Goal: Task Accomplishment & Management: Use online tool/utility

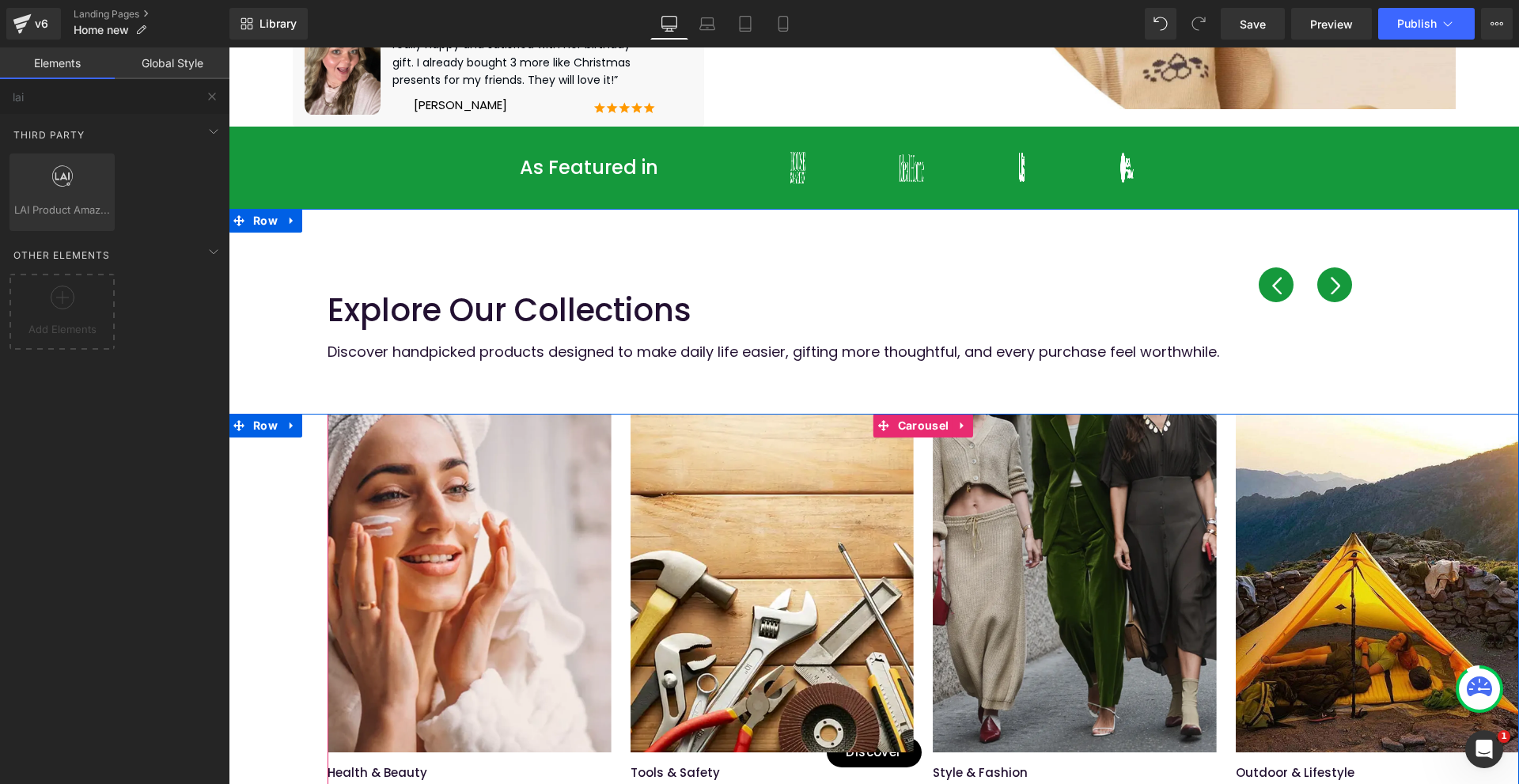
click at [615, 442] on div "Image Health & Beauty Text Block Self-care essentials that don’t just sit on a …" at bounding box center [1538, 626] width 2421 height 426
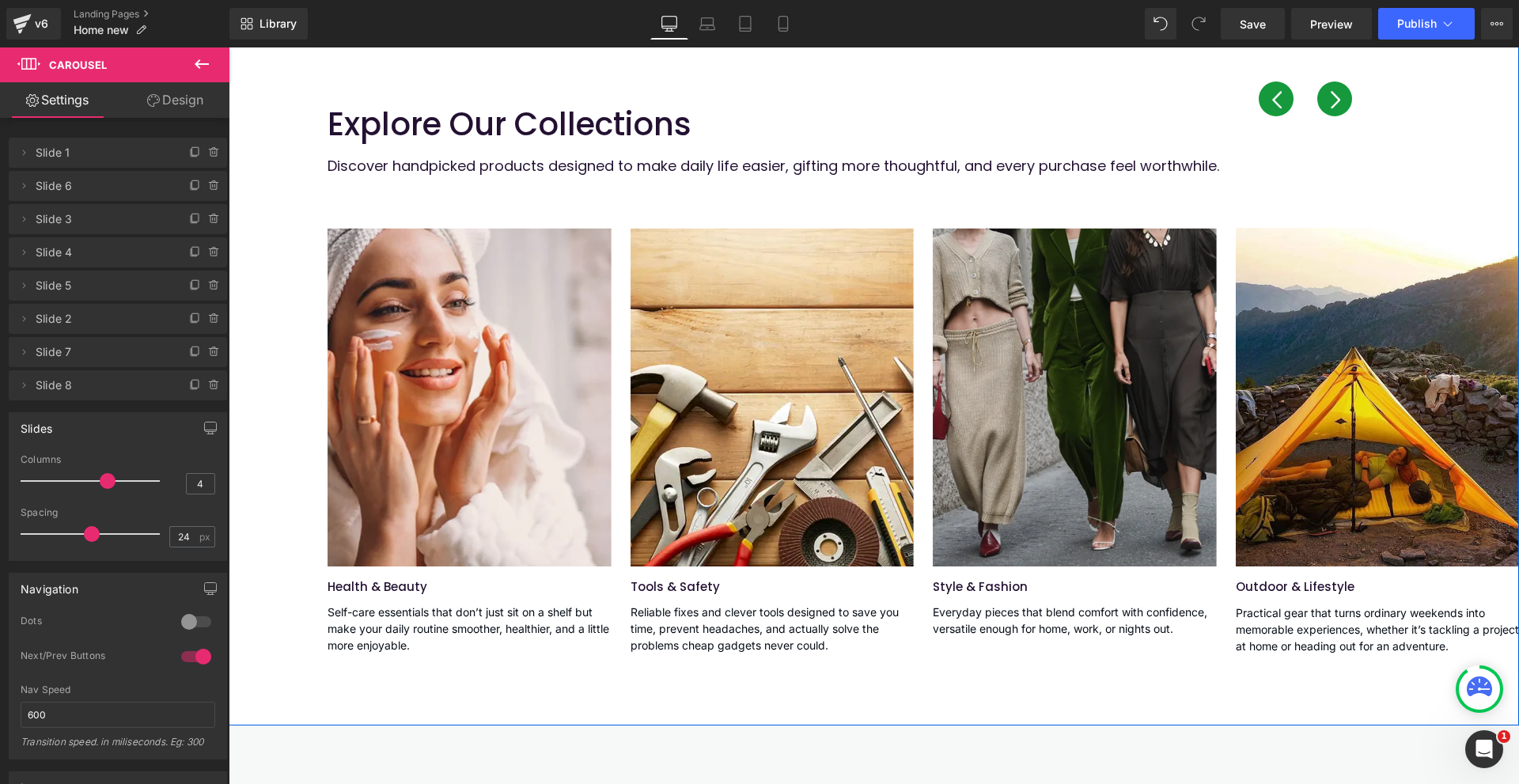
scroll to position [859, 0]
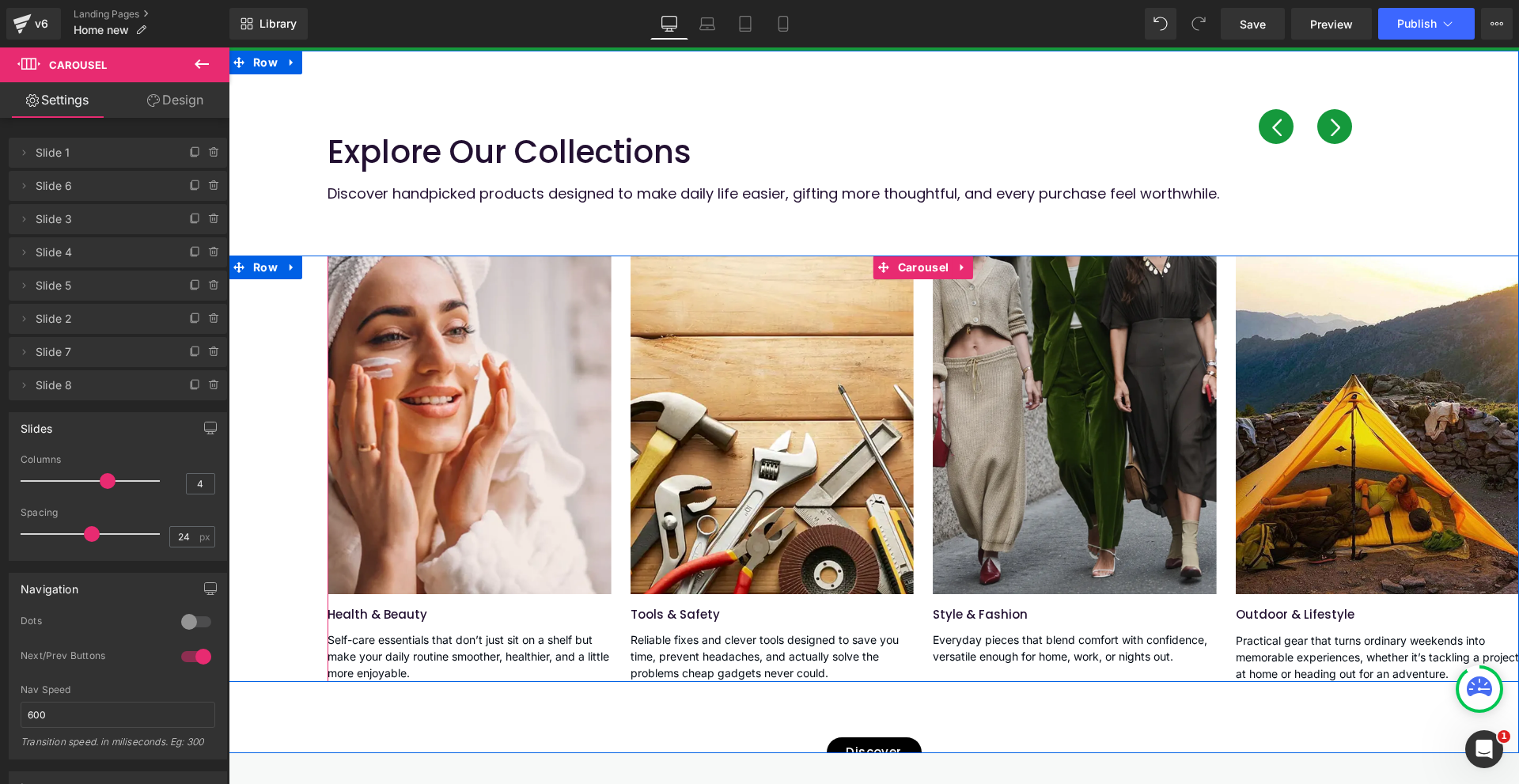
click at [1328, 136] on button "›" at bounding box center [1333, 126] width 35 height 35
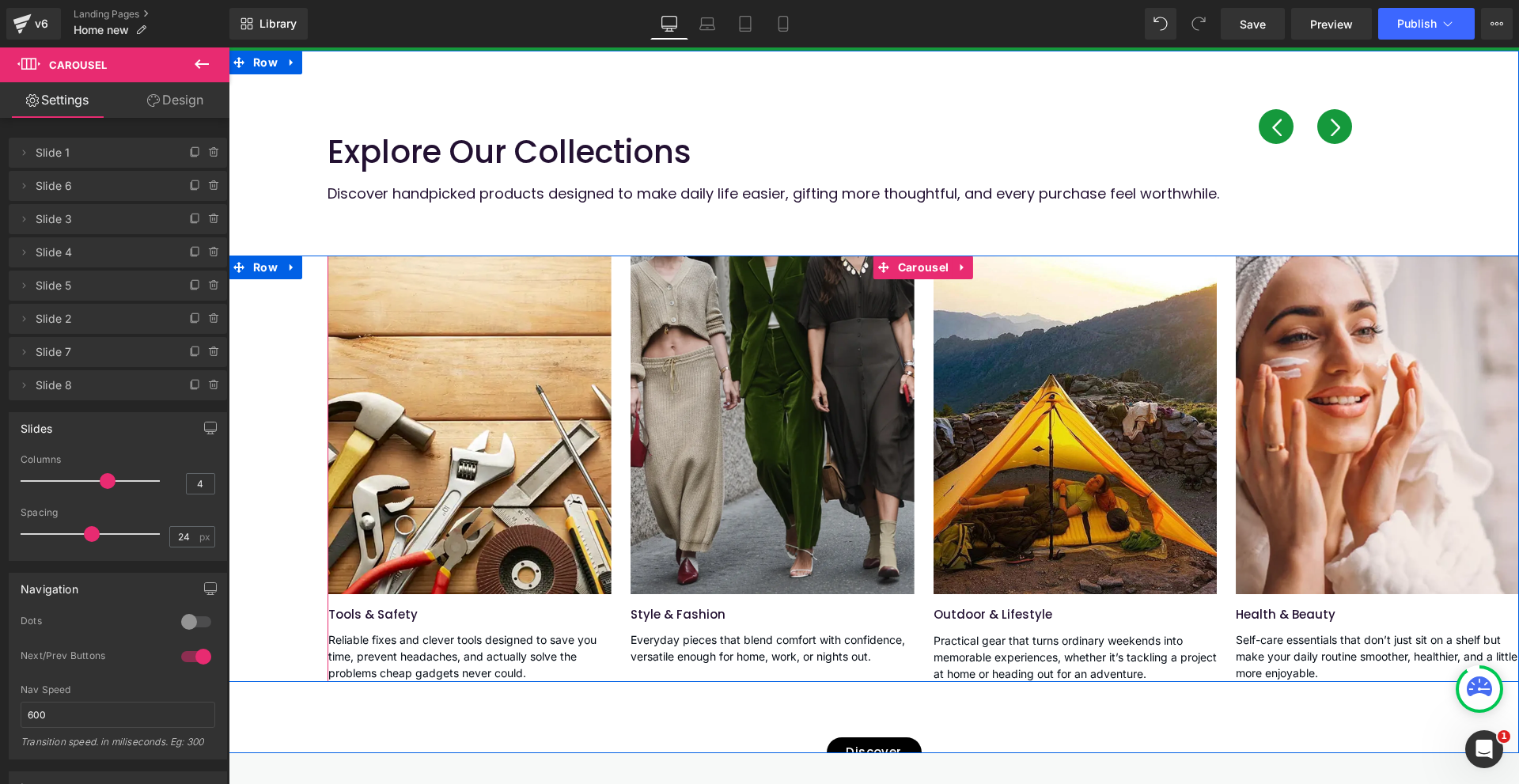
click at [1328, 136] on button "›" at bounding box center [1333, 126] width 35 height 35
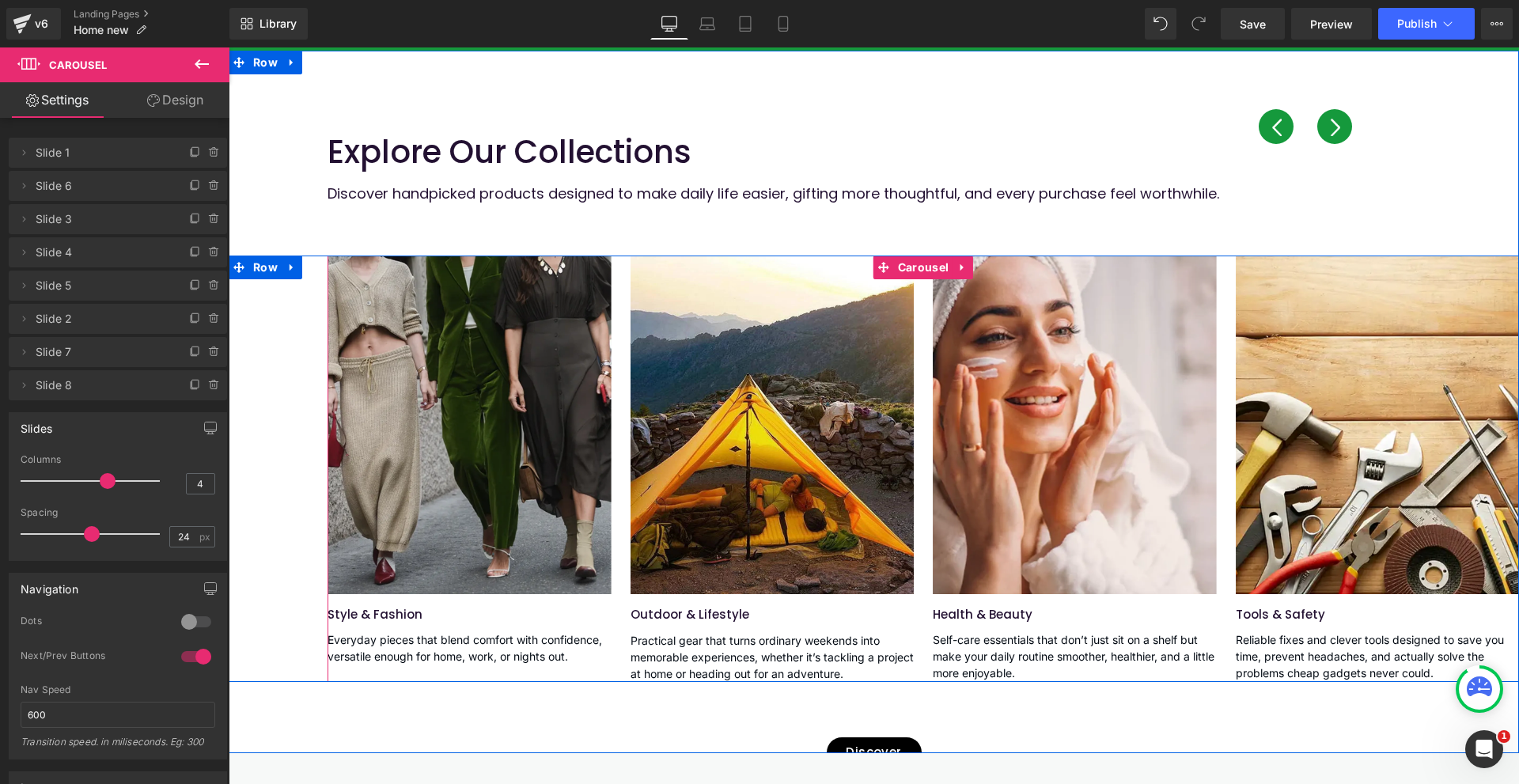
click at [1328, 136] on button "›" at bounding box center [1333, 126] width 35 height 35
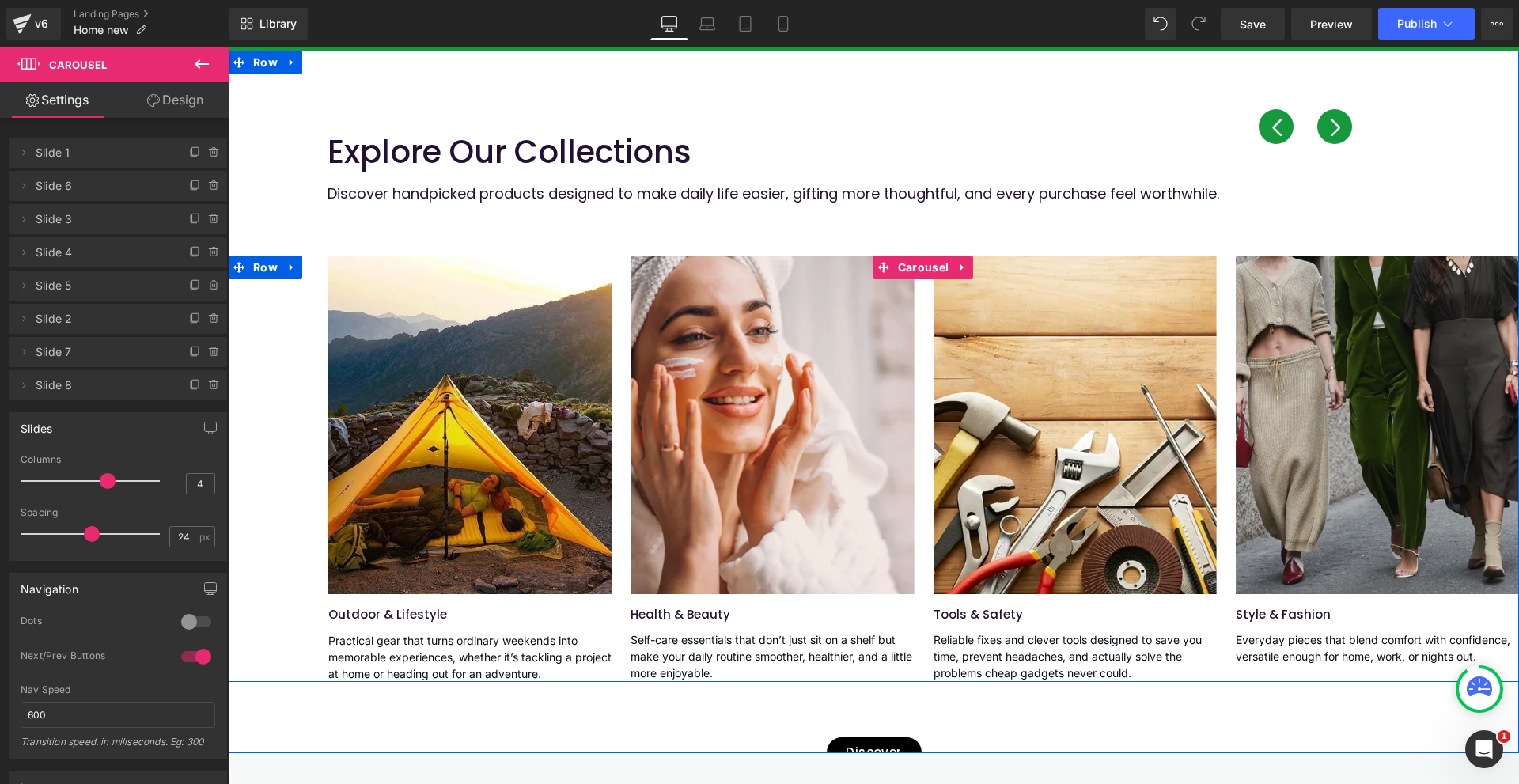
click at [1328, 136] on button "›" at bounding box center [1333, 126] width 35 height 35
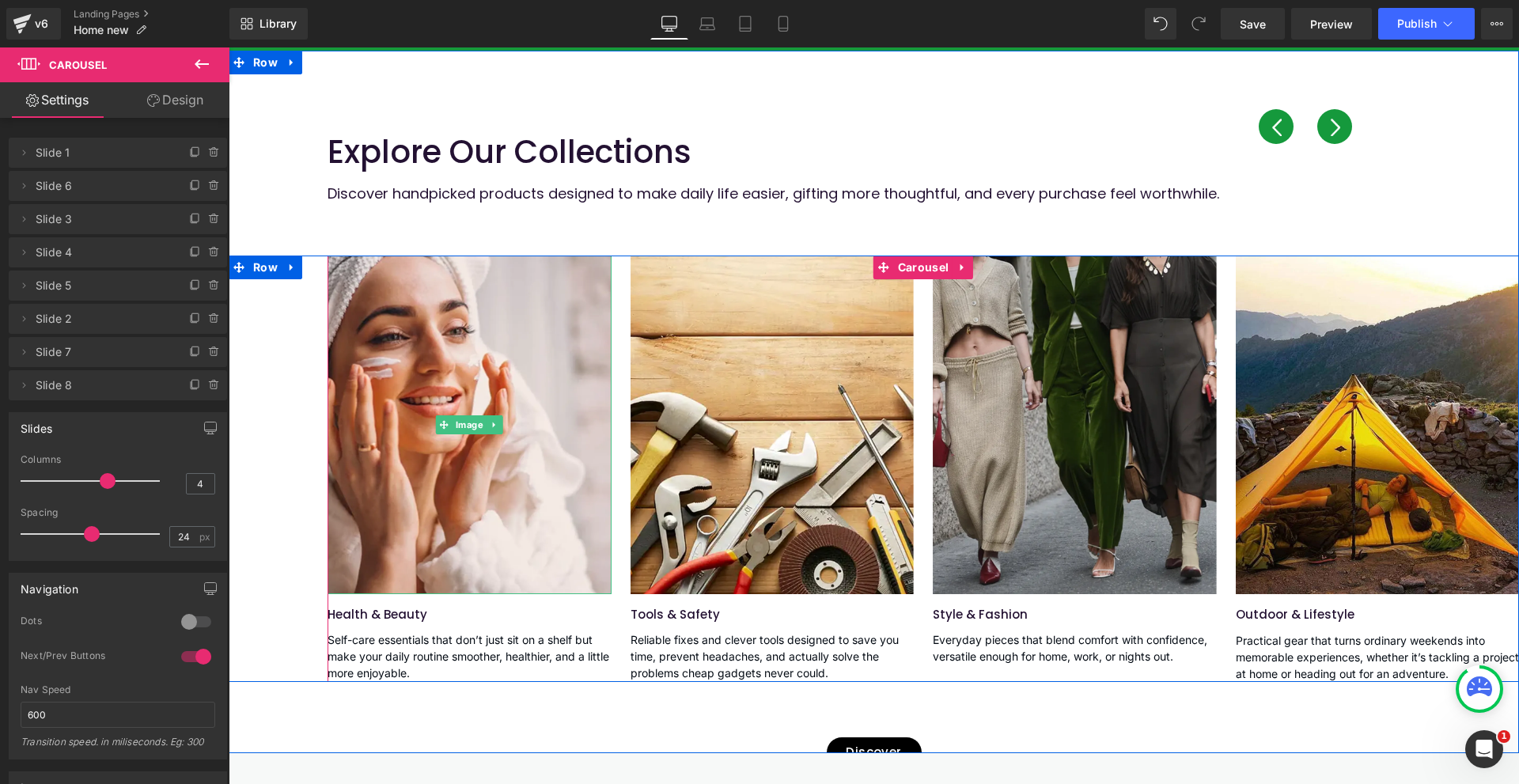
drag, startPoint x: 474, startPoint y: 422, endPoint x: 259, endPoint y: 336, distance: 231.6
click at [474, 423] on span "Image" at bounding box center [469, 424] width 34 height 19
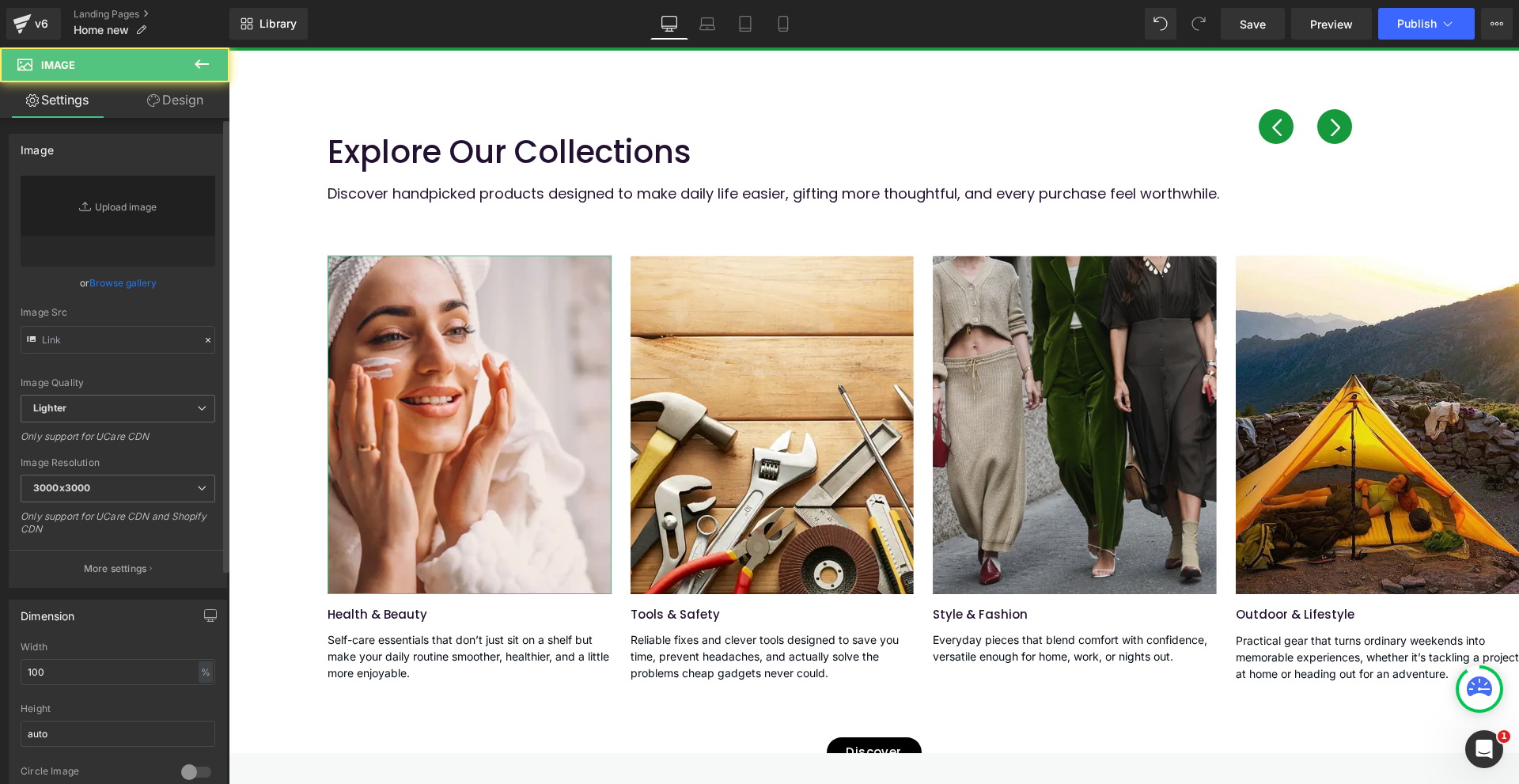
type input "[URL][DOMAIN_NAME]"
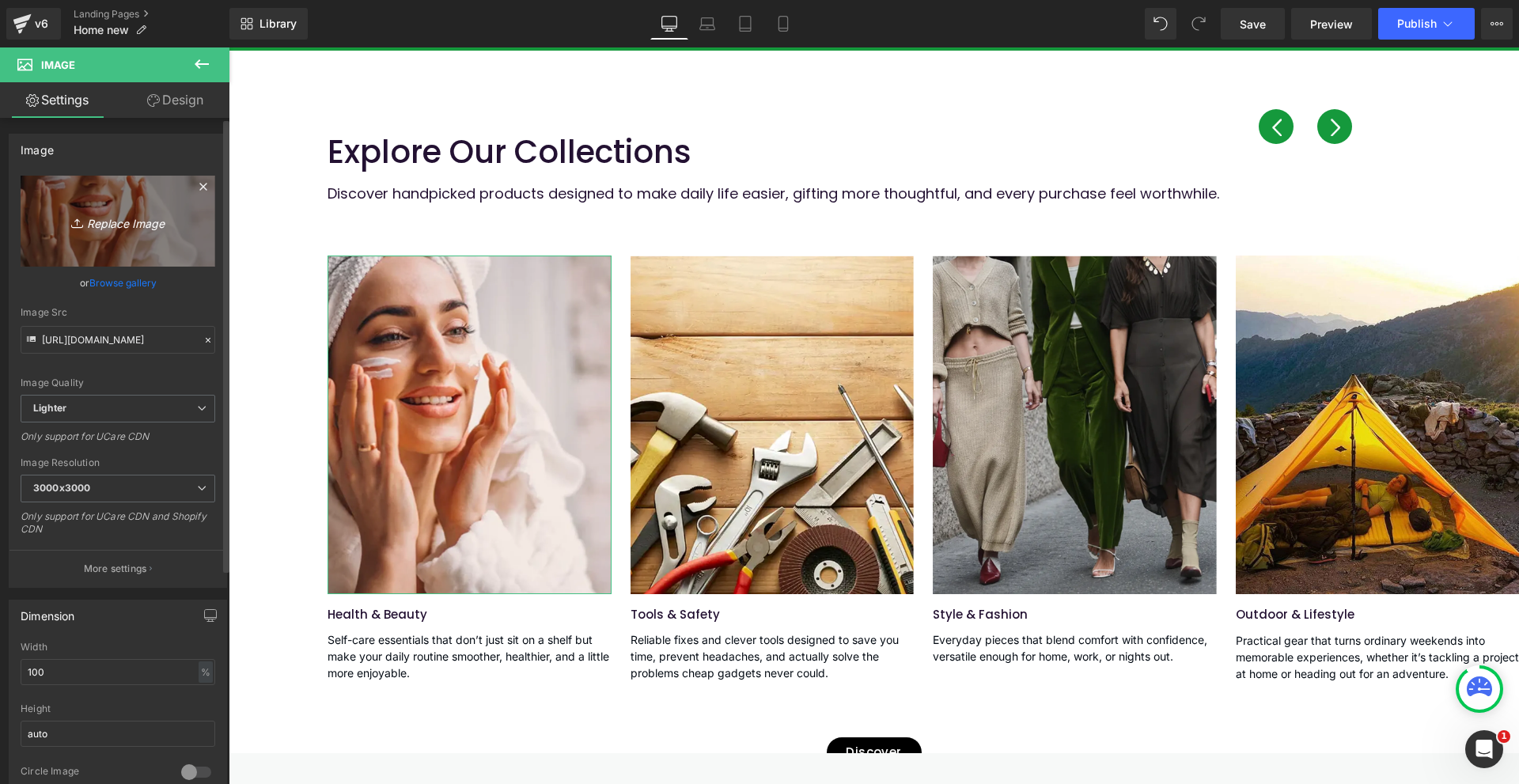
click at [129, 228] on icon "Replace Image" at bounding box center [118, 221] width 126 height 20
type input "C:\fakepath\Image-5.webp"
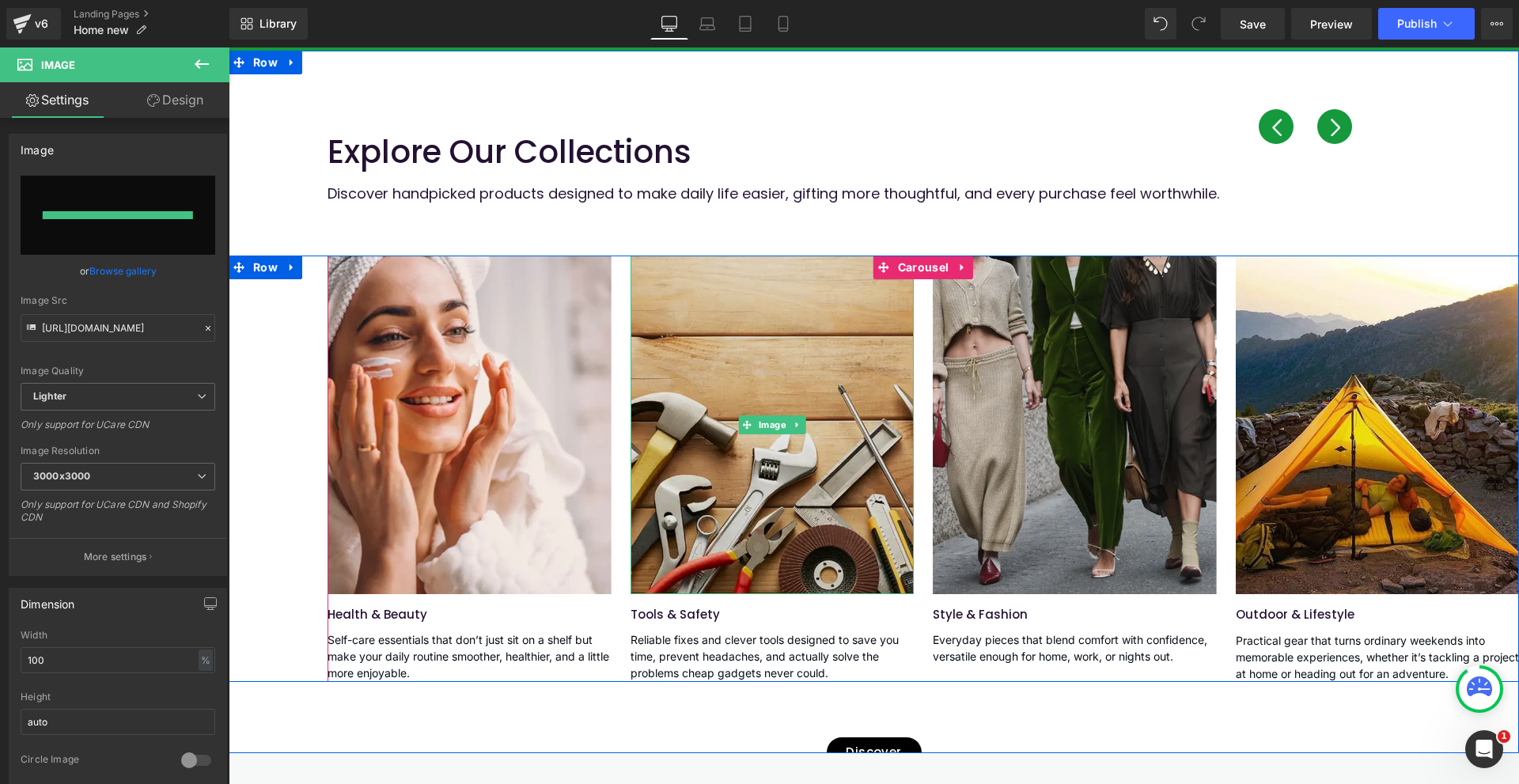
type input "[URL][DOMAIN_NAME]"
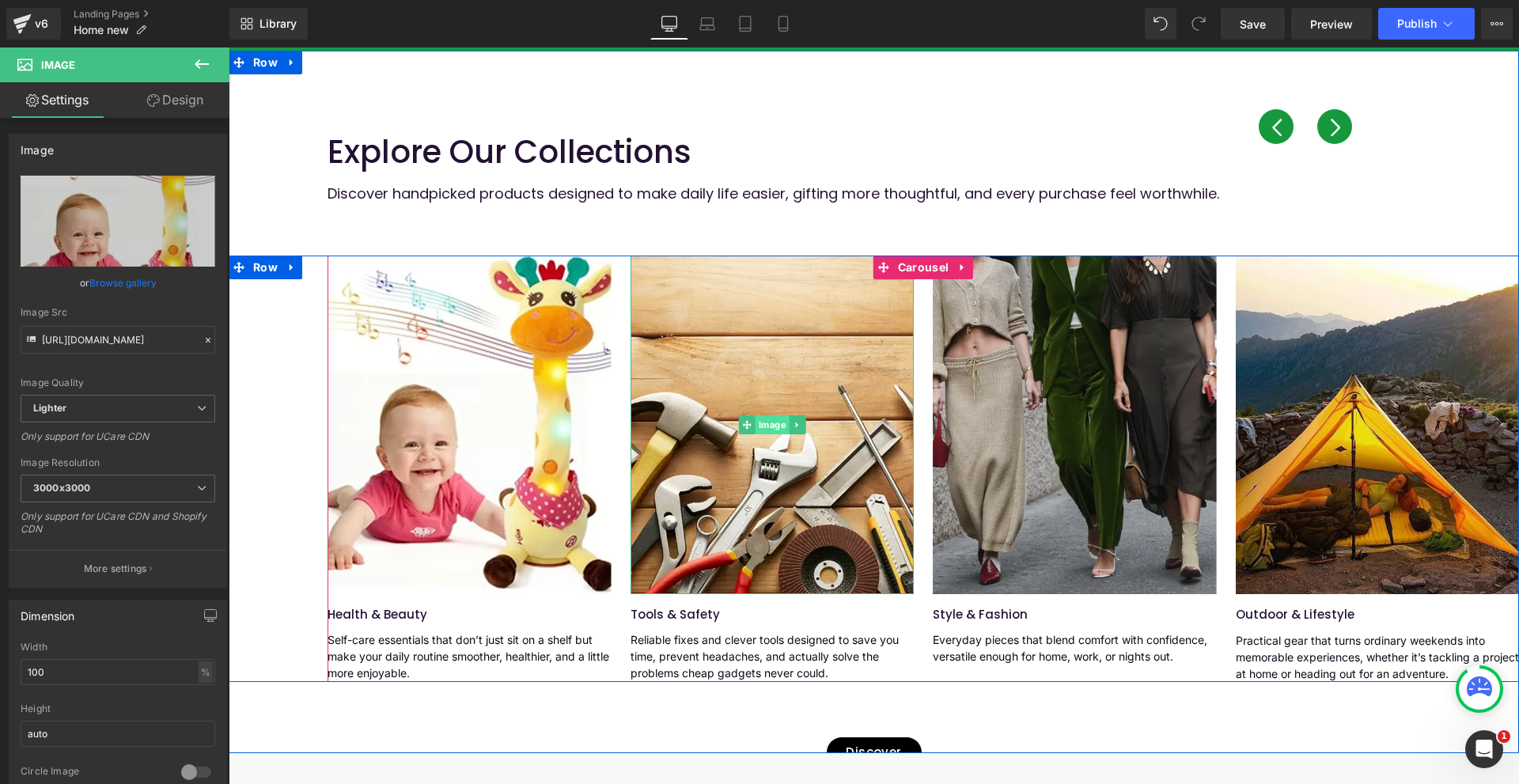
click at [773, 421] on span "Image" at bounding box center [771, 424] width 34 height 19
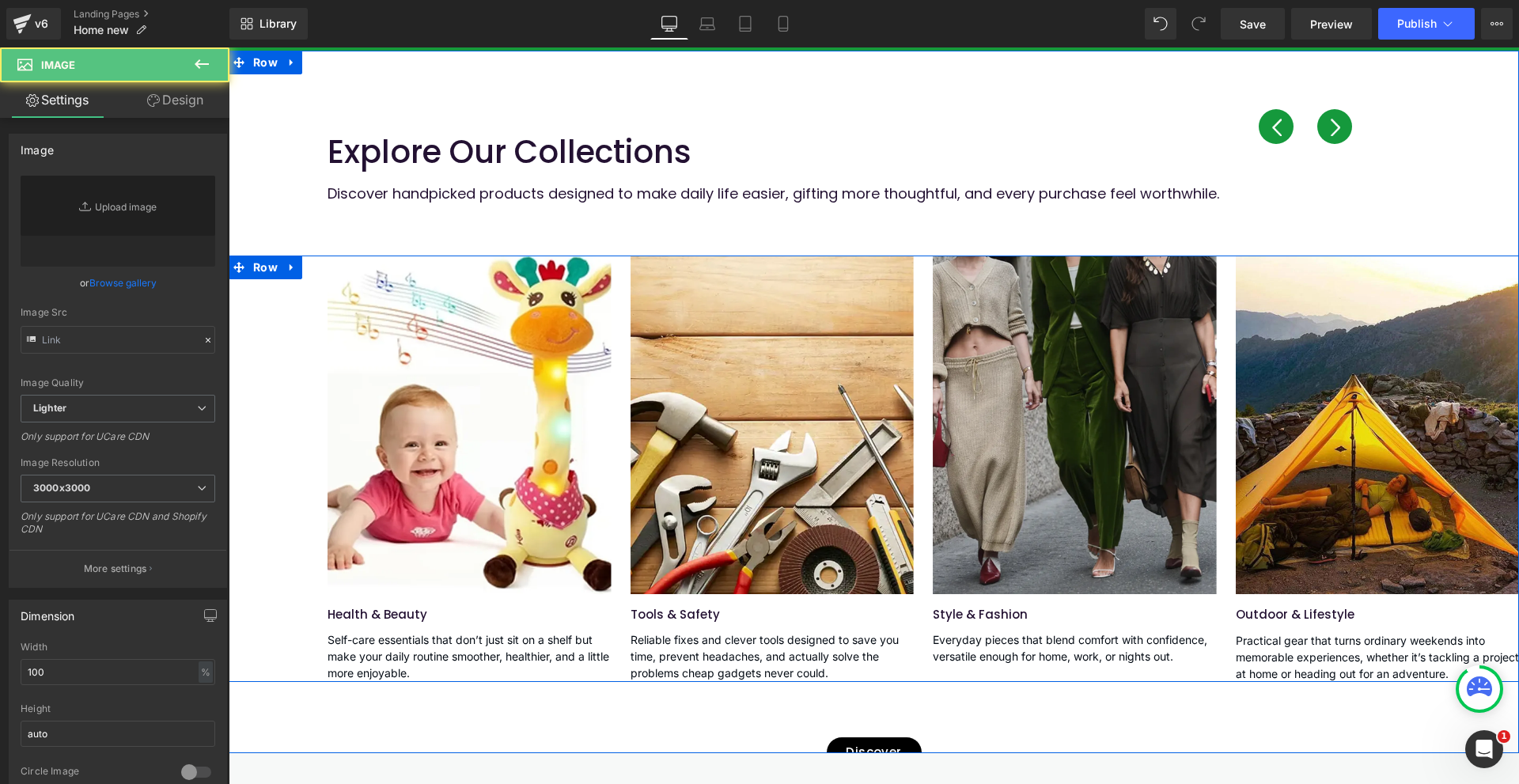
type input "[URL][DOMAIN_NAME]"
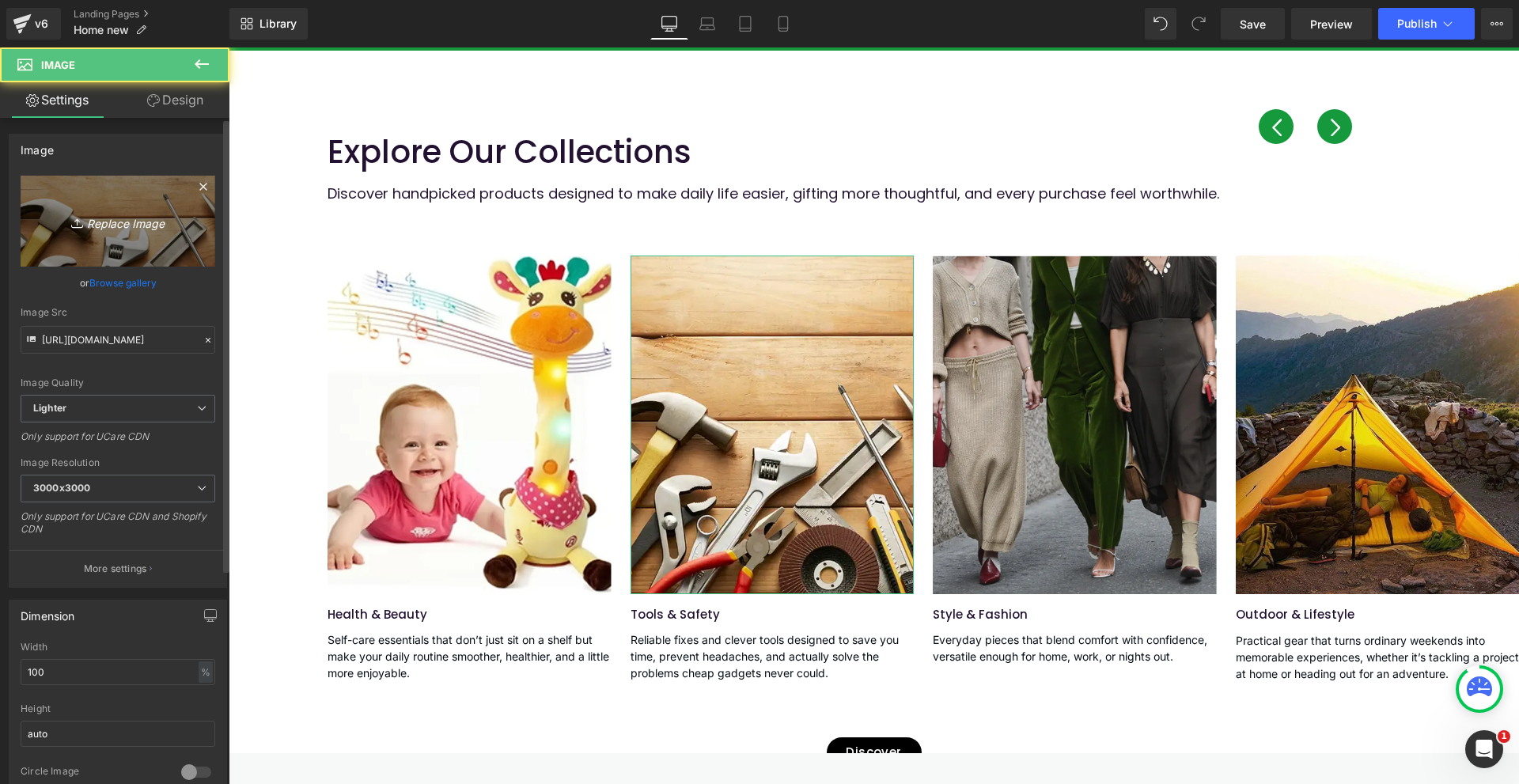
click at [137, 222] on icon "Replace Image" at bounding box center [118, 221] width 126 height 20
type input "C:\fakepath\Image-6.webp"
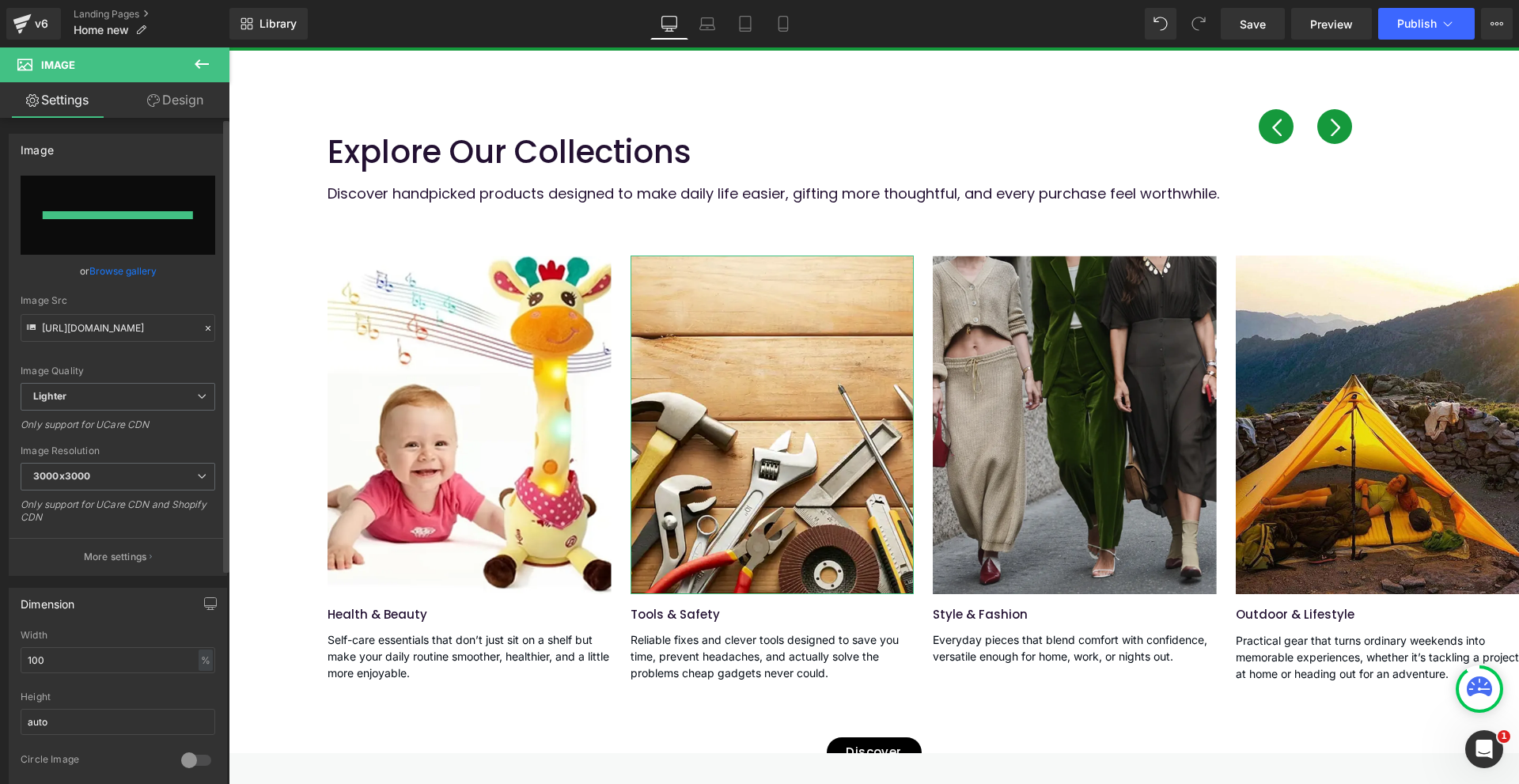
type input "[URL][DOMAIN_NAME]"
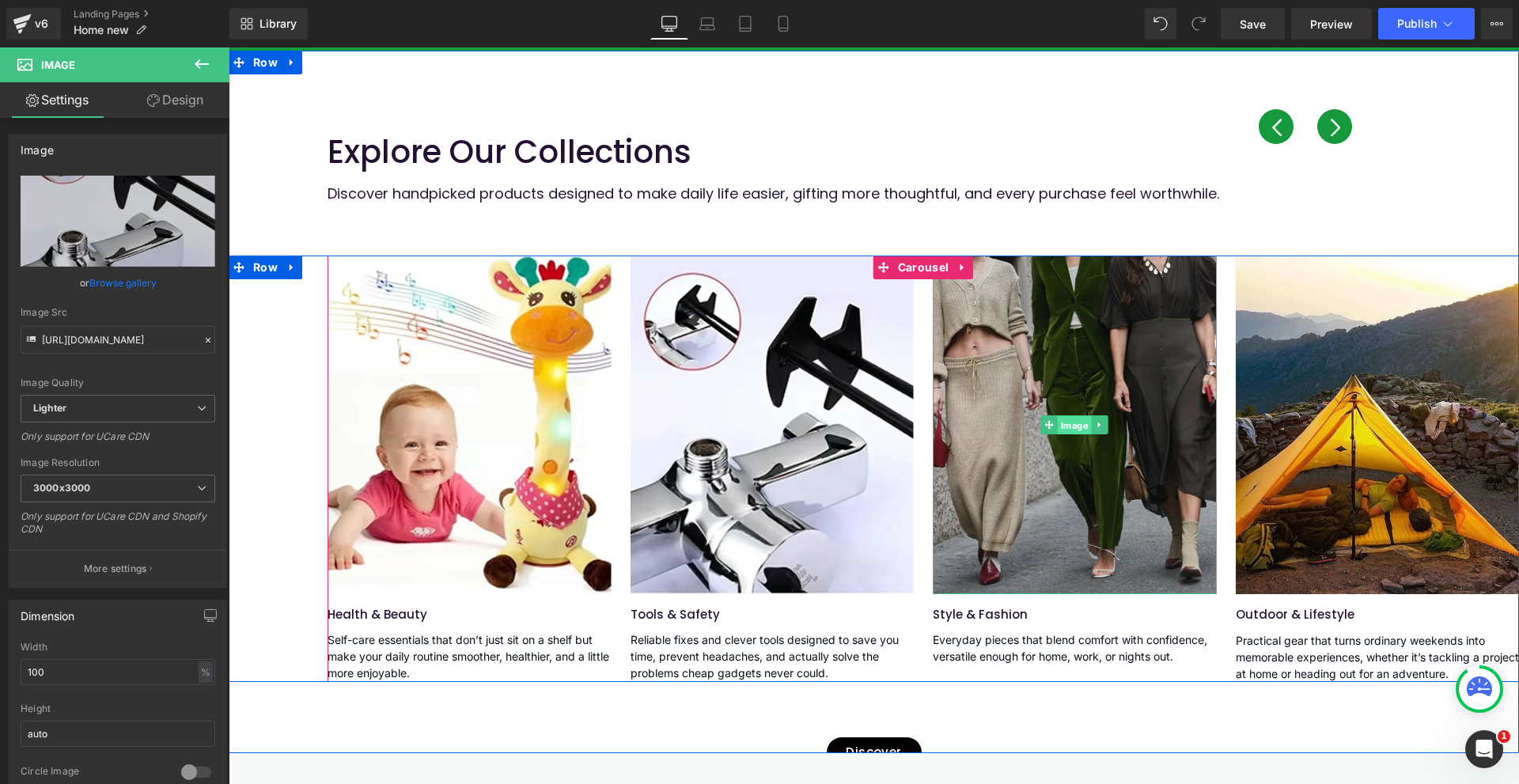
click at [1061, 423] on span "Image" at bounding box center [1075, 425] width 34 height 19
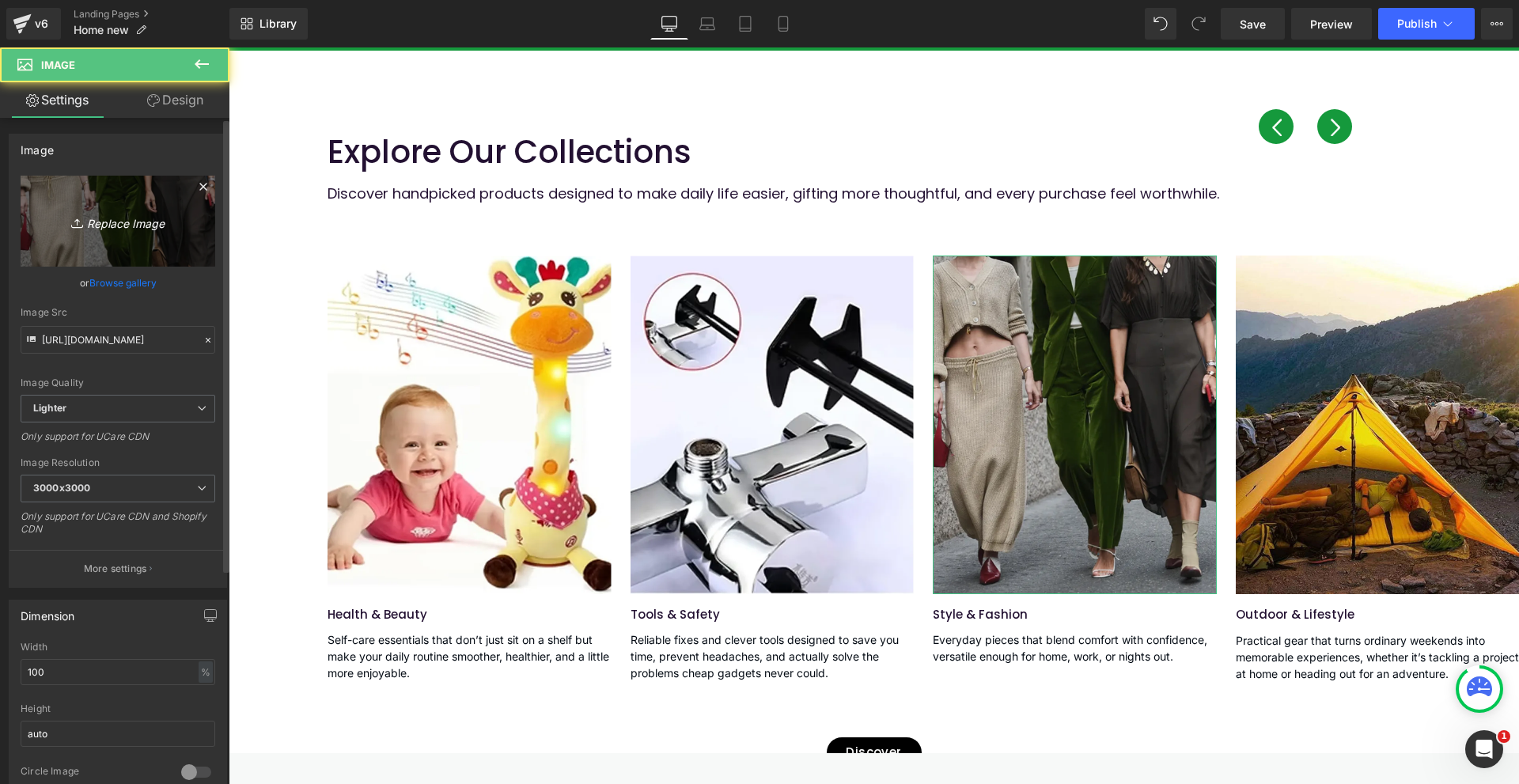
click at [160, 229] on icon "Replace Image" at bounding box center [118, 221] width 126 height 20
type input "C:\fakepath\Image-7.webp"
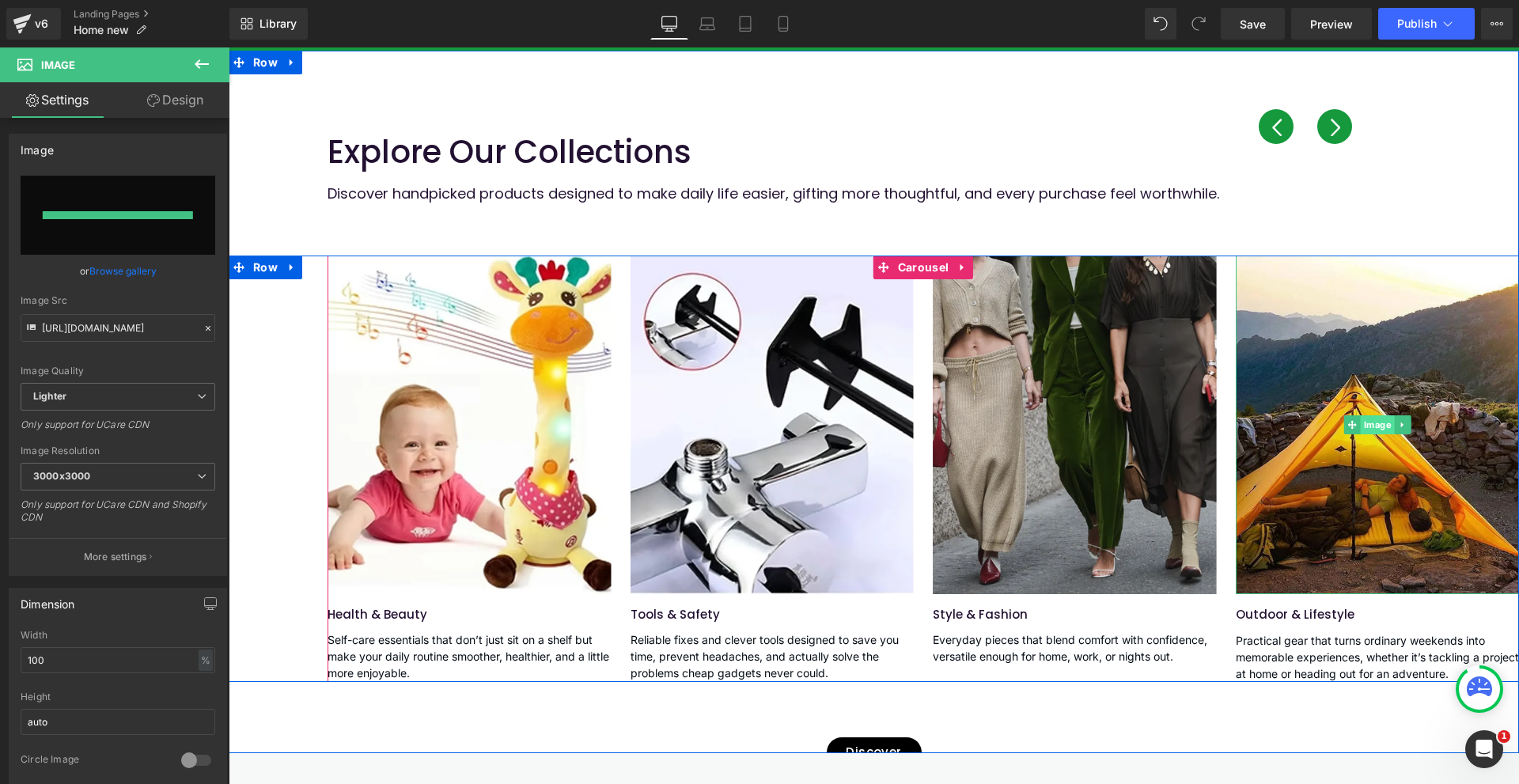
type input "[URL][DOMAIN_NAME]"
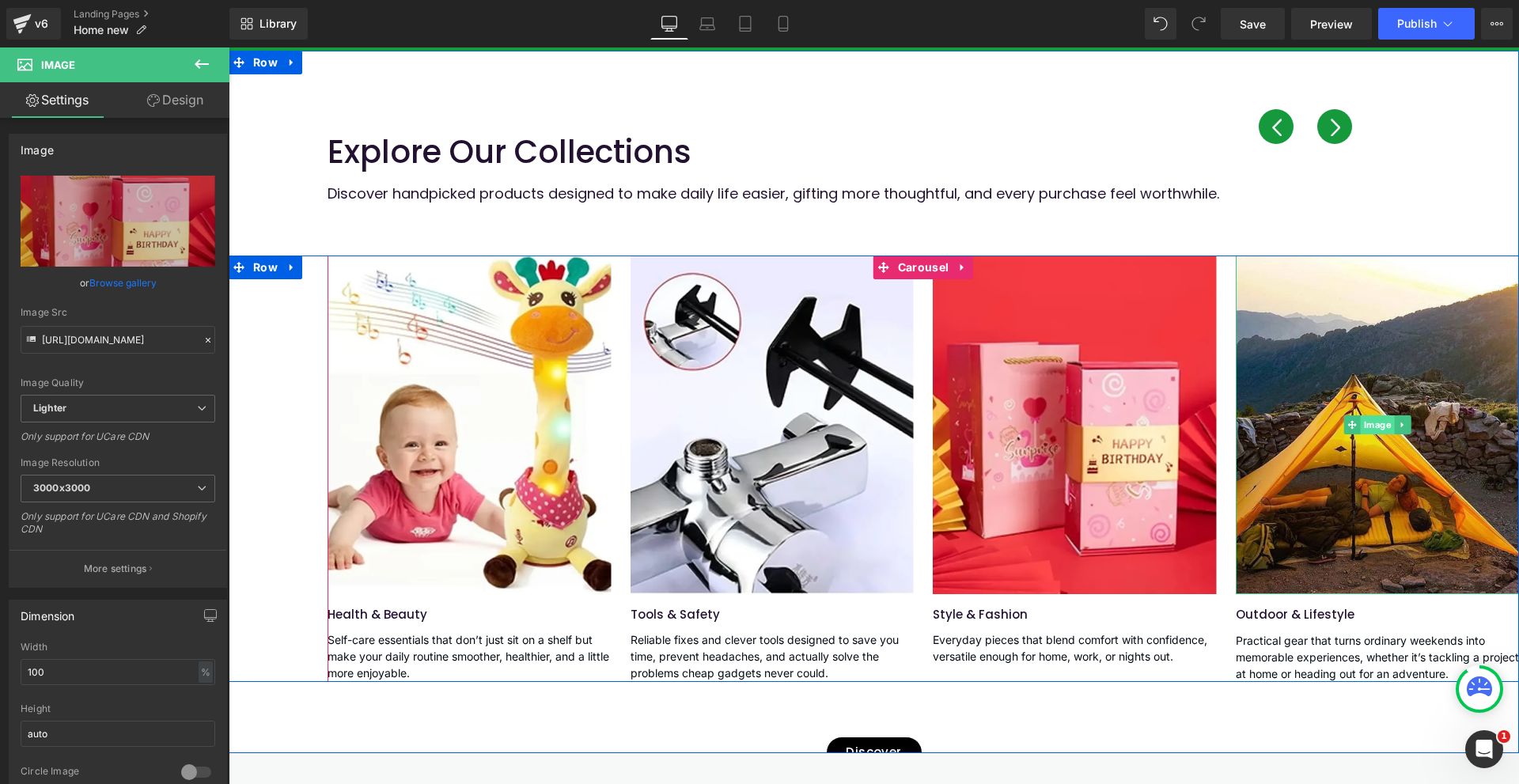
click at [1376, 424] on span "Image" at bounding box center [1377, 424] width 34 height 19
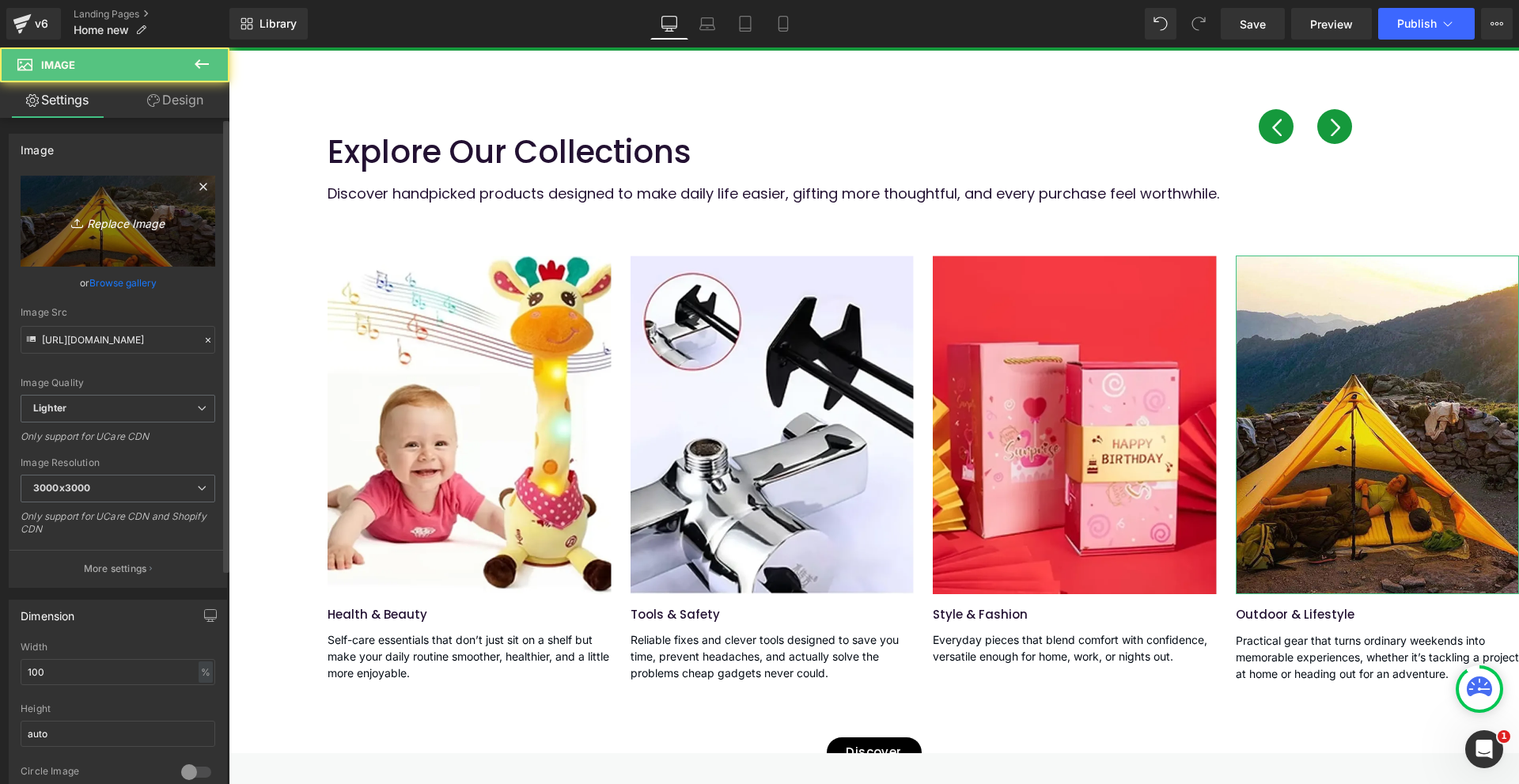
click at [130, 235] on link "Replace Image" at bounding box center [118, 221] width 195 height 91
type input "C:\fakepath\Image-8.webp"
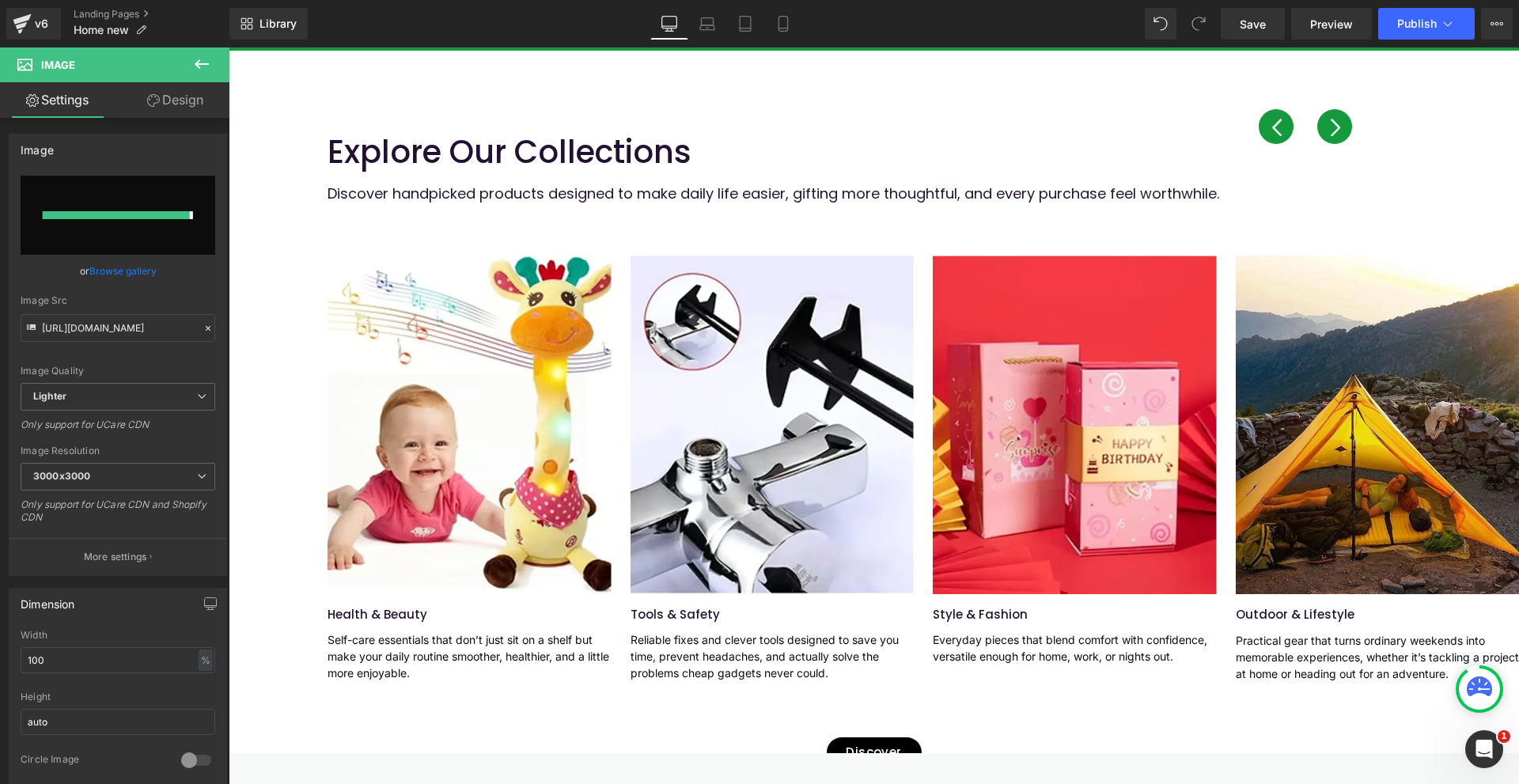
type input "[URL][DOMAIN_NAME]"
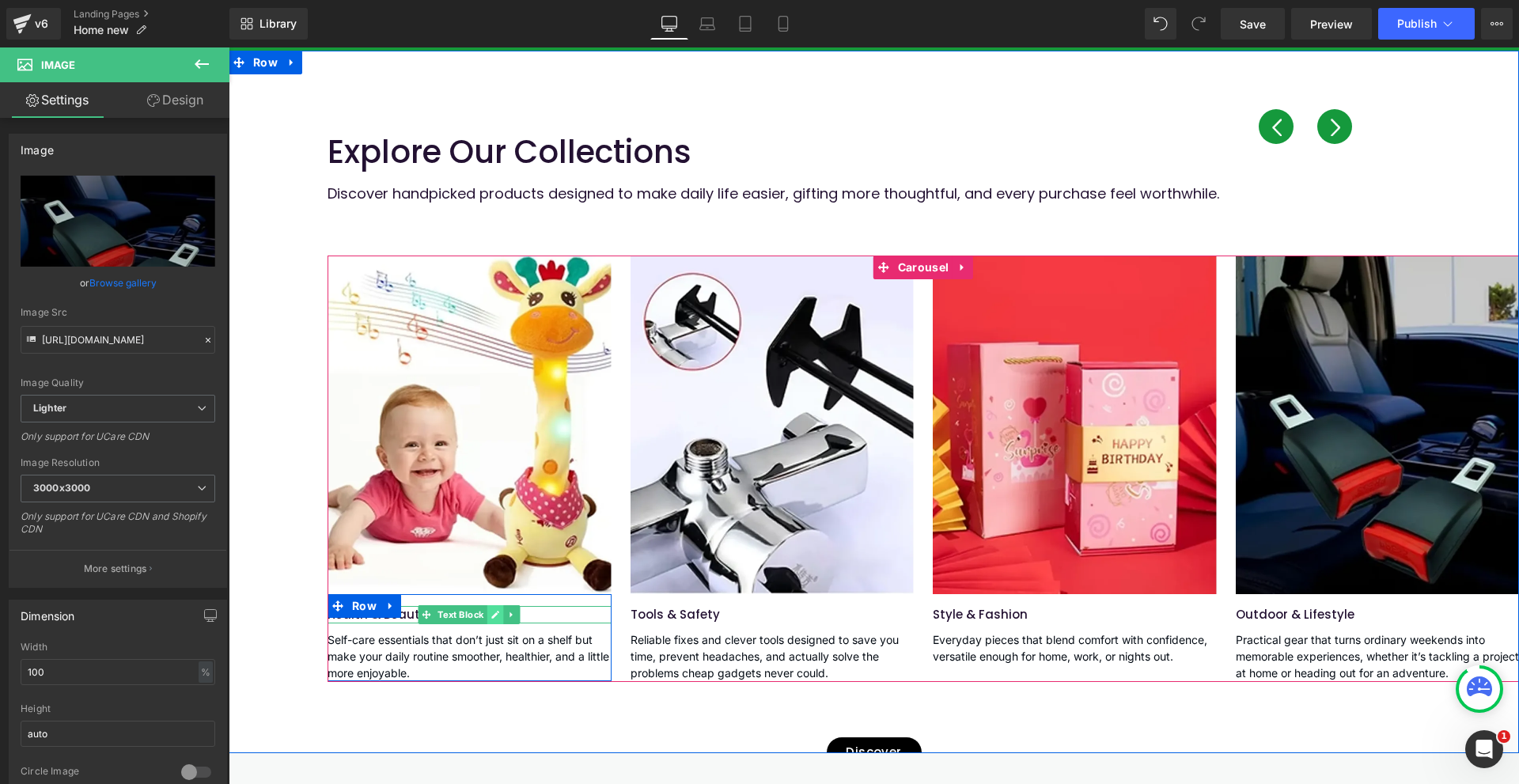
click at [487, 613] on link at bounding box center [495, 614] width 17 height 19
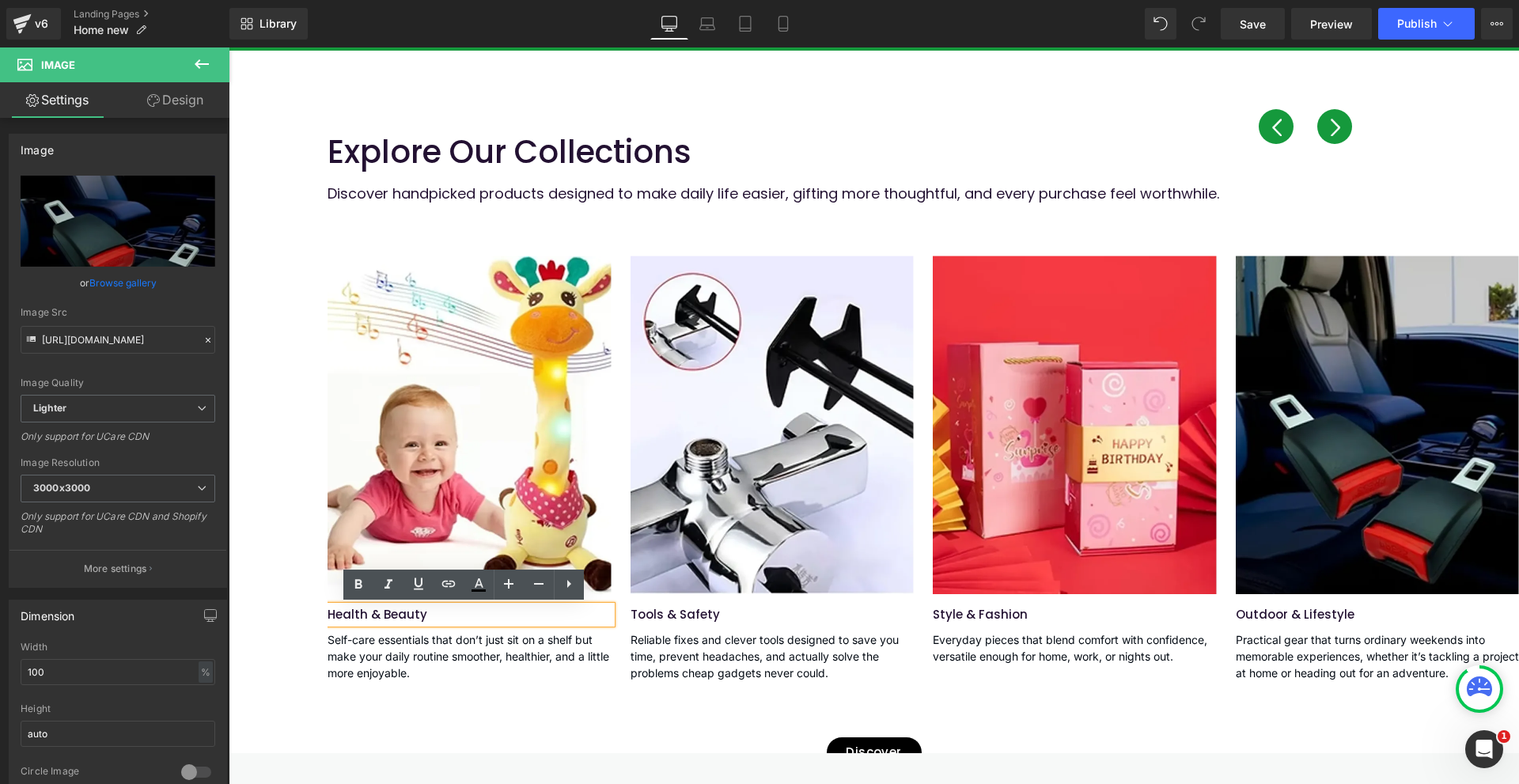
click at [485, 613] on p "Health & Beauty" at bounding box center [469, 614] width 283 height 18
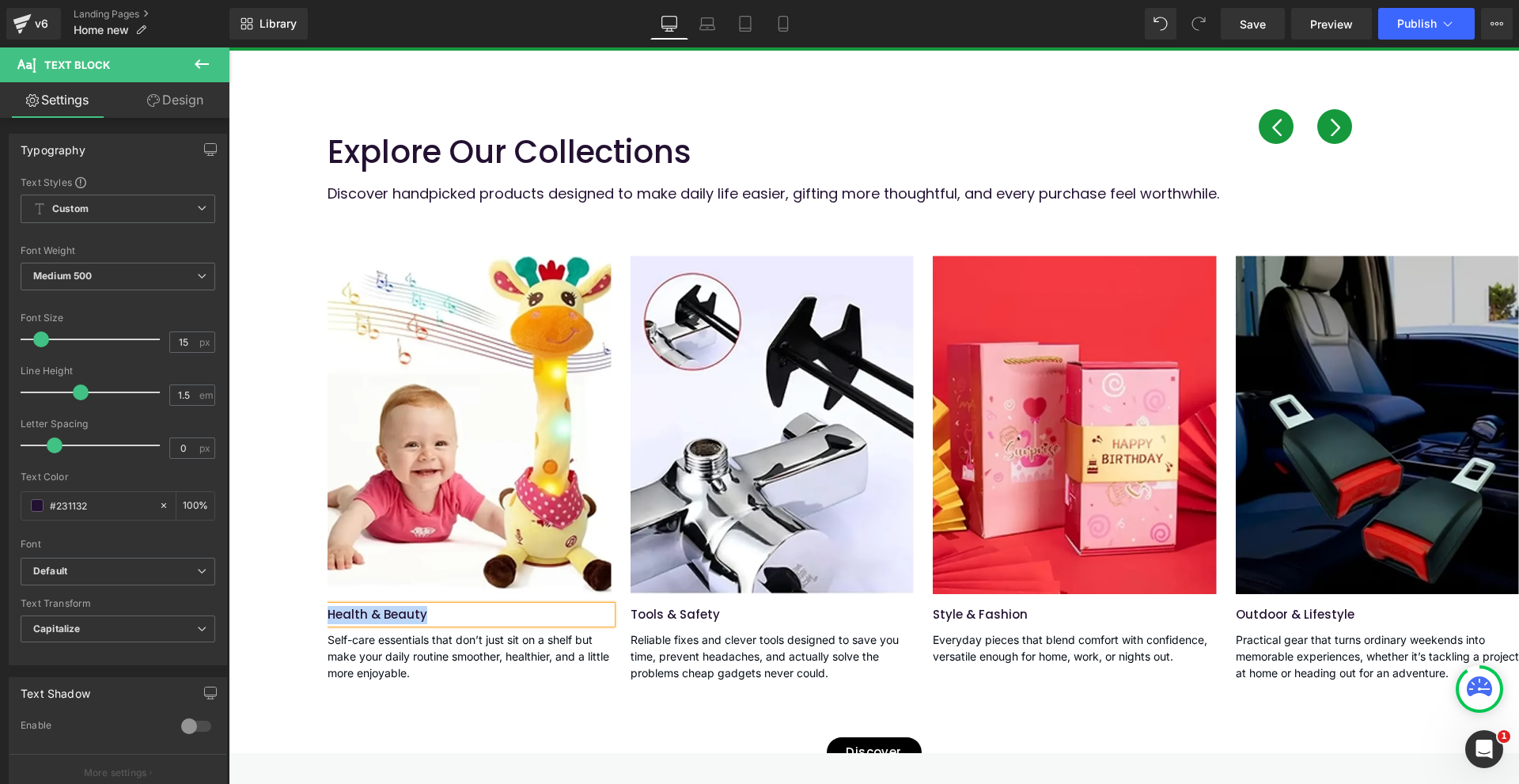
paste div
click at [487, 653] on link at bounding box center [495, 656] width 17 height 19
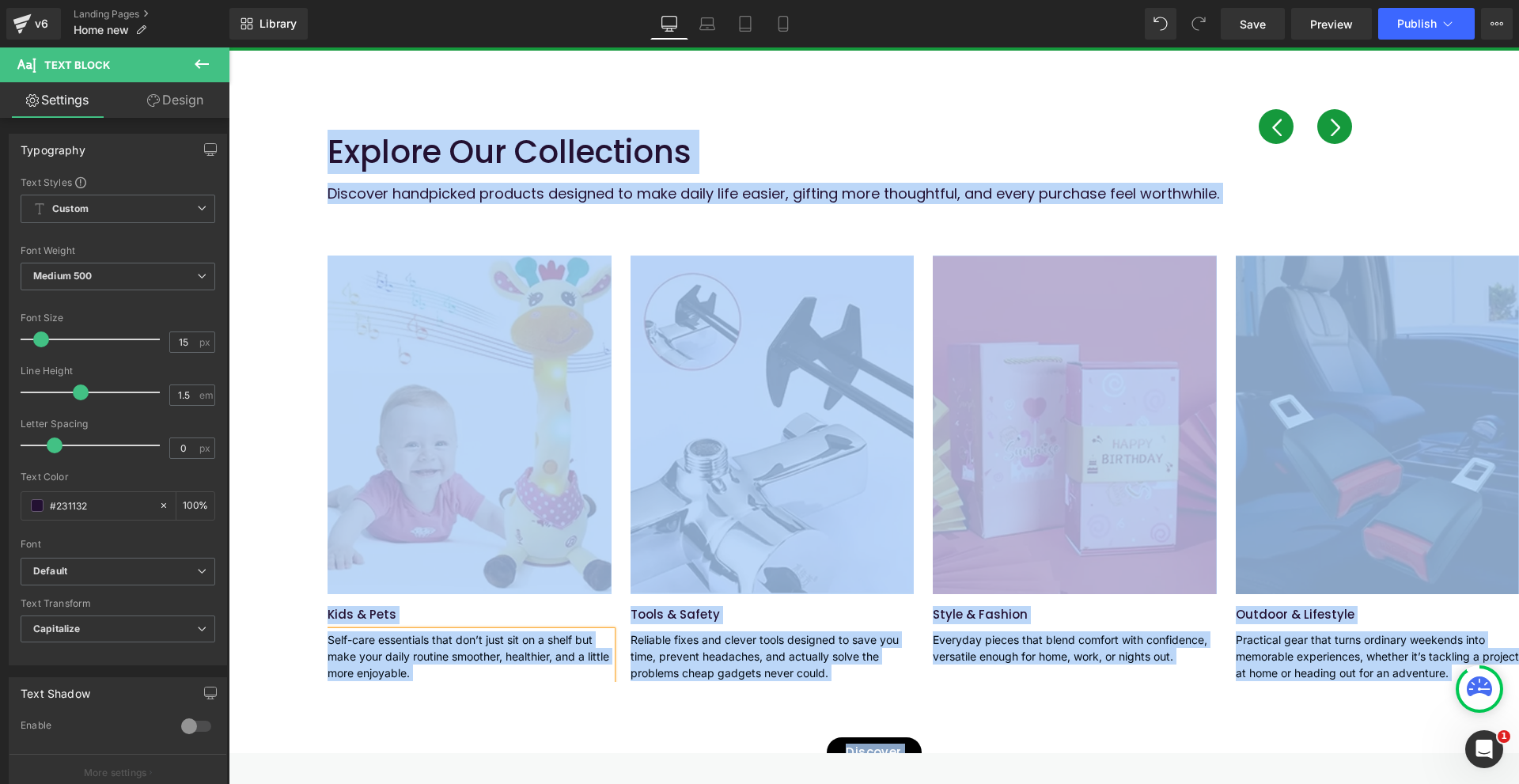
click at [484, 653] on p "Self-care essentials that don’t just sit on a shelf but make your daily routine…" at bounding box center [469, 656] width 283 height 49
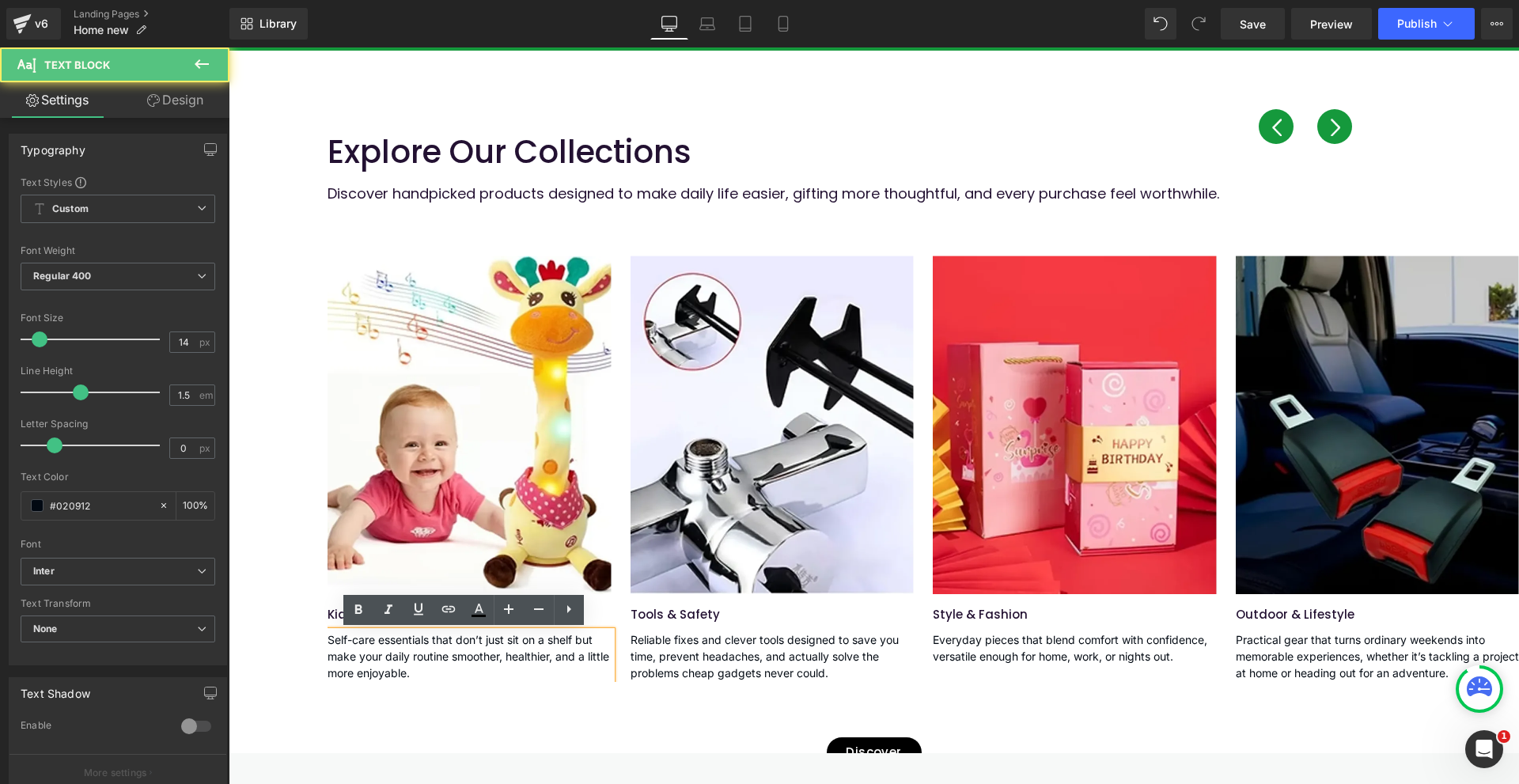
click at [484, 653] on p "Self-care essentials that don’t just sit on a shelf but make your daily routine…" at bounding box center [469, 656] width 283 height 49
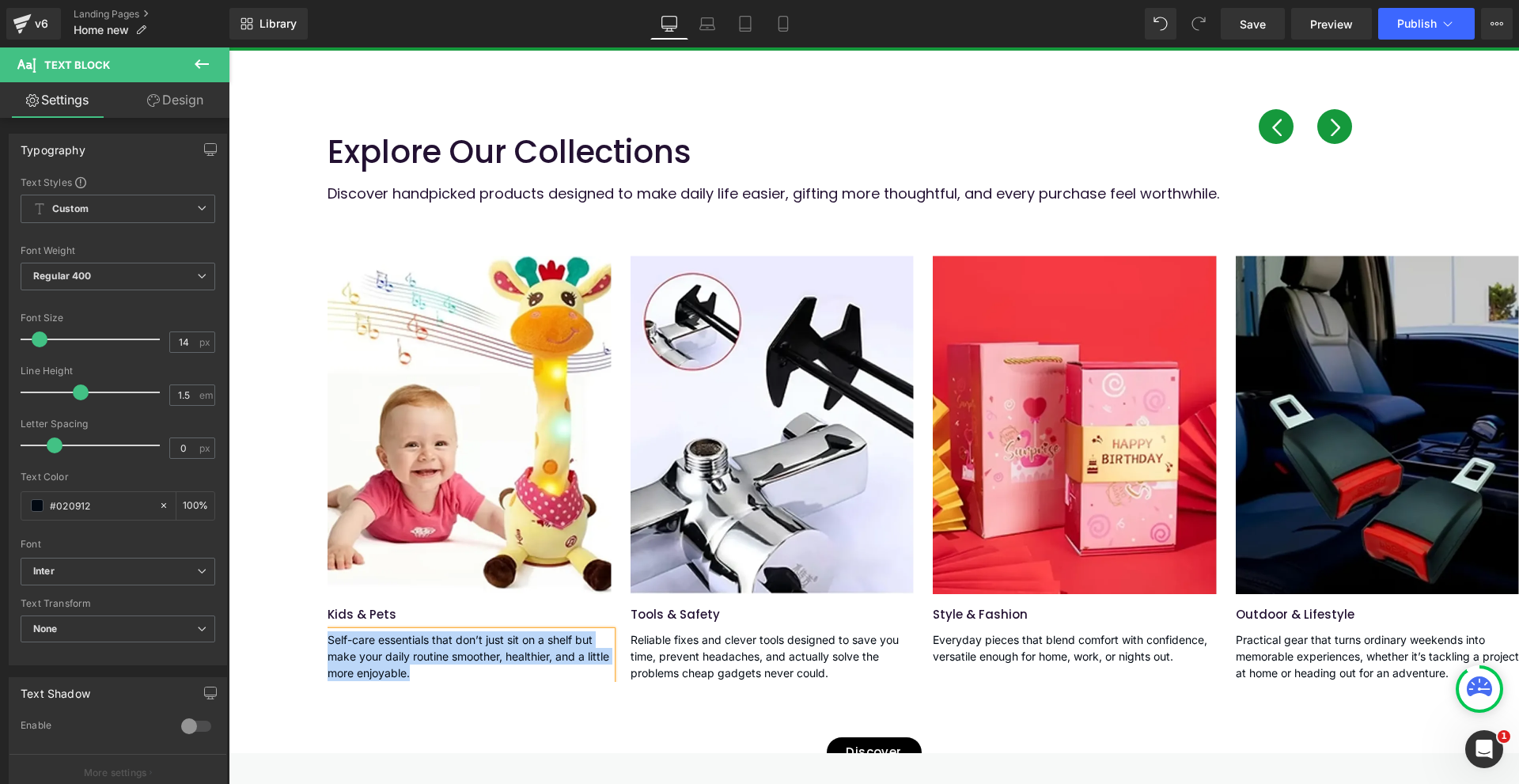
paste div
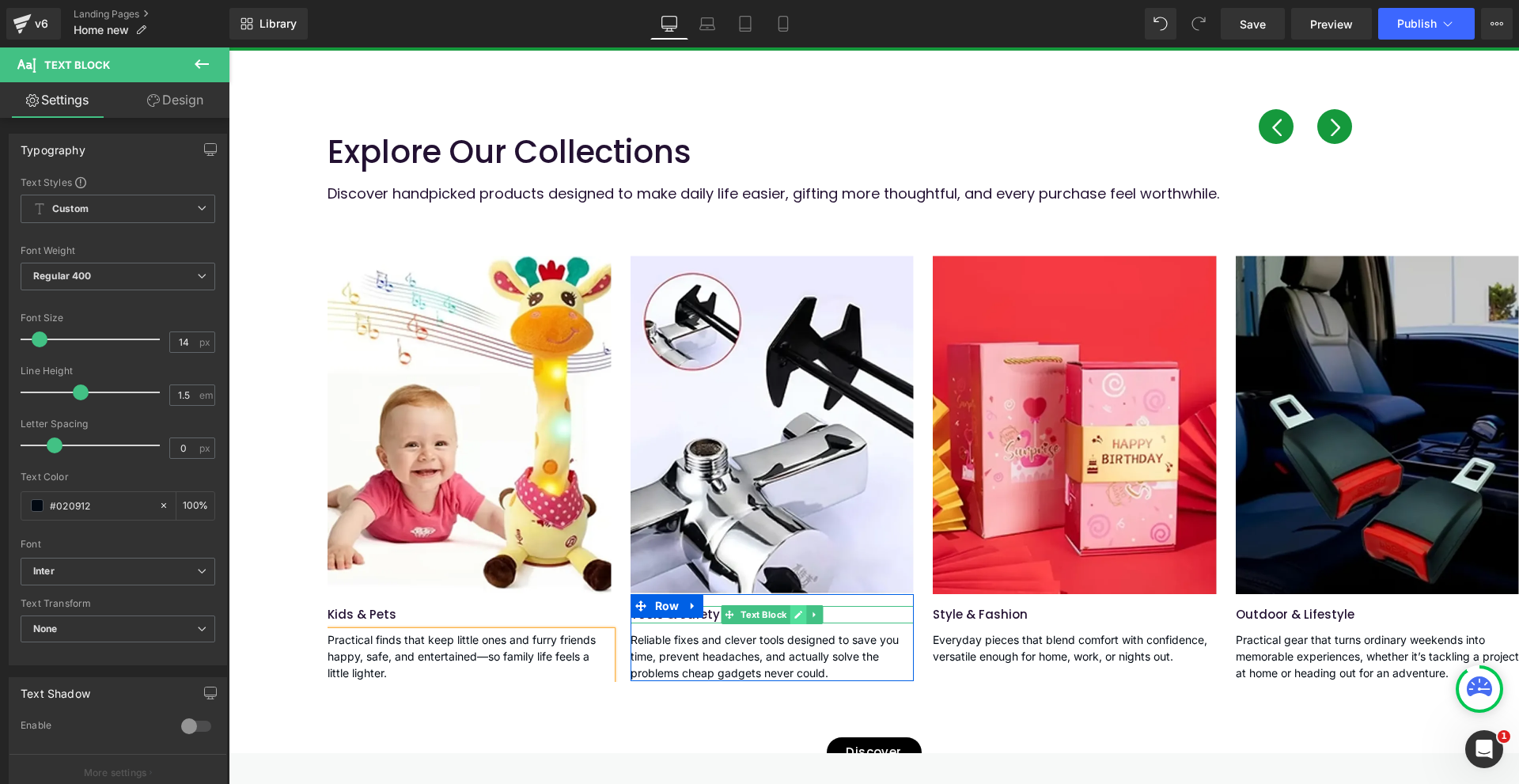
click at [790, 618] on link at bounding box center [798, 614] width 17 height 19
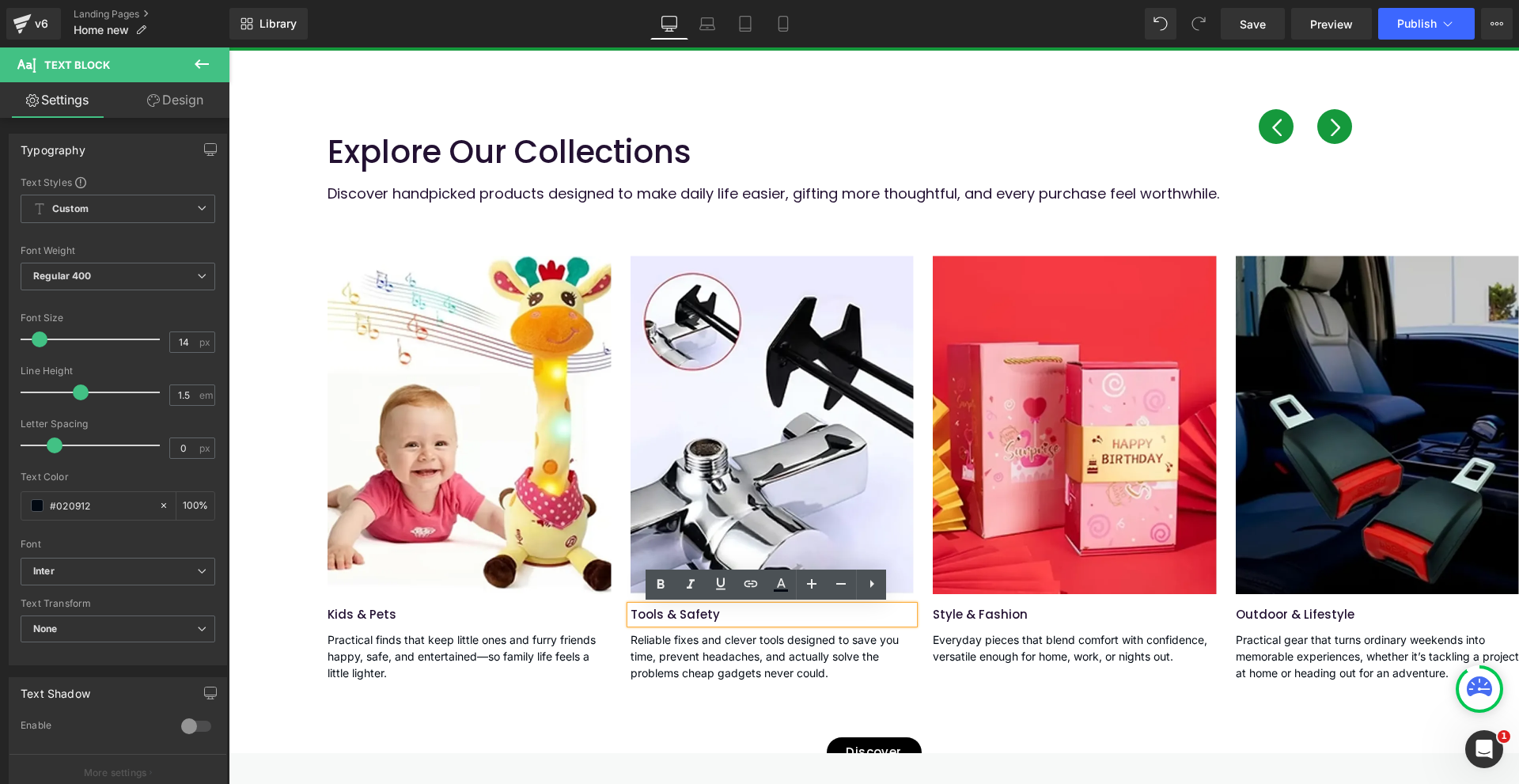
click at [710, 618] on p "Tools & Safety" at bounding box center [771, 614] width 283 height 18
paste div
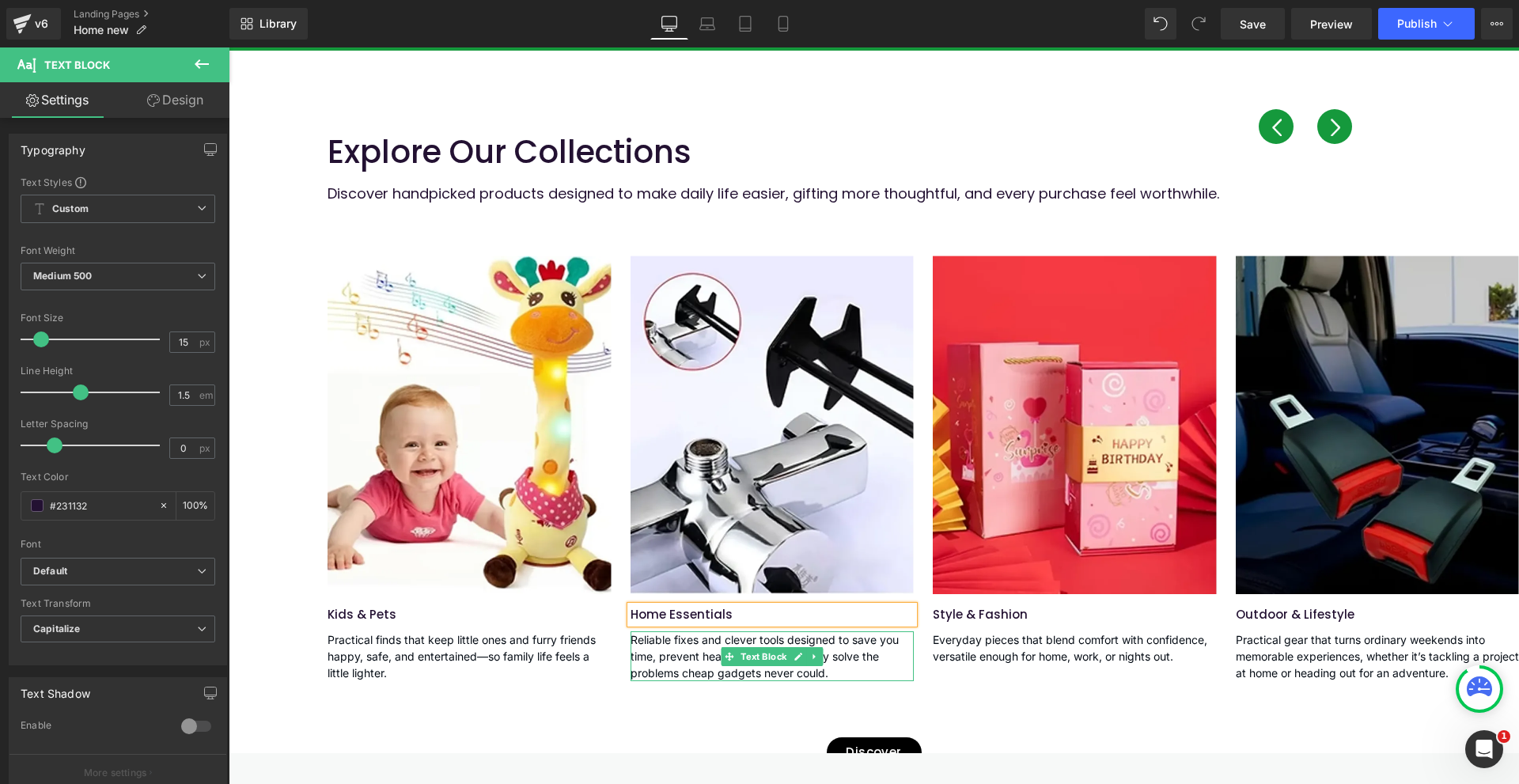
click at [790, 657] on link at bounding box center [798, 656] width 17 height 19
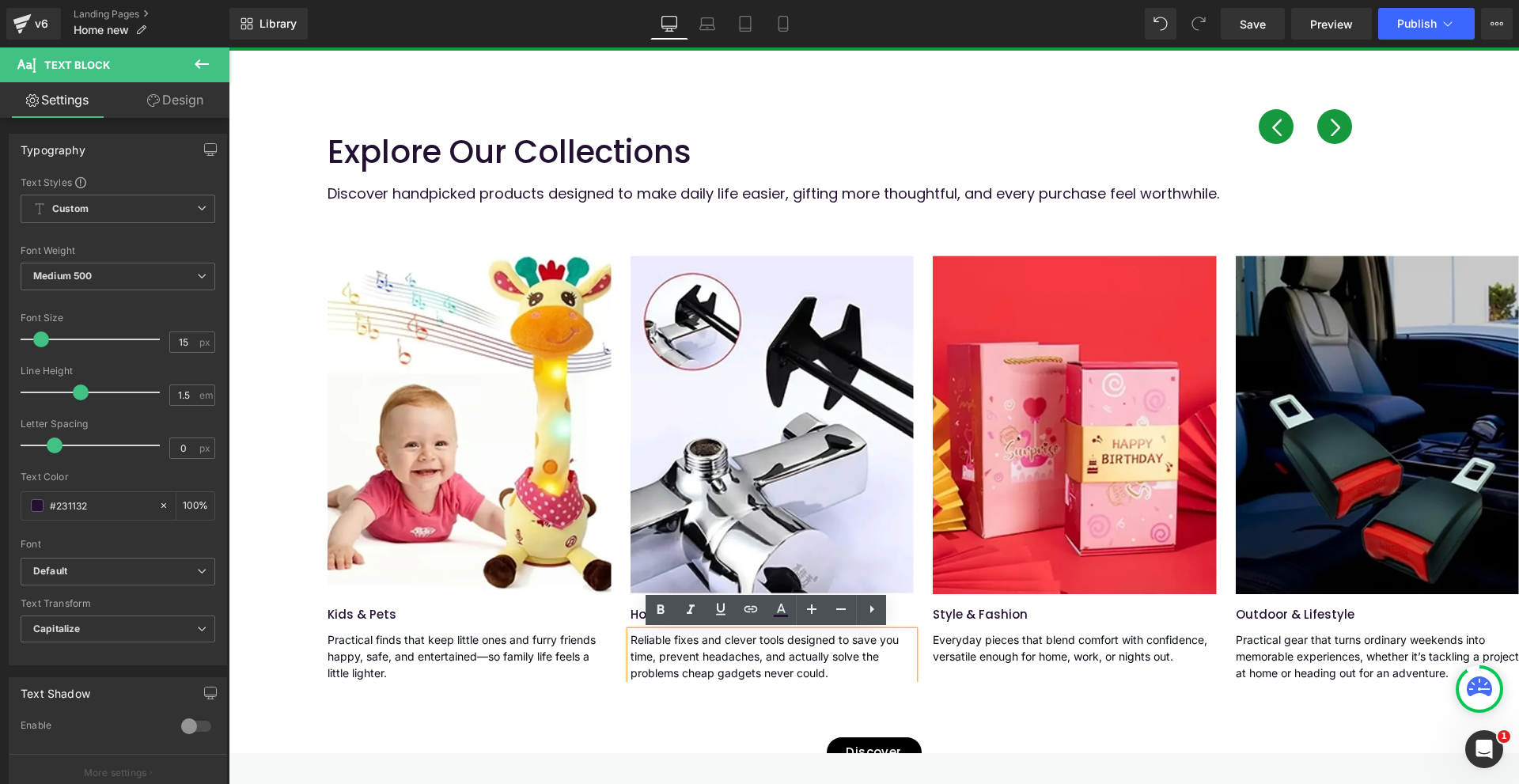
click at [730, 655] on p "Reliable fixes and clever tools designed to save you time, prevent headaches, a…" at bounding box center [771, 656] width 283 height 49
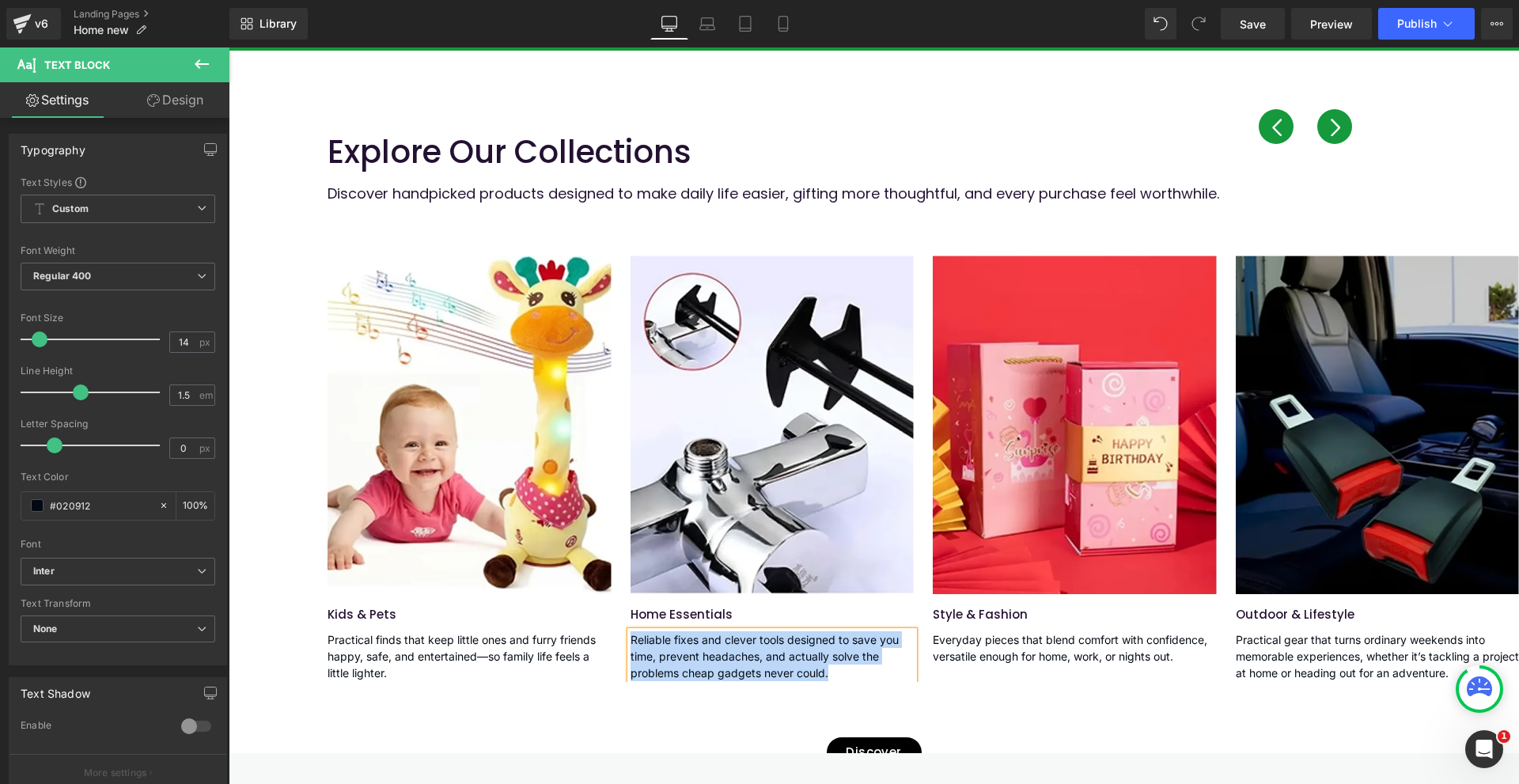
paste div
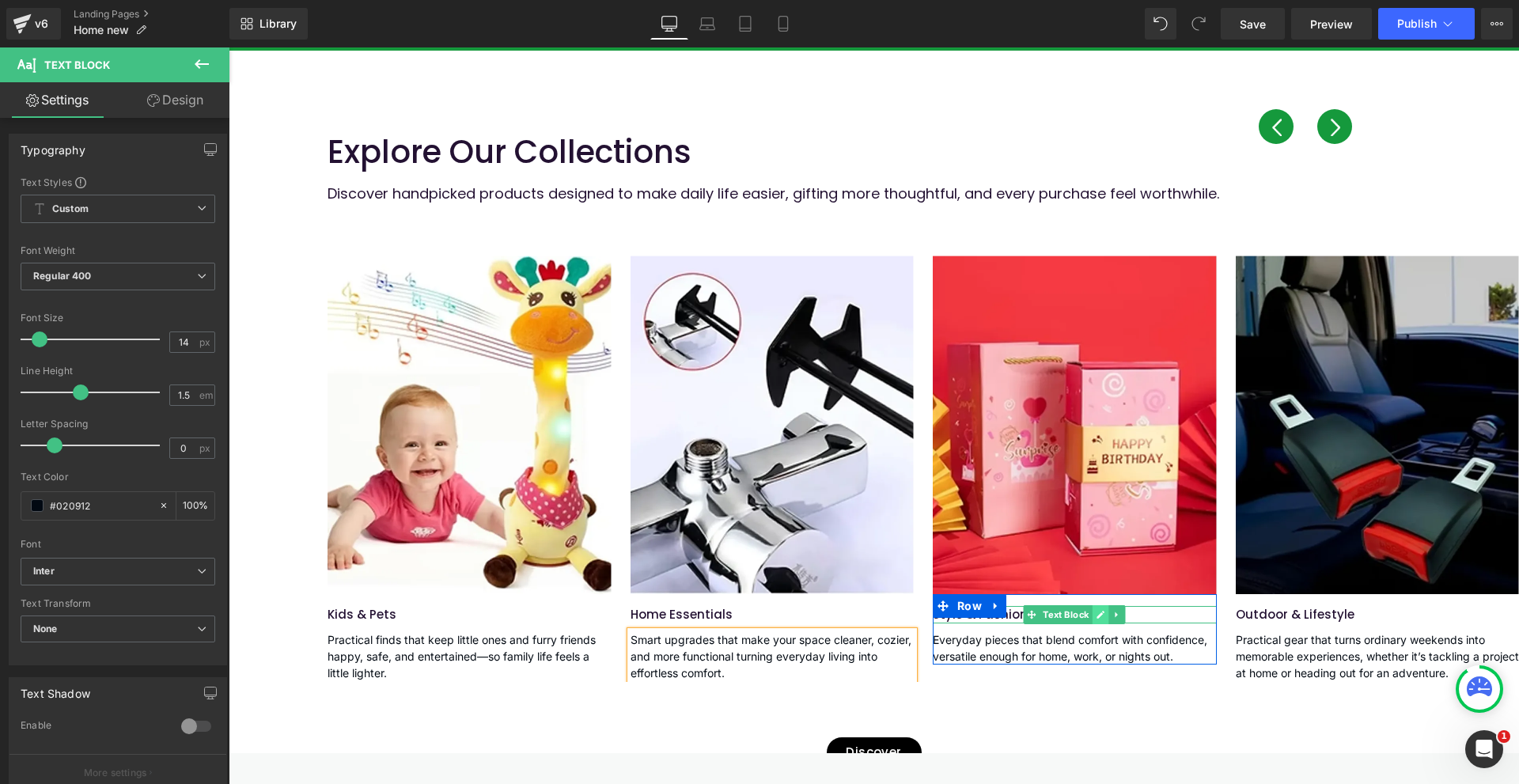
click at [1096, 610] on icon at bounding box center [1100, 614] width 9 height 10
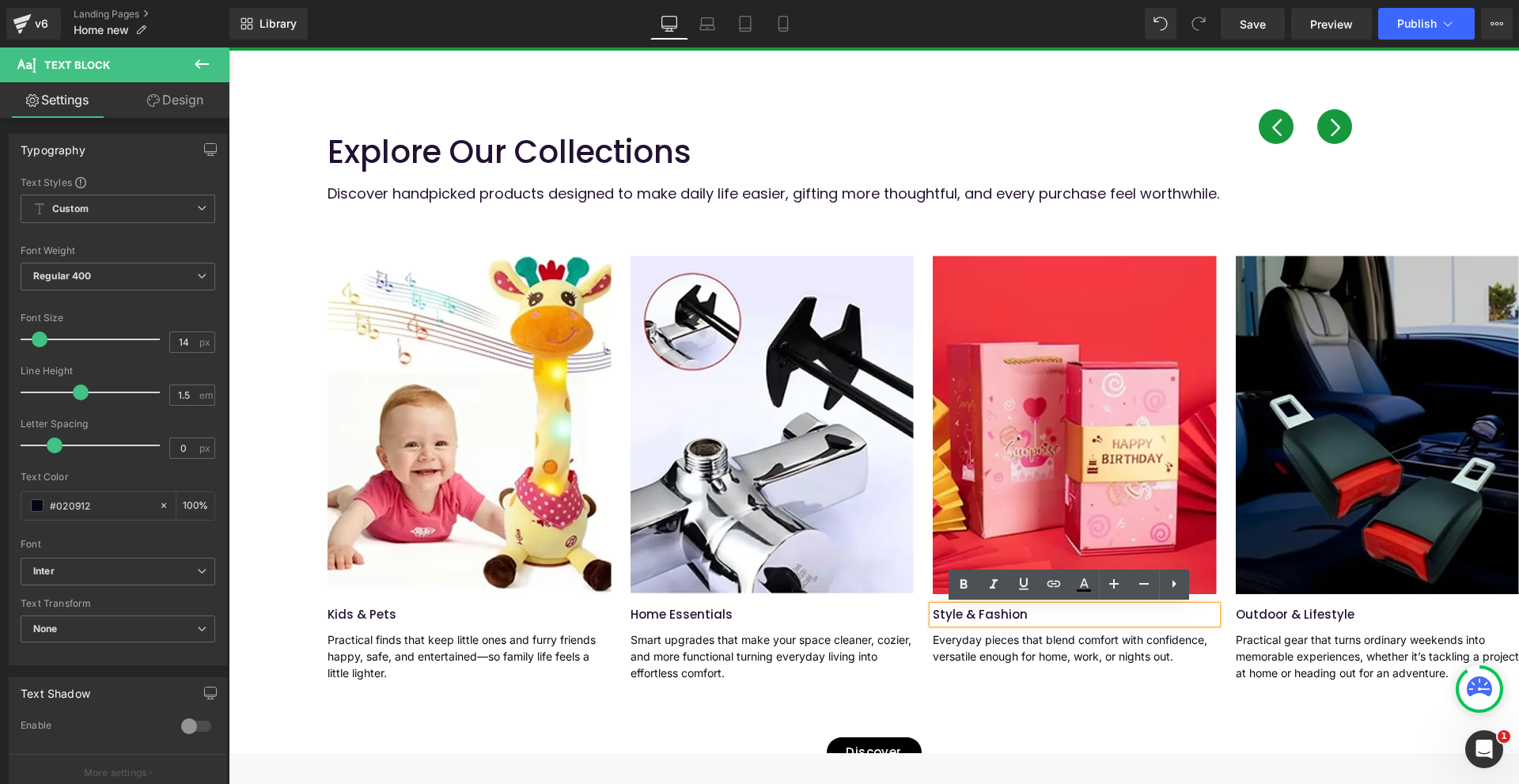
click at [1031, 615] on p "Style & Fashion" at bounding box center [1074, 614] width 283 height 18
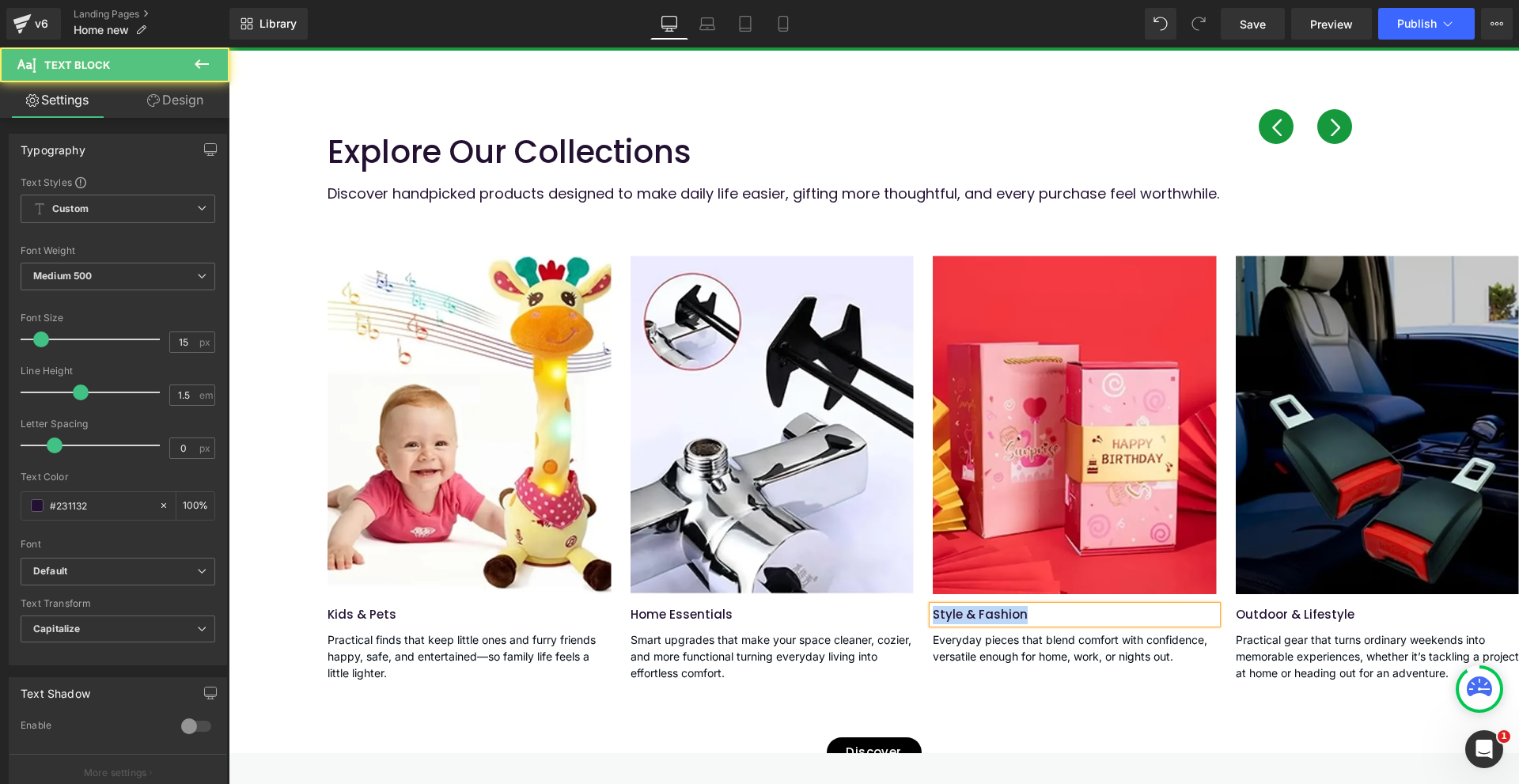
paste div
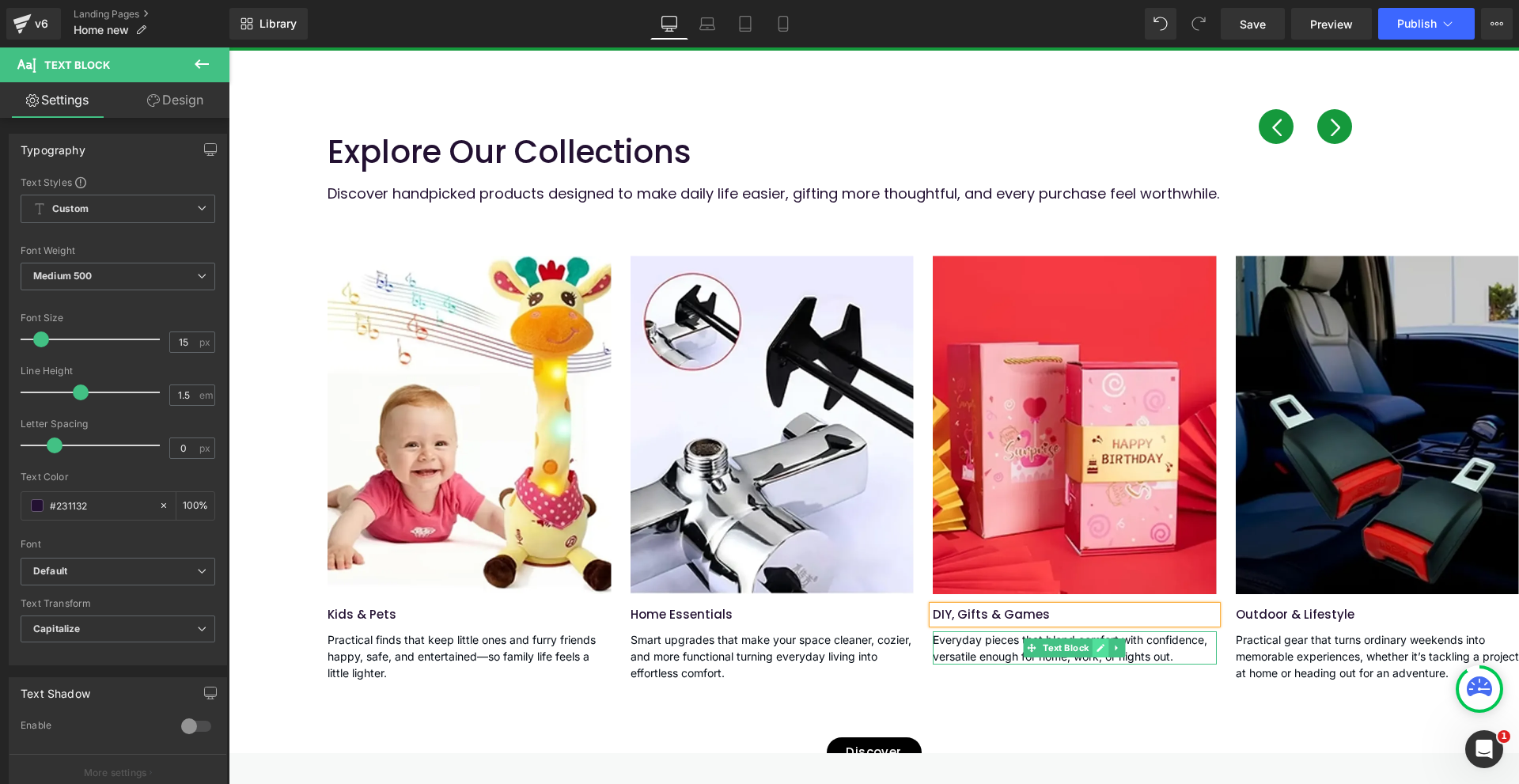
click at [1097, 649] on icon at bounding box center [1101, 649] width 8 height 8
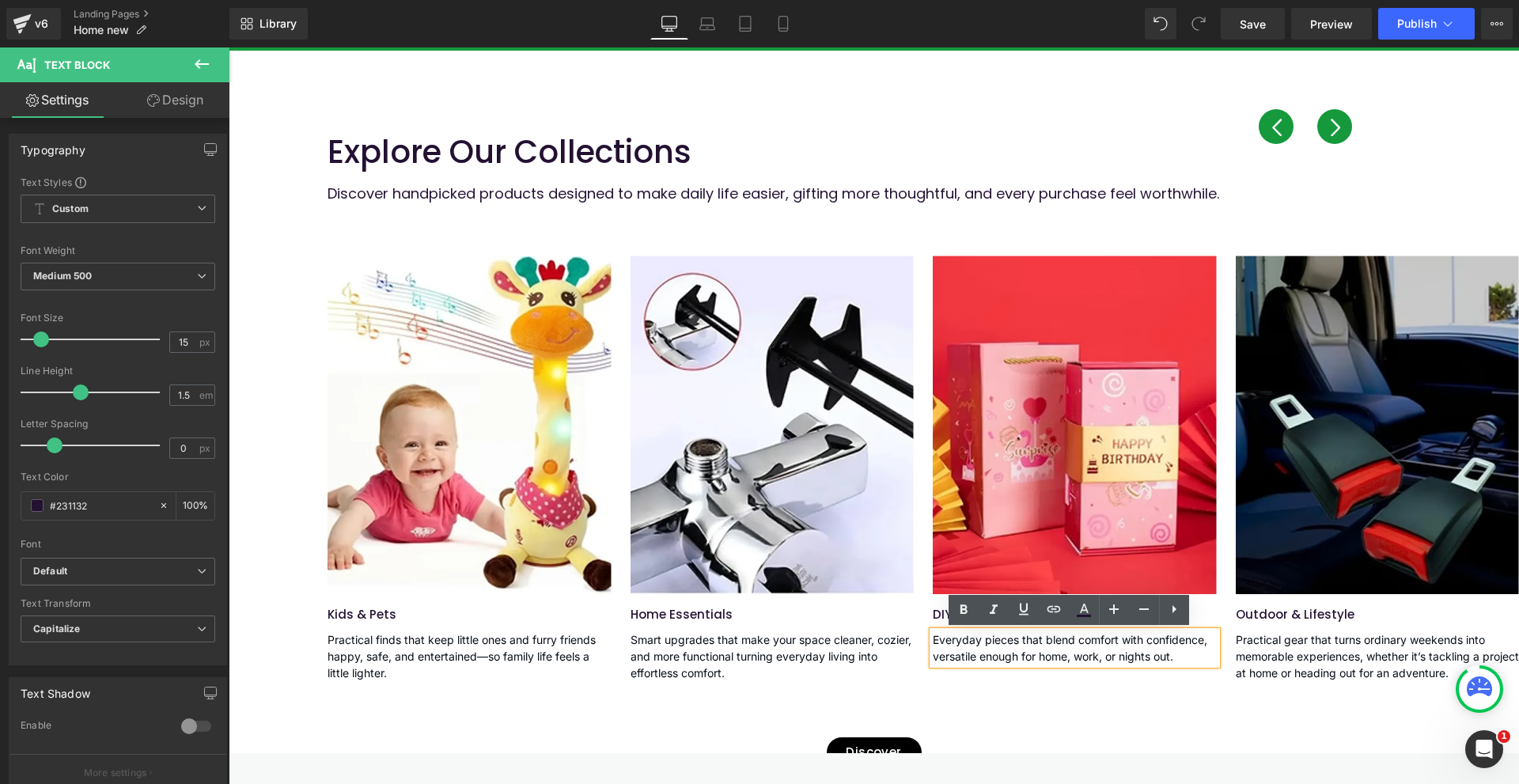
click at [1123, 651] on p "Everyday pieces that blend comfort with confidence, versatile enough for home, …" at bounding box center [1074, 648] width 283 height 34
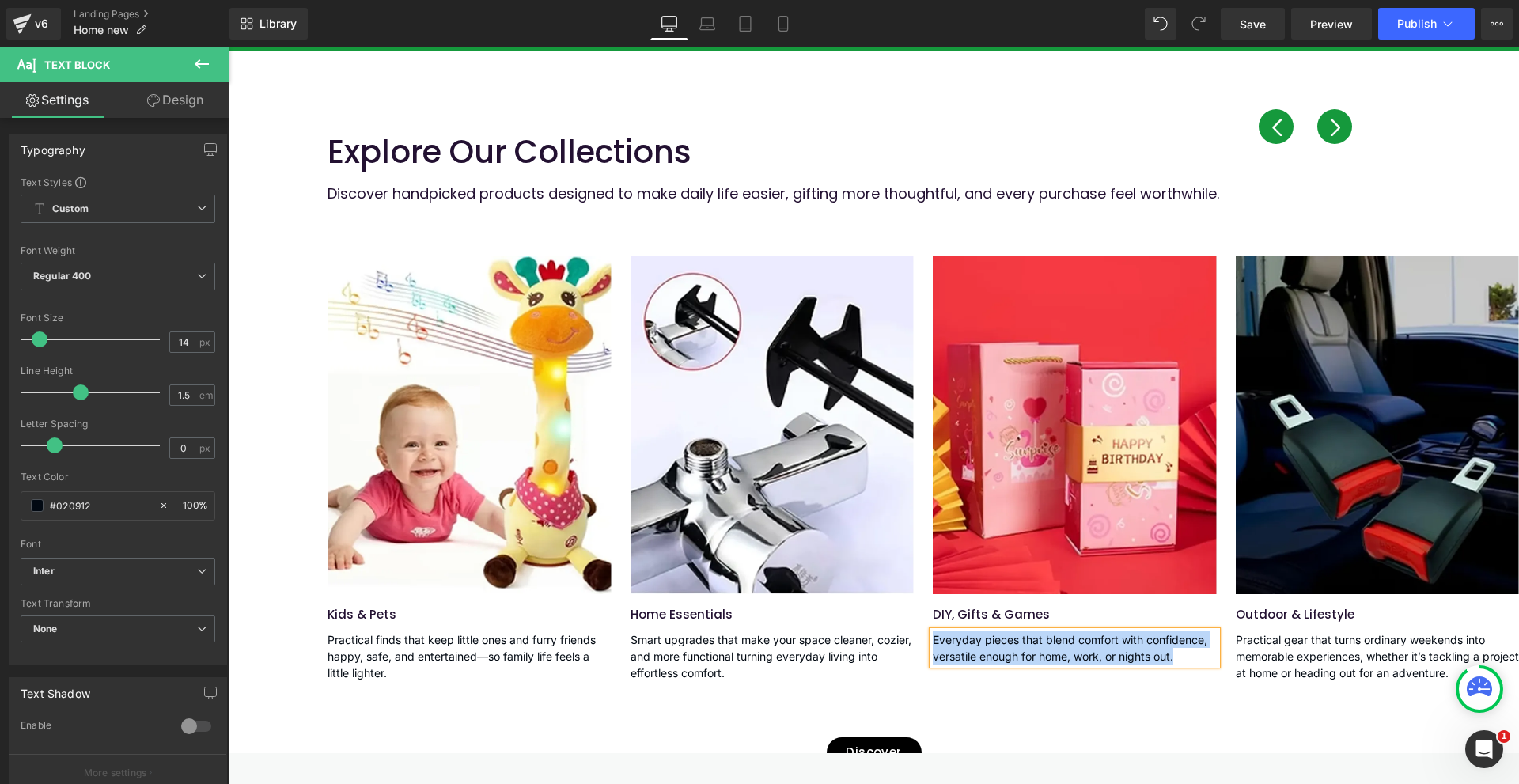
paste div
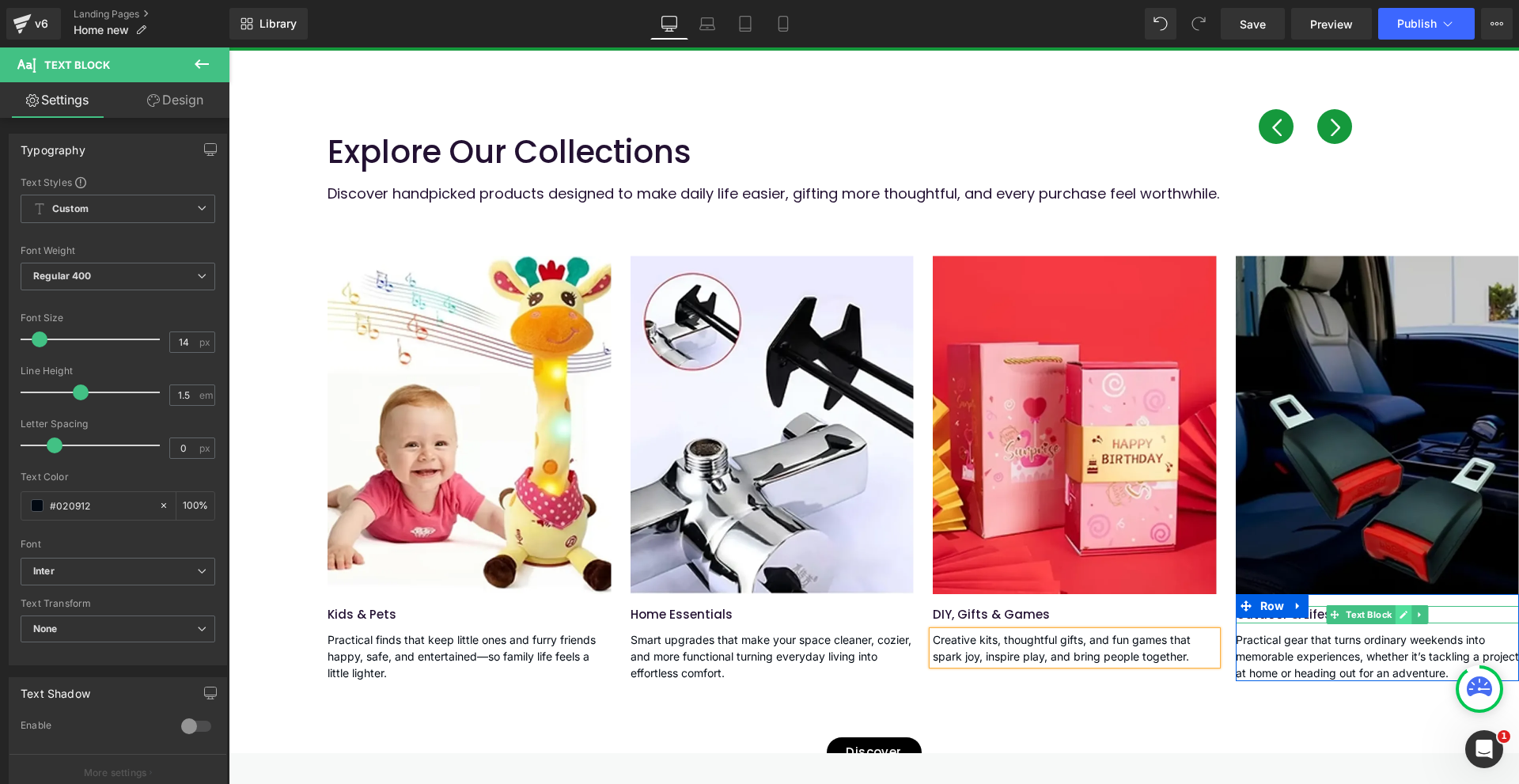
click at [1399, 610] on icon at bounding box center [1403, 614] width 8 height 8
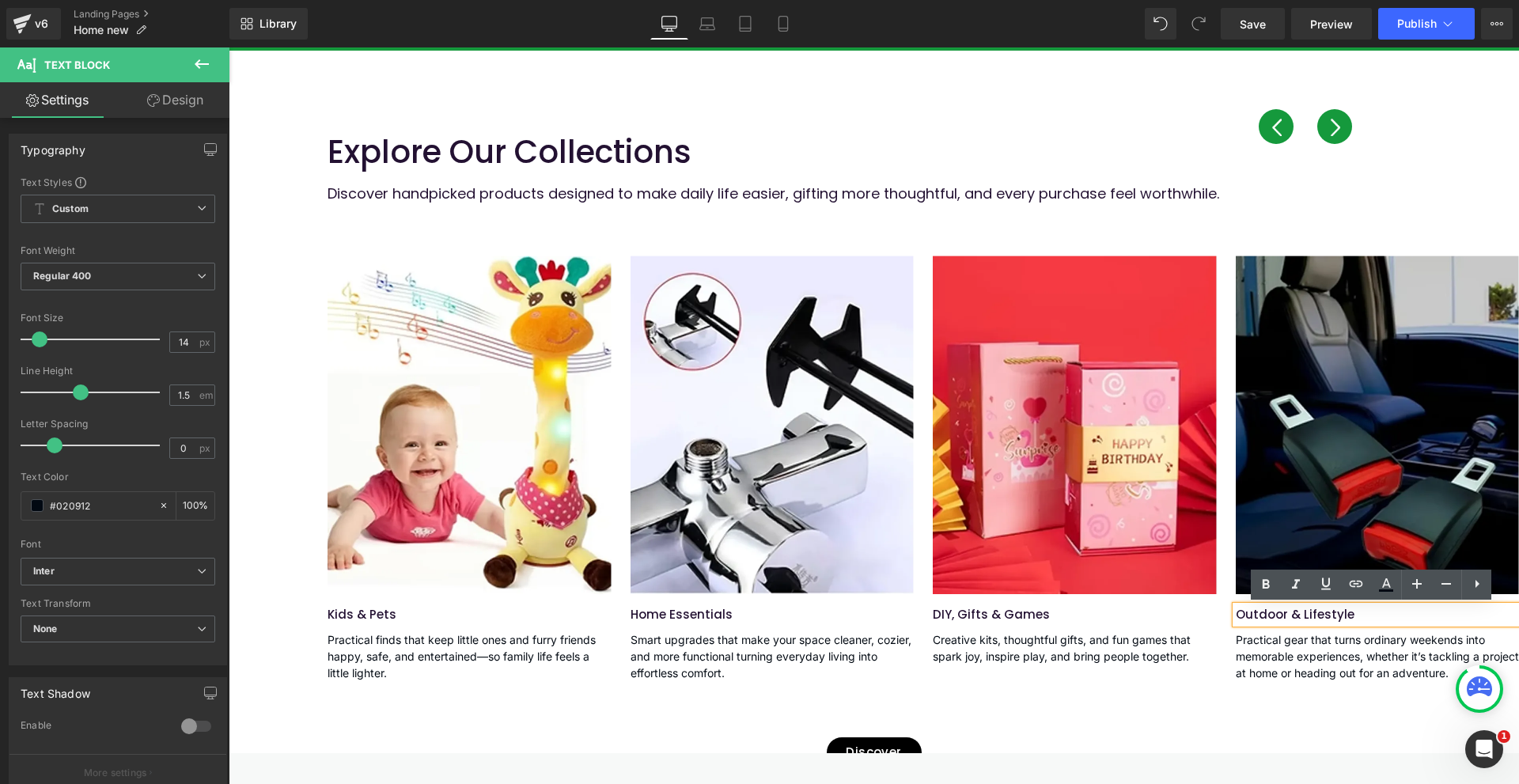
click at [1334, 616] on p "Outdoor & Lifestyle" at bounding box center [1377, 614] width 283 height 18
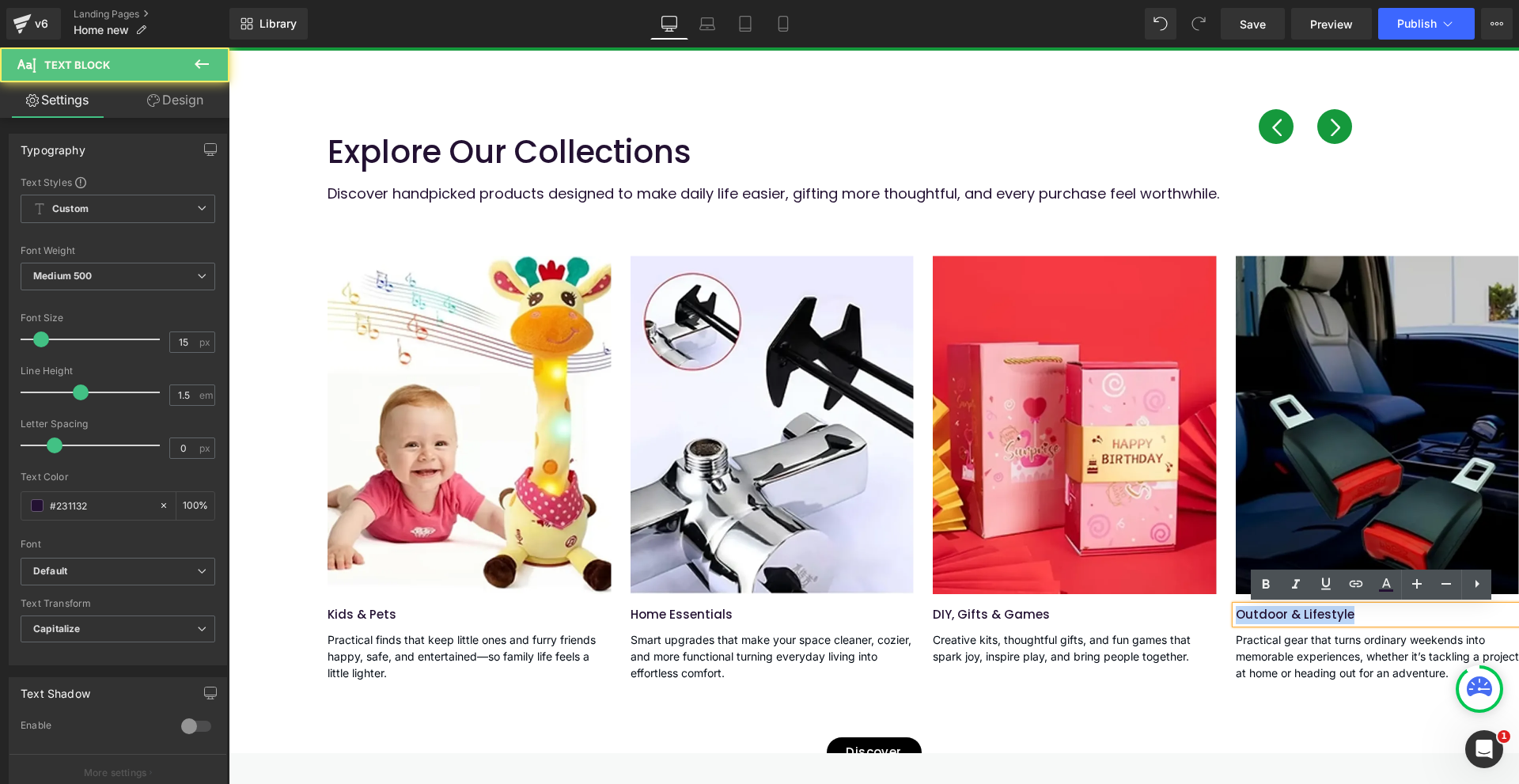
paste div
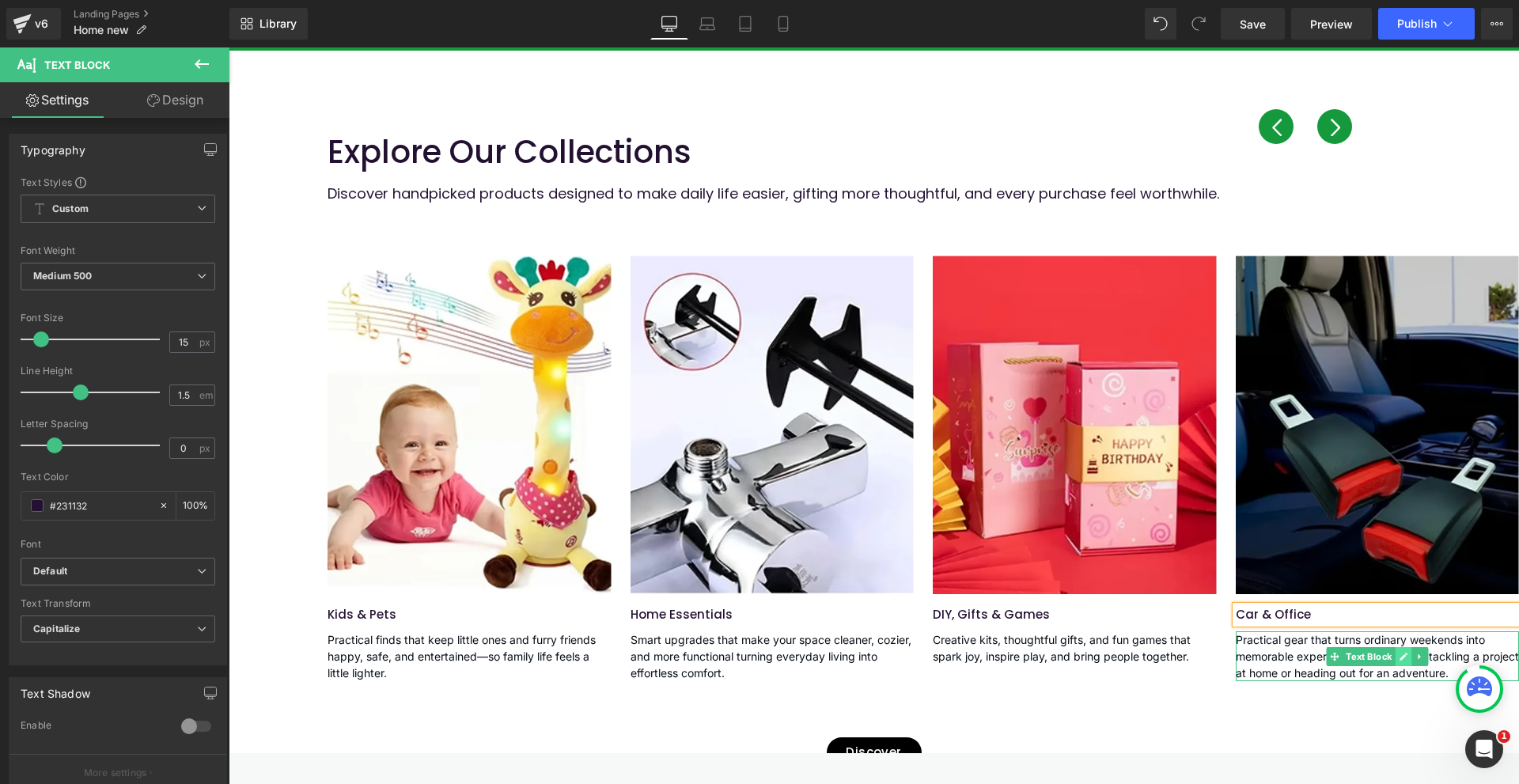
click at [1396, 657] on link at bounding box center [1403, 656] width 17 height 19
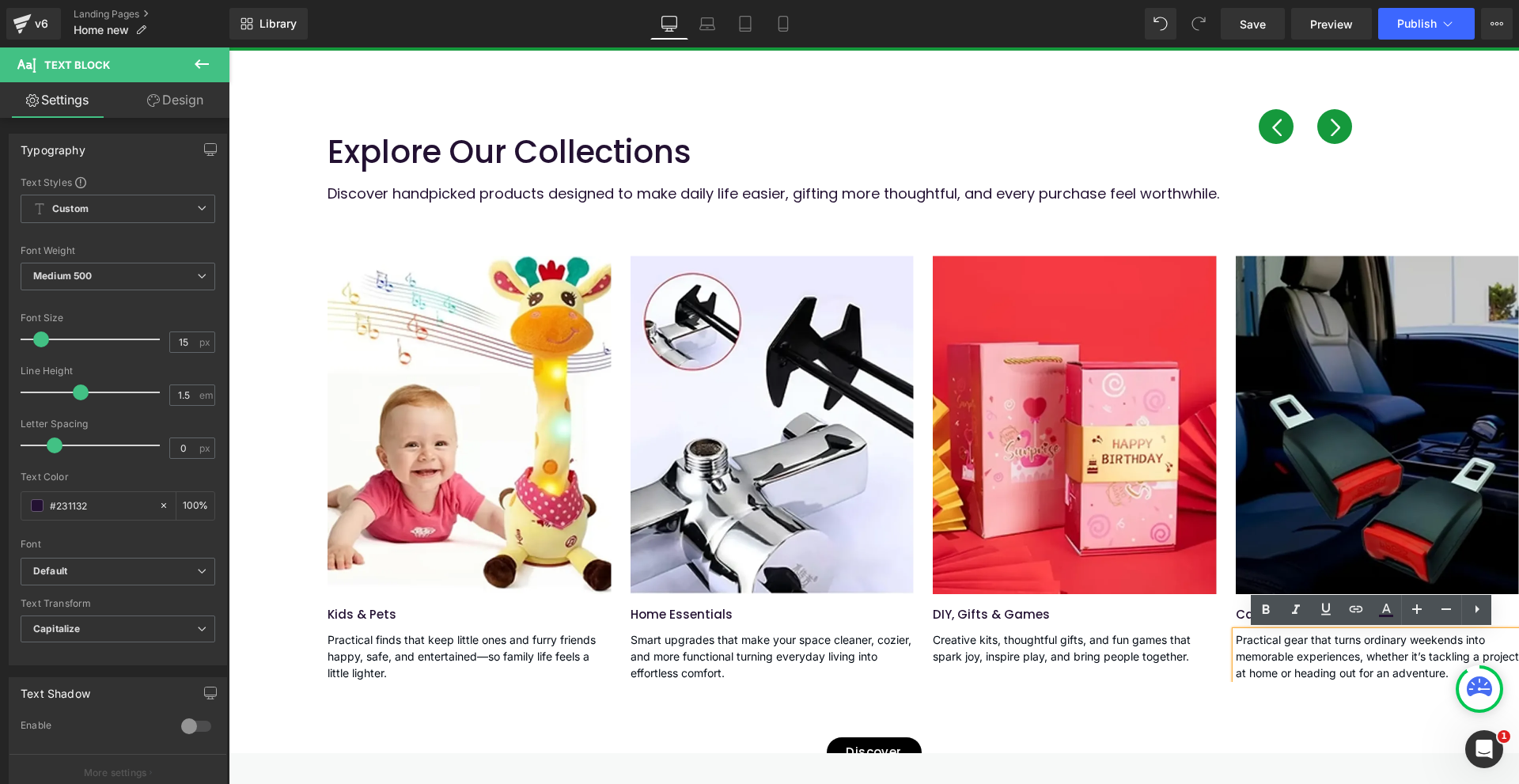
click at [1361, 657] on p "Practical gear that turns ordinary weekends into memorable experiences, whether…" at bounding box center [1377, 656] width 283 height 49
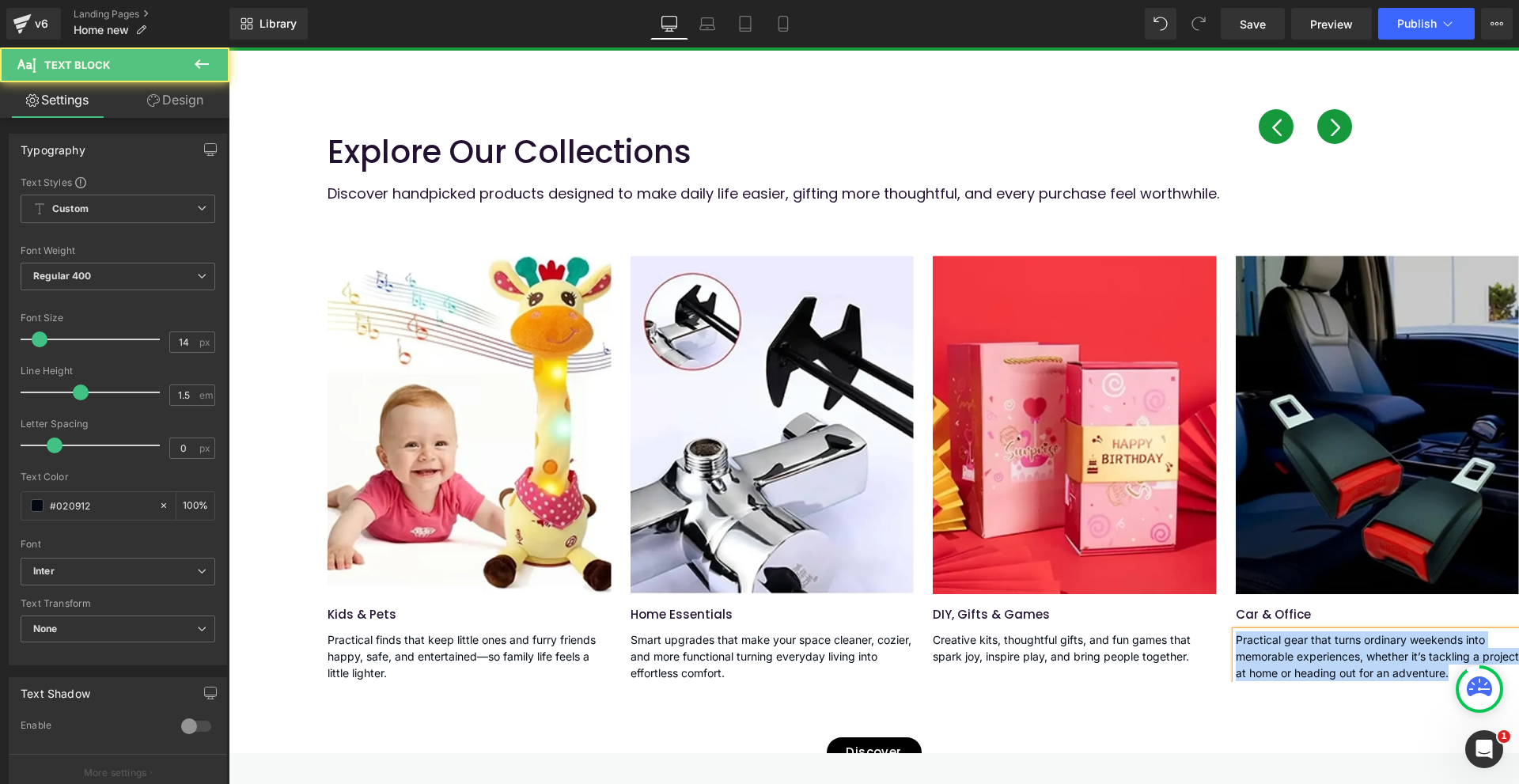
paste div
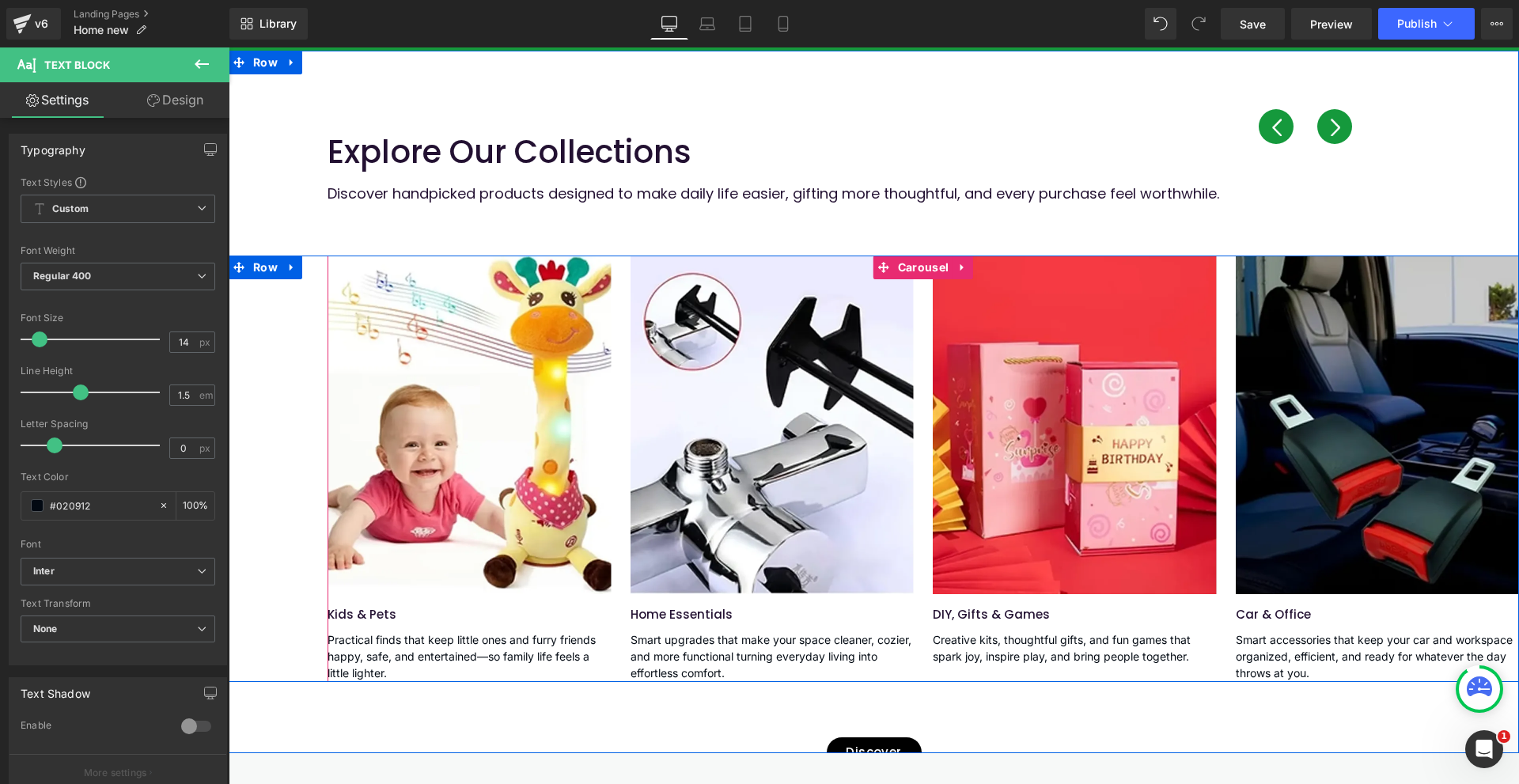
click at [1275, 133] on button "‹" at bounding box center [1275, 126] width 35 height 35
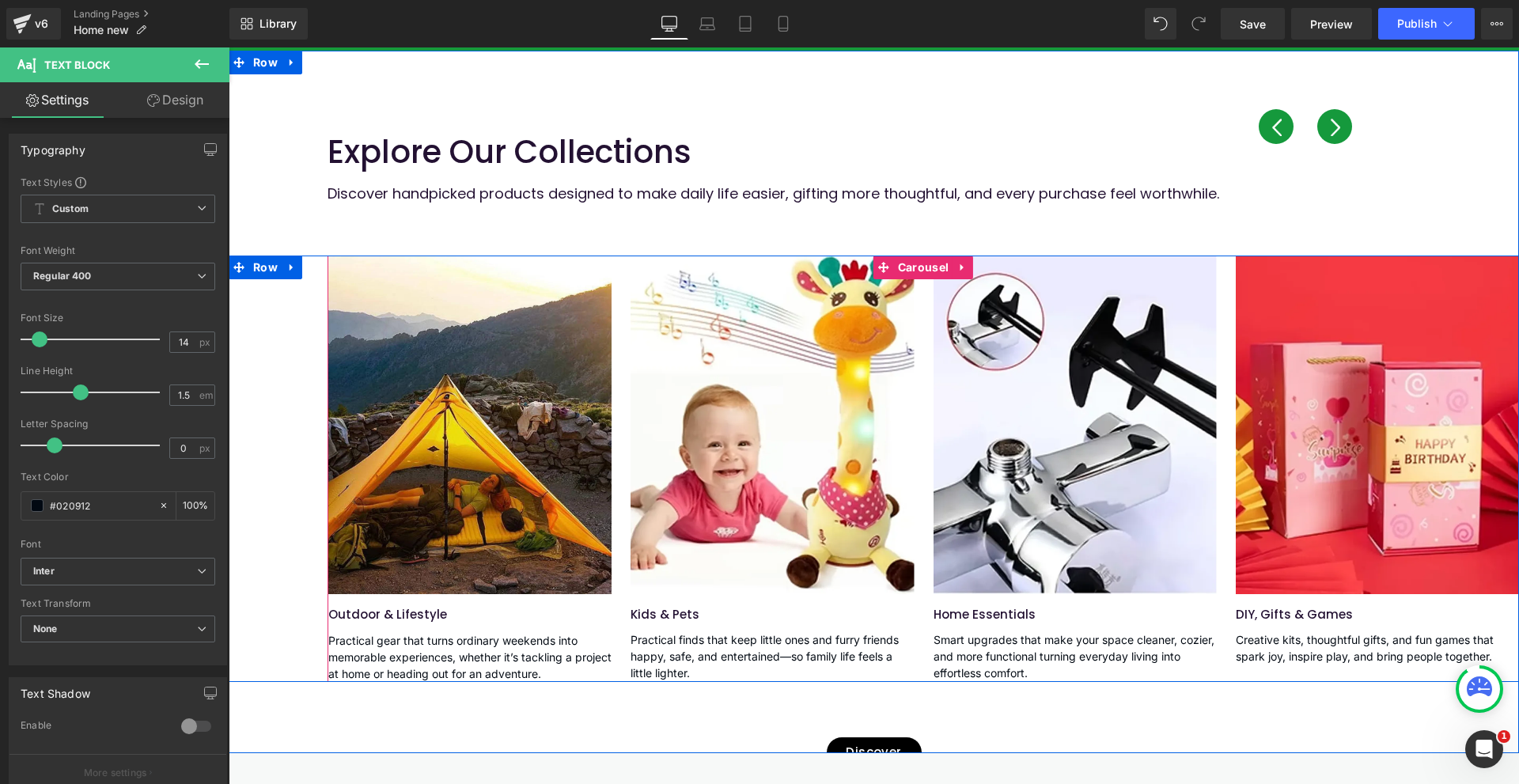
click at [1275, 133] on button "‹" at bounding box center [1275, 126] width 35 height 35
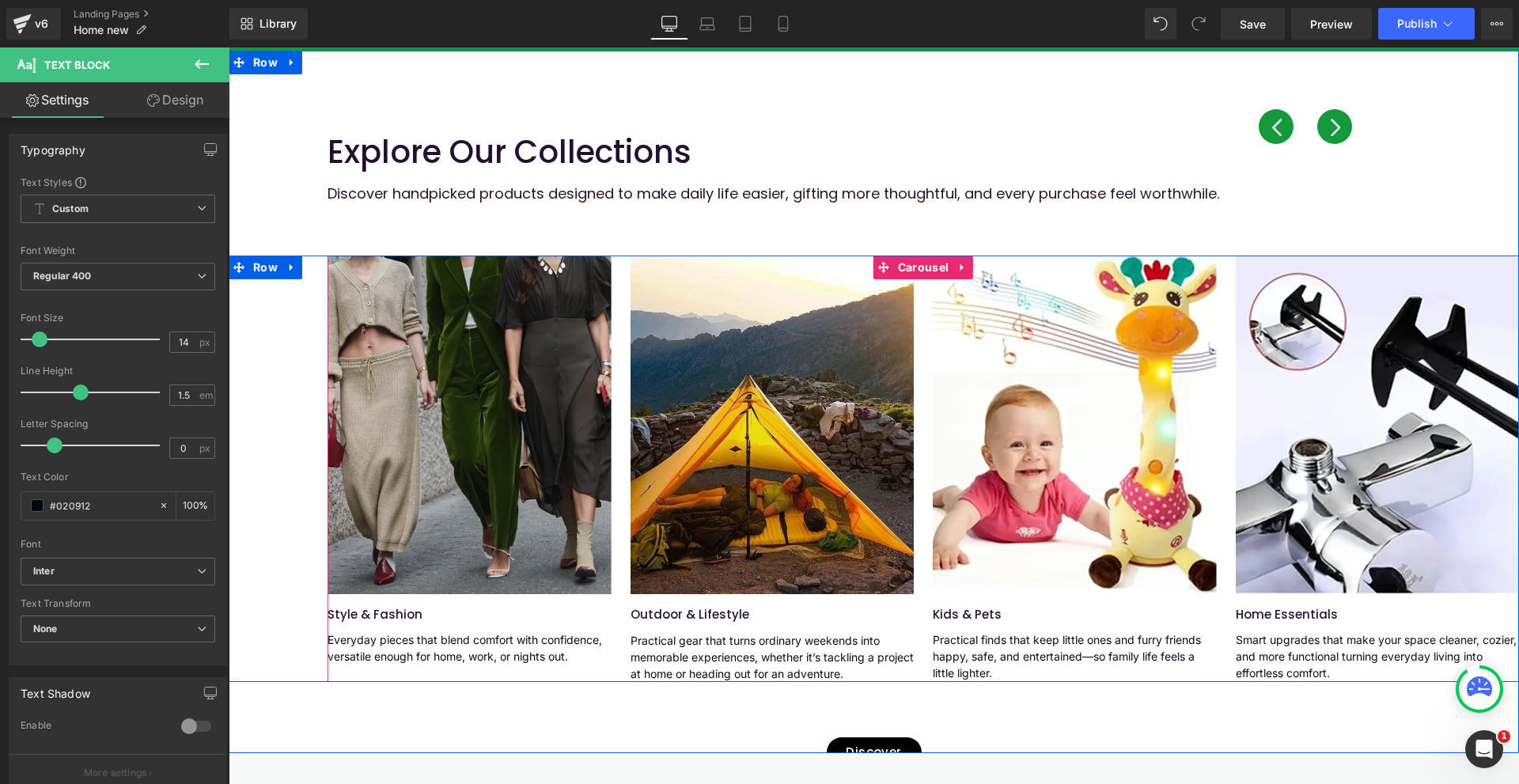
click at [1275, 133] on button "‹" at bounding box center [1275, 126] width 35 height 35
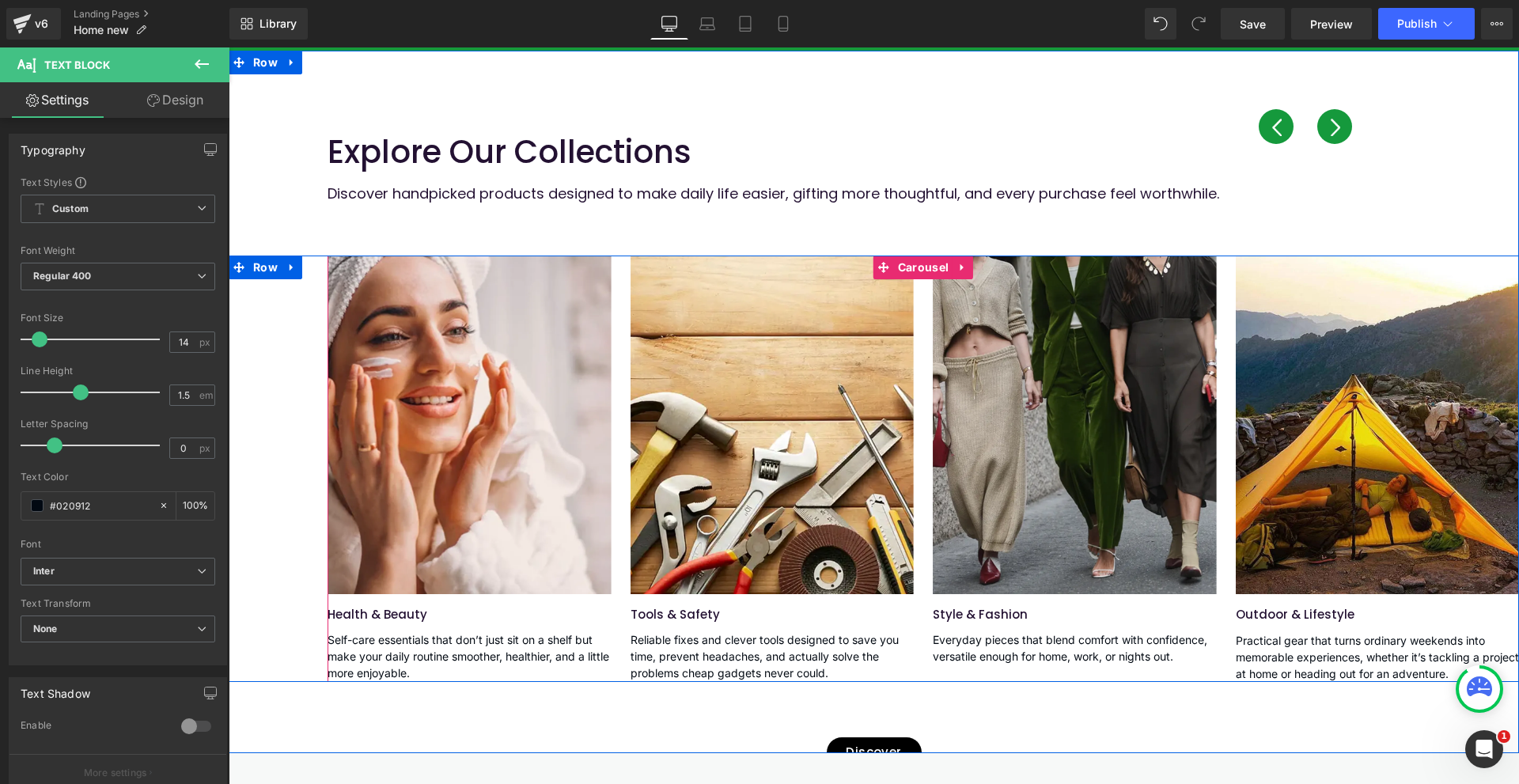
click at [1275, 133] on button "‹" at bounding box center [1275, 126] width 35 height 35
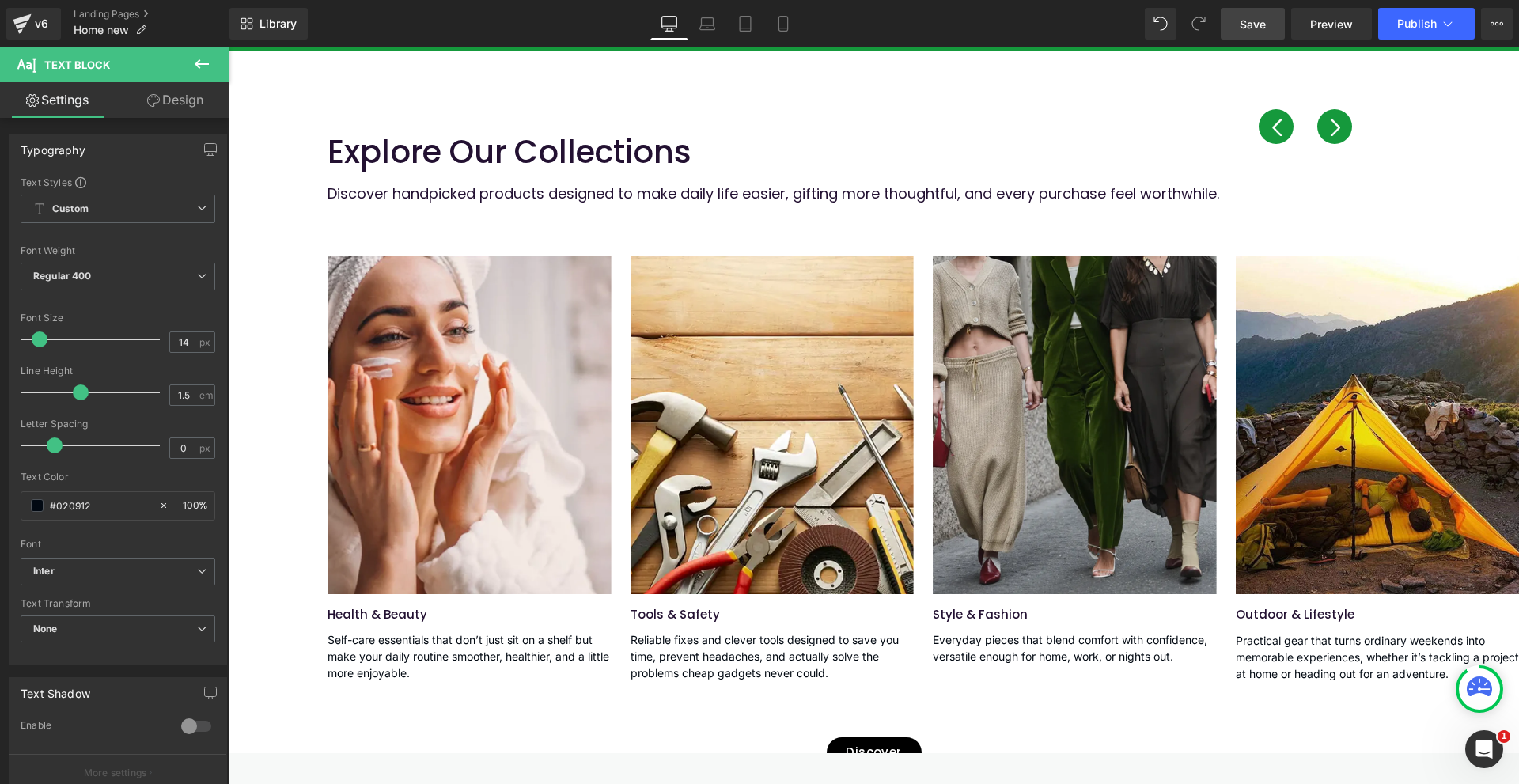
click at [1265, 22] on span "Save" at bounding box center [1252, 24] width 26 height 17
click at [716, 39] on link "Laptop" at bounding box center [707, 24] width 38 height 32
type input "100"
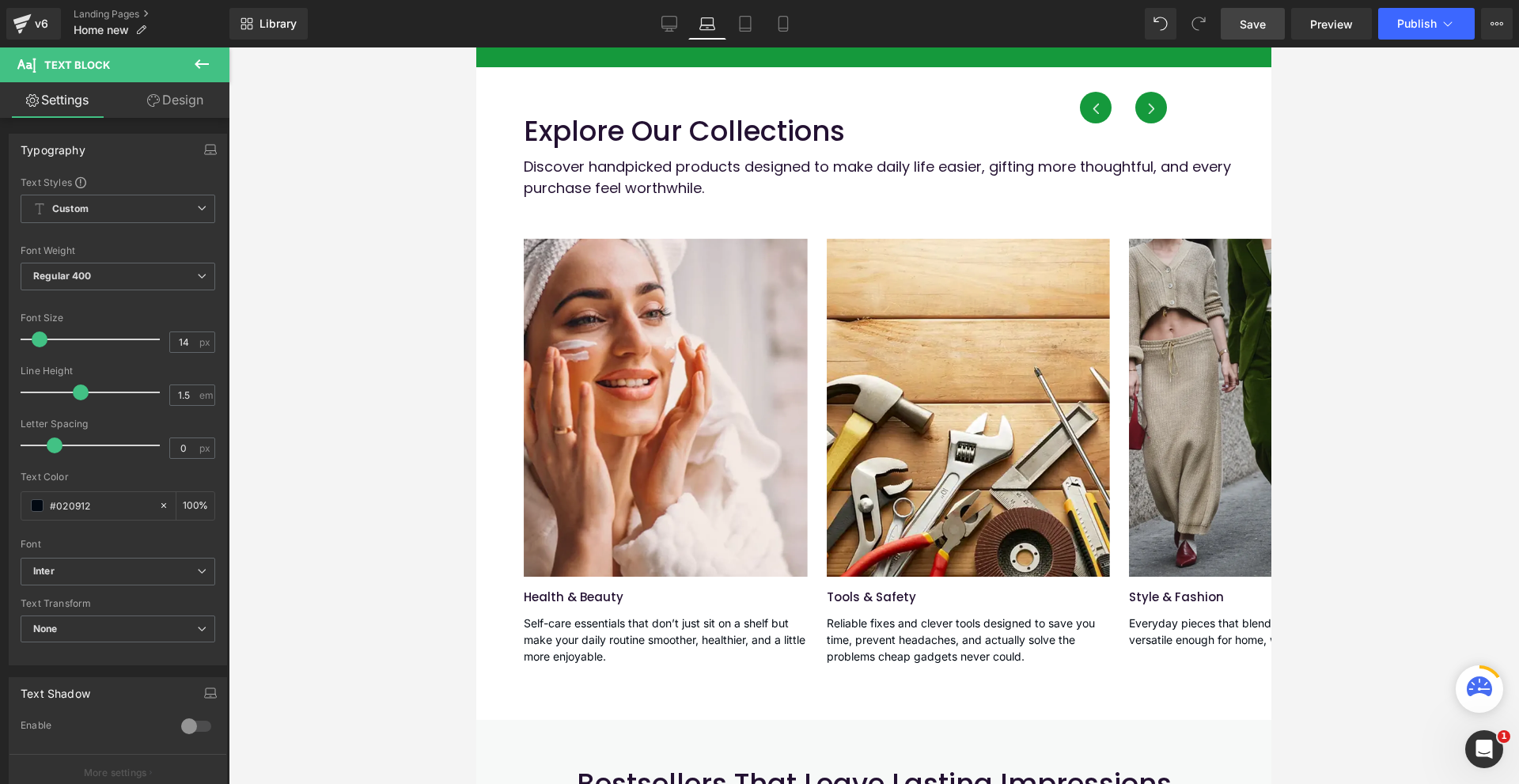
scroll to position [859, 0]
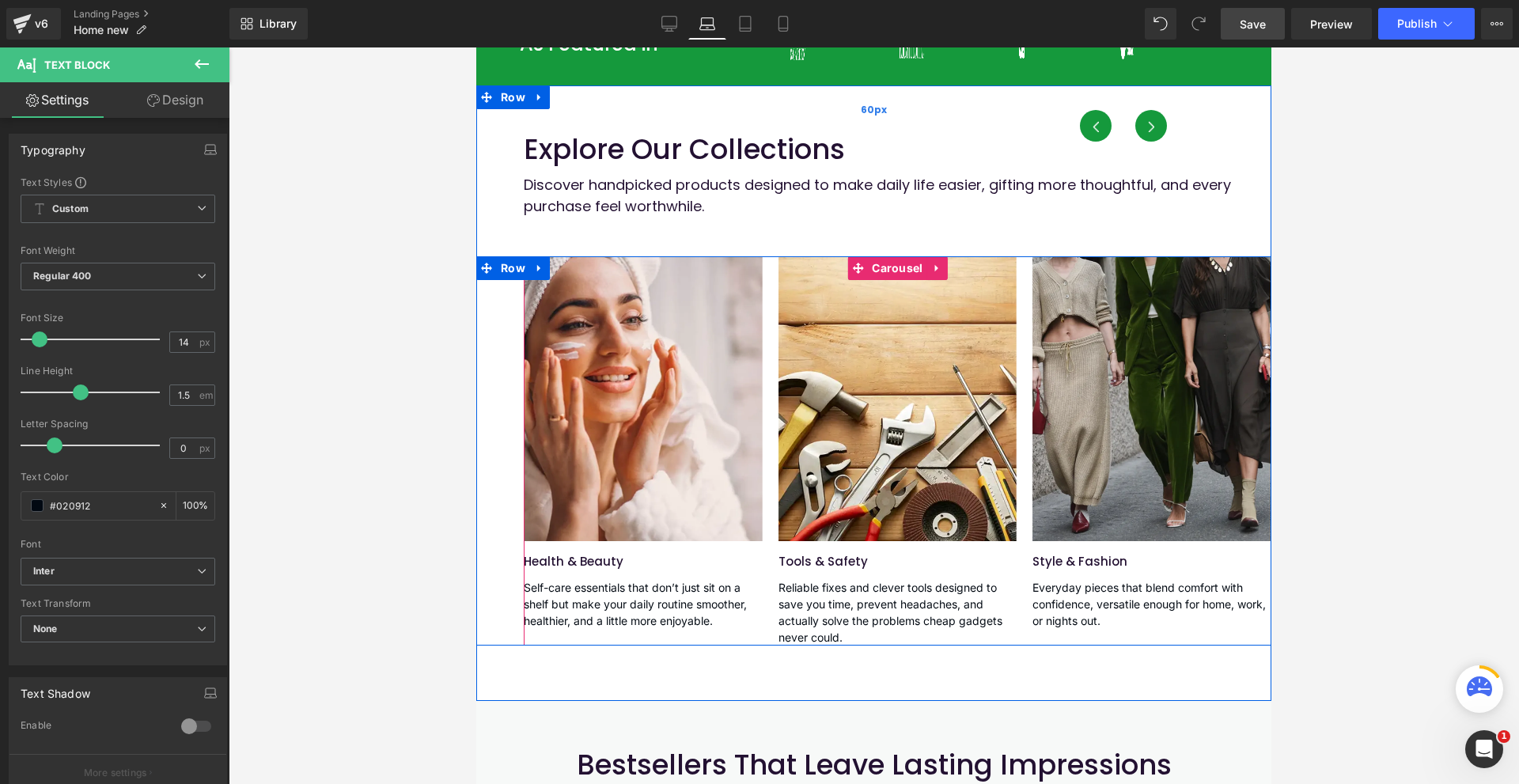
click at [1146, 129] on div "60px" at bounding box center [873, 109] width 795 height 47
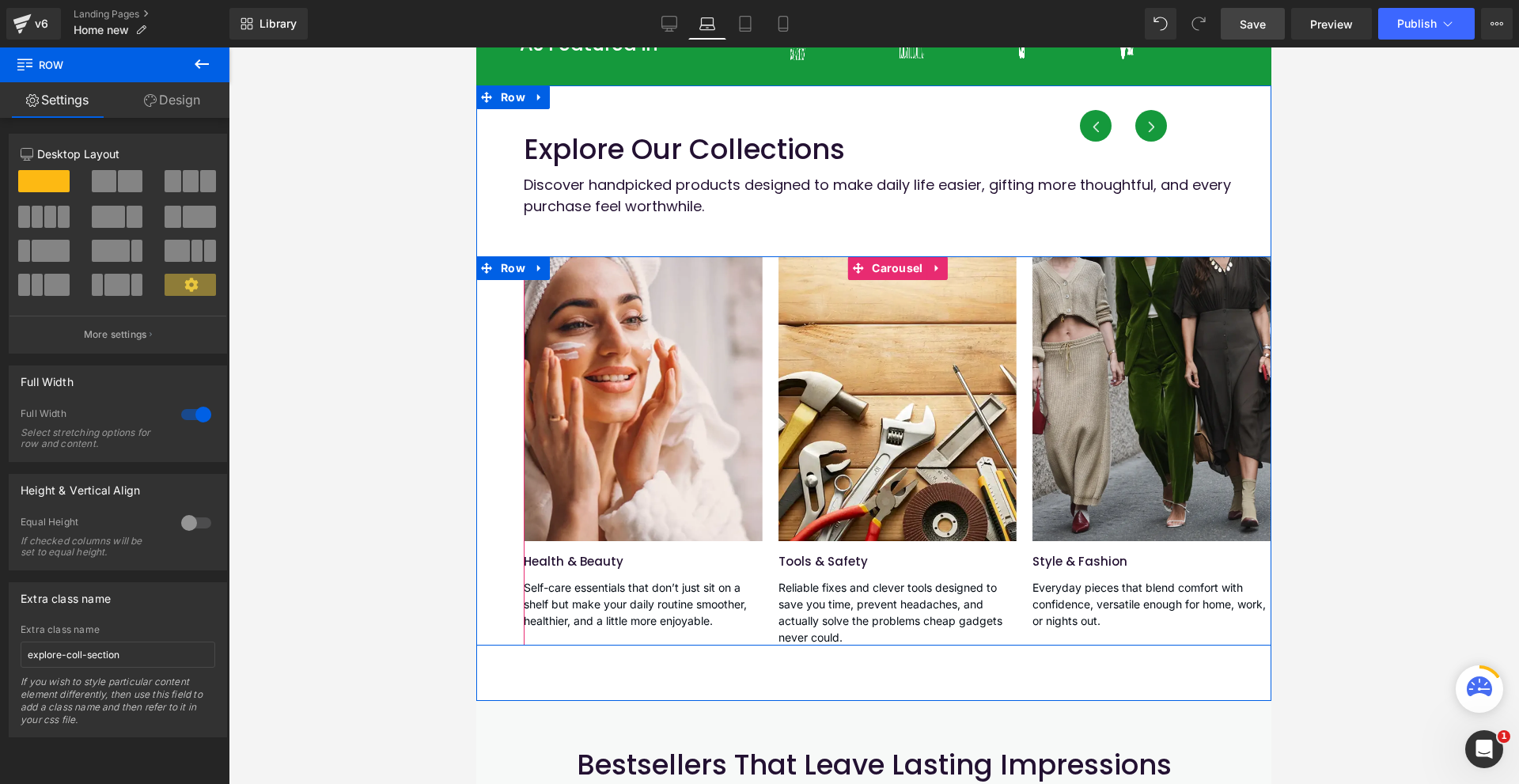
click at [1146, 133] on button "›" at bounding box center [1151, 125] width 32 height 32
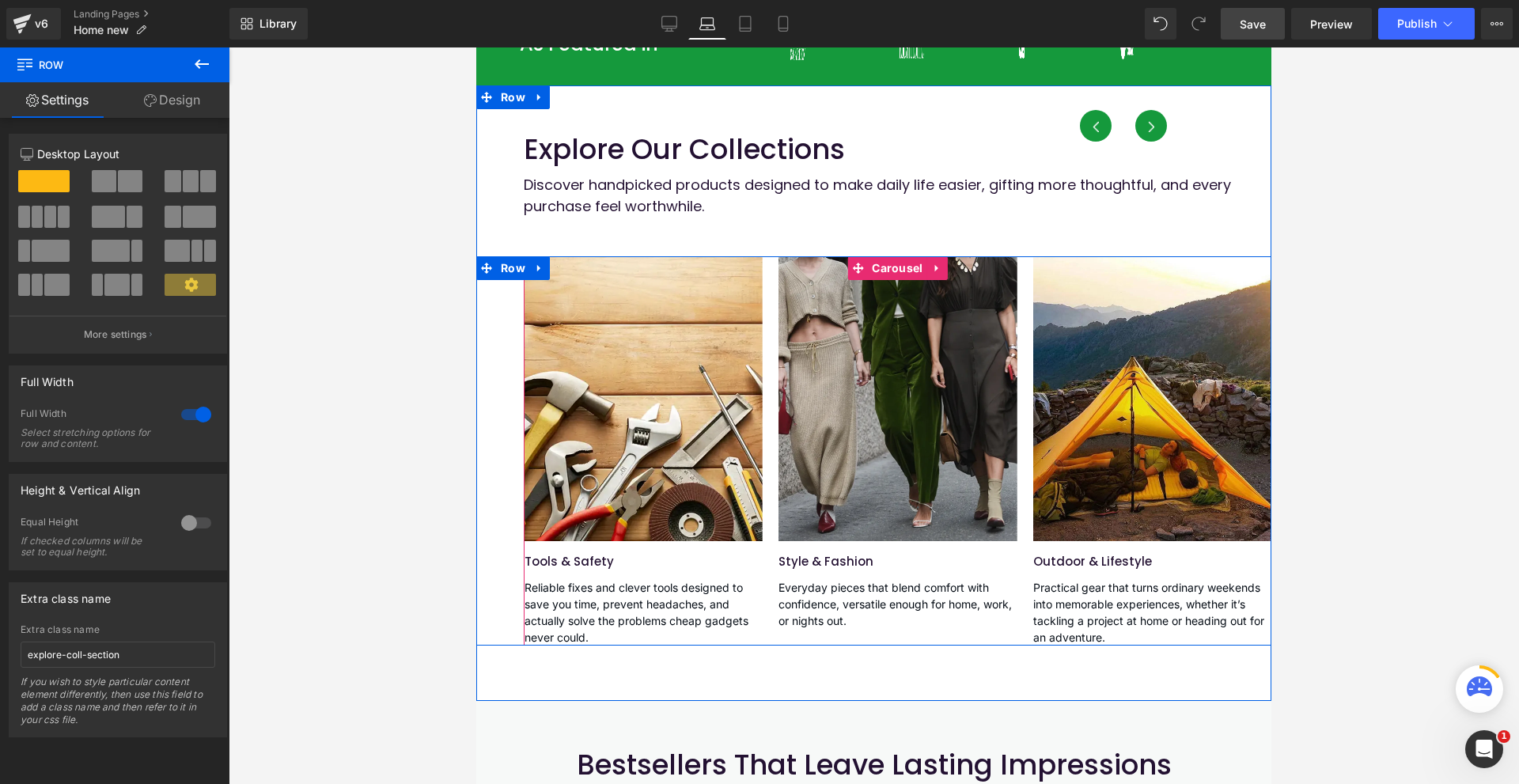
click at [1146, 133] on button "›" at bounding box center [1151, 125] width 32 height 32
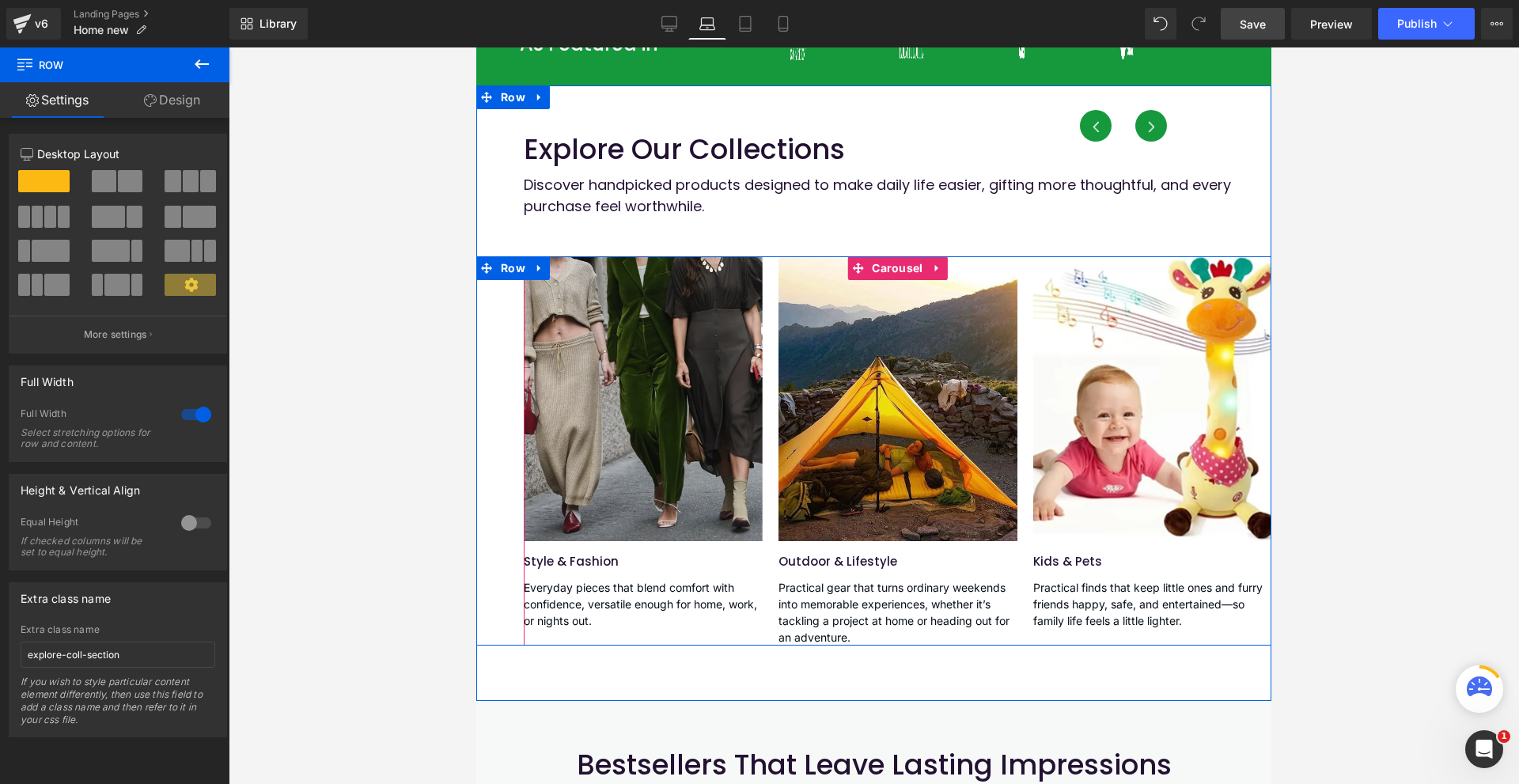
click at [1146, 133] on button "›" at bounding box center [1151, 125] width 32 height 32
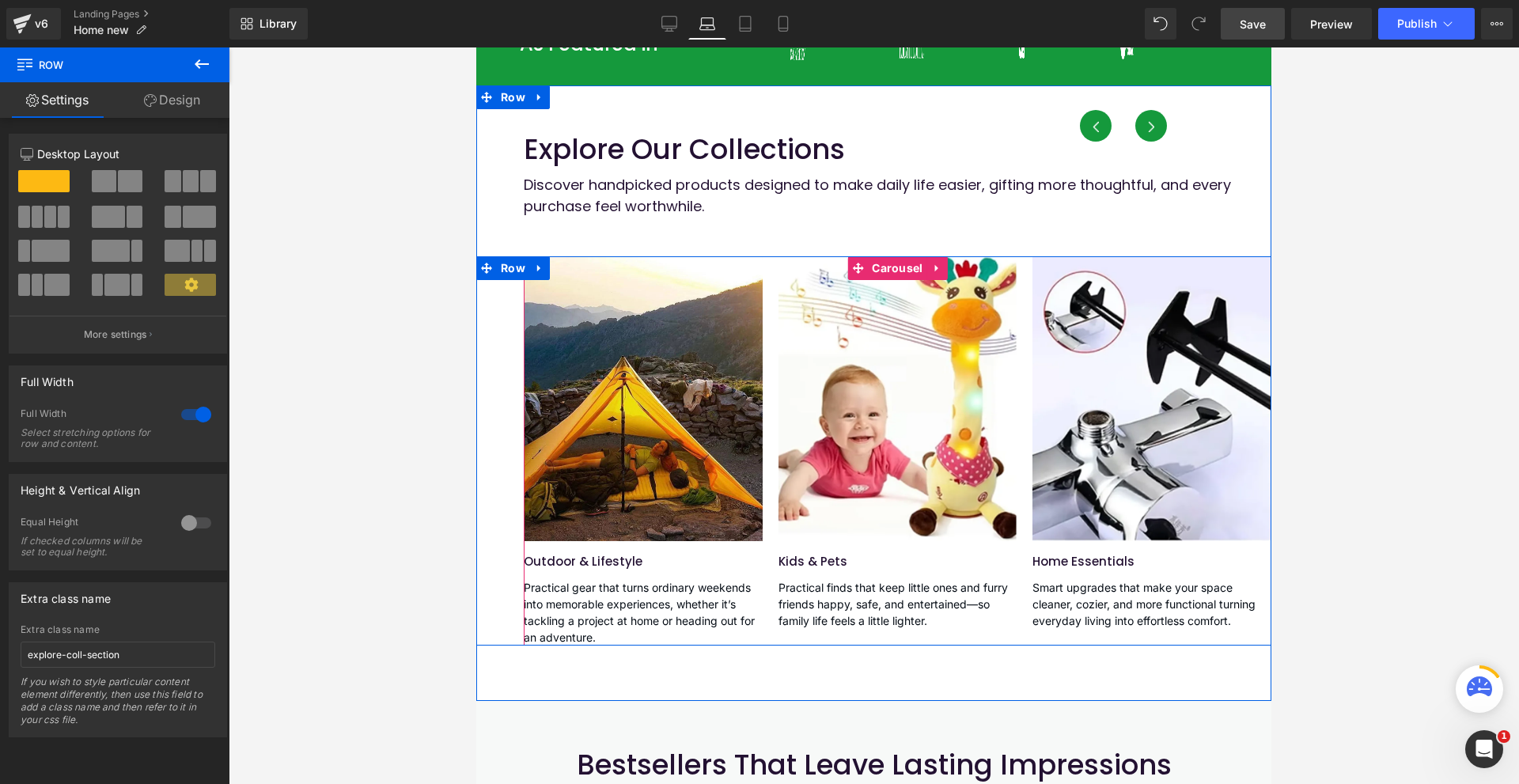
click at [1091, 133] on button "‹" at bounding box center [1095, 125] width 32 height 32
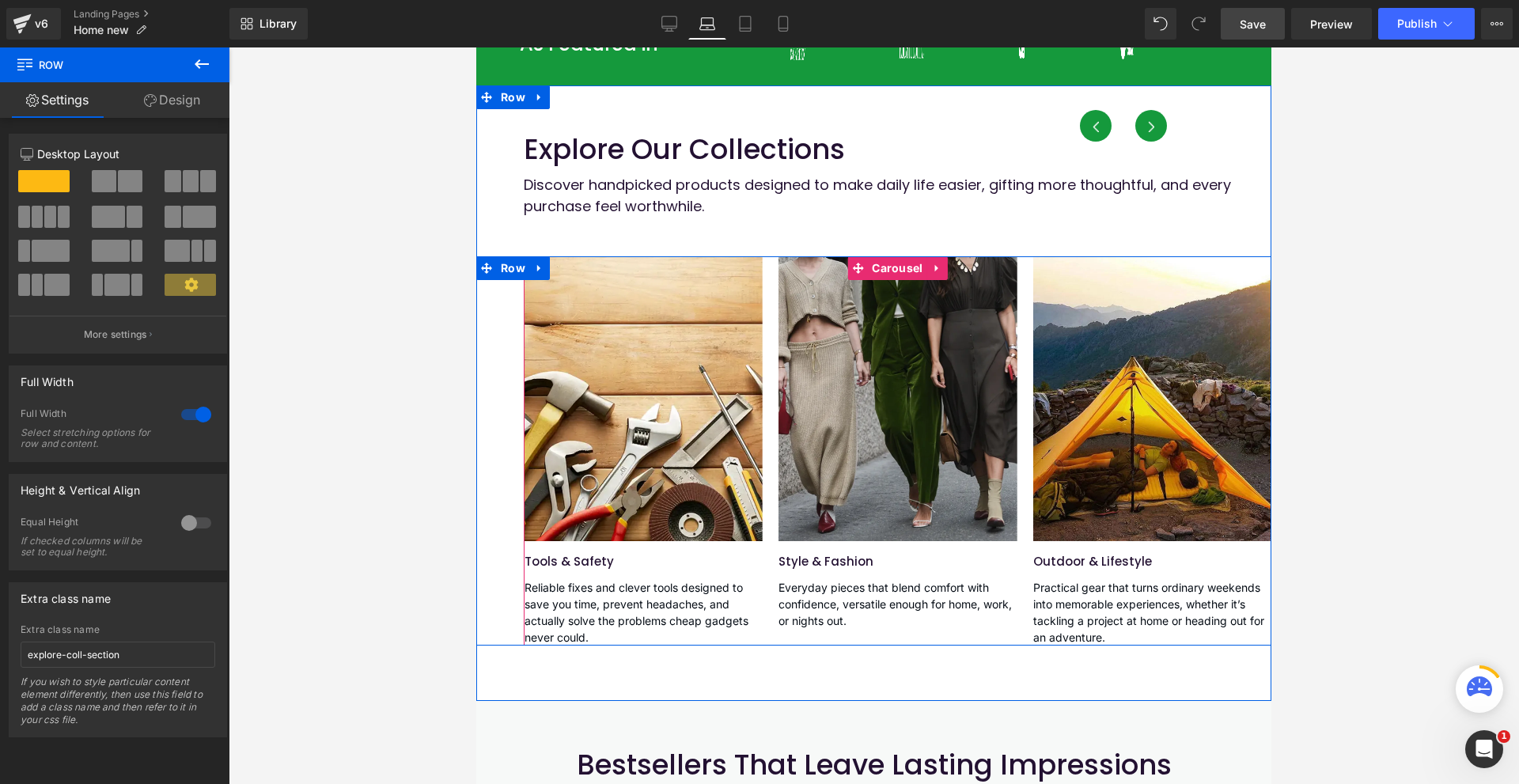
click at [1091, 133] on button "‹" at bounding box center [1095, 125] width 32 height 32
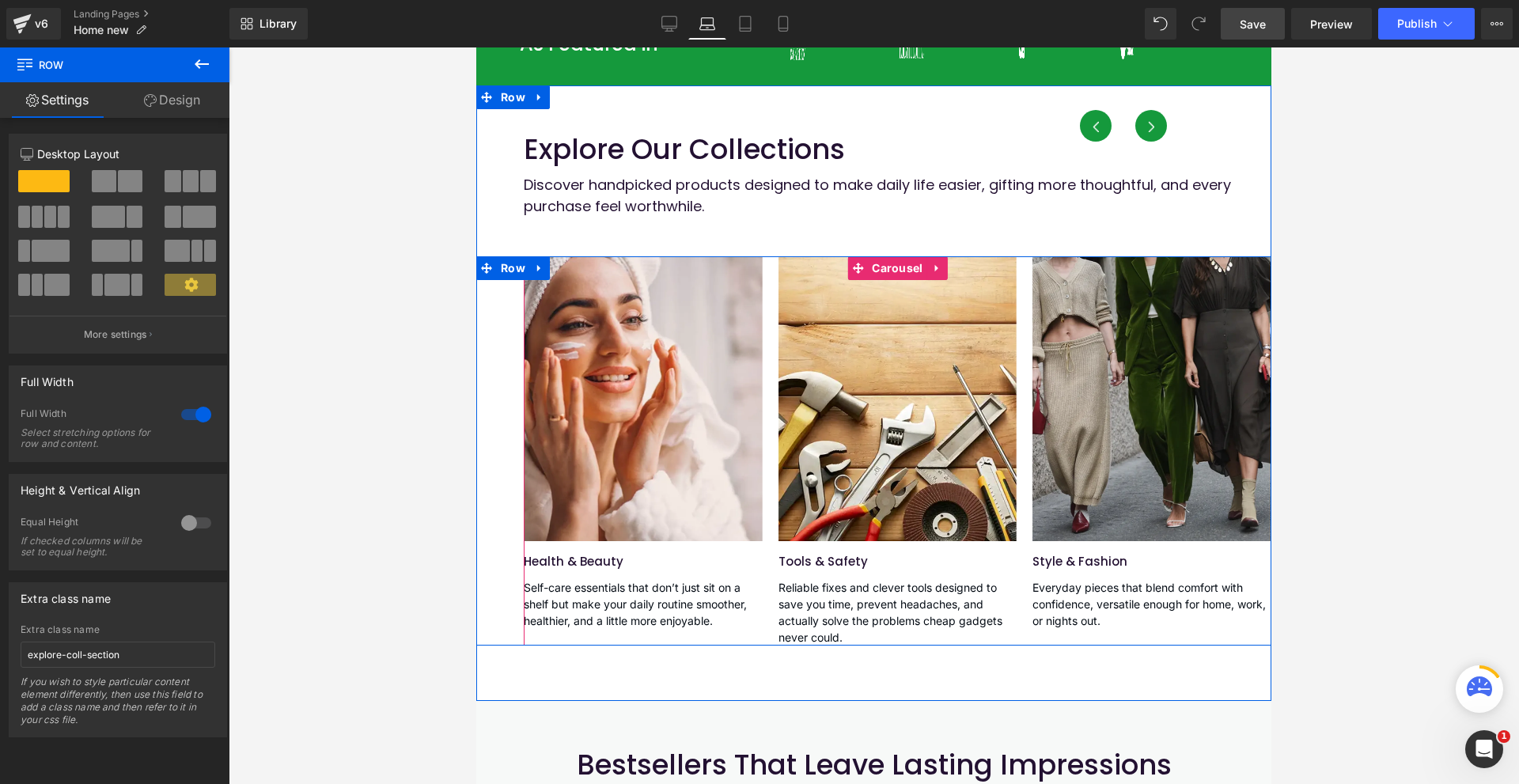
click at [1091, 133] on button "‹" at bounding box center [1095, 125] width 32 height 32
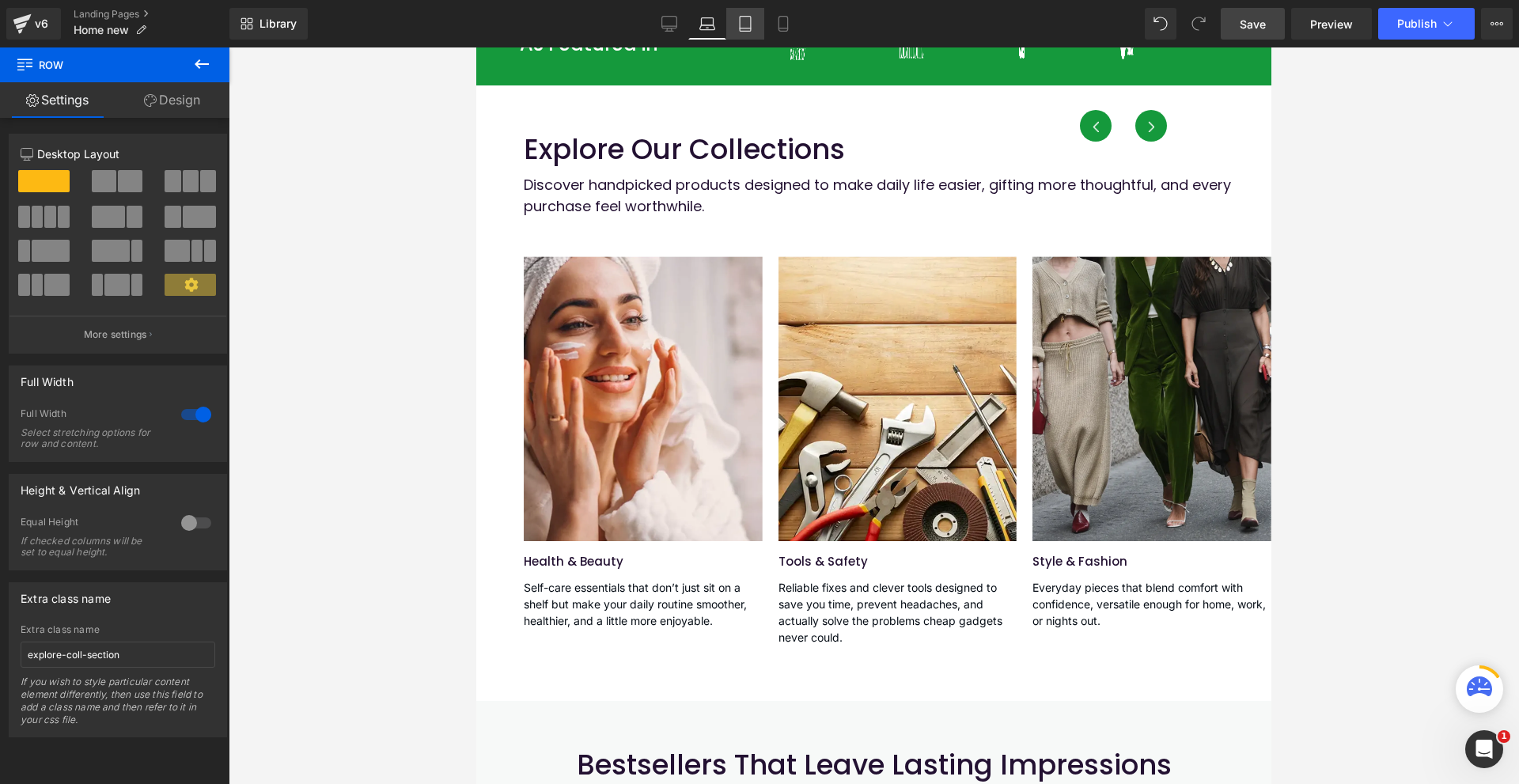
drag, startPoint x: 747, startPoint y: 31, endPoint x: 491, endPoint y: 306, distance: 375.7
click at [747, 31] on icon at bounding box center [745, 24] width 11 height 15
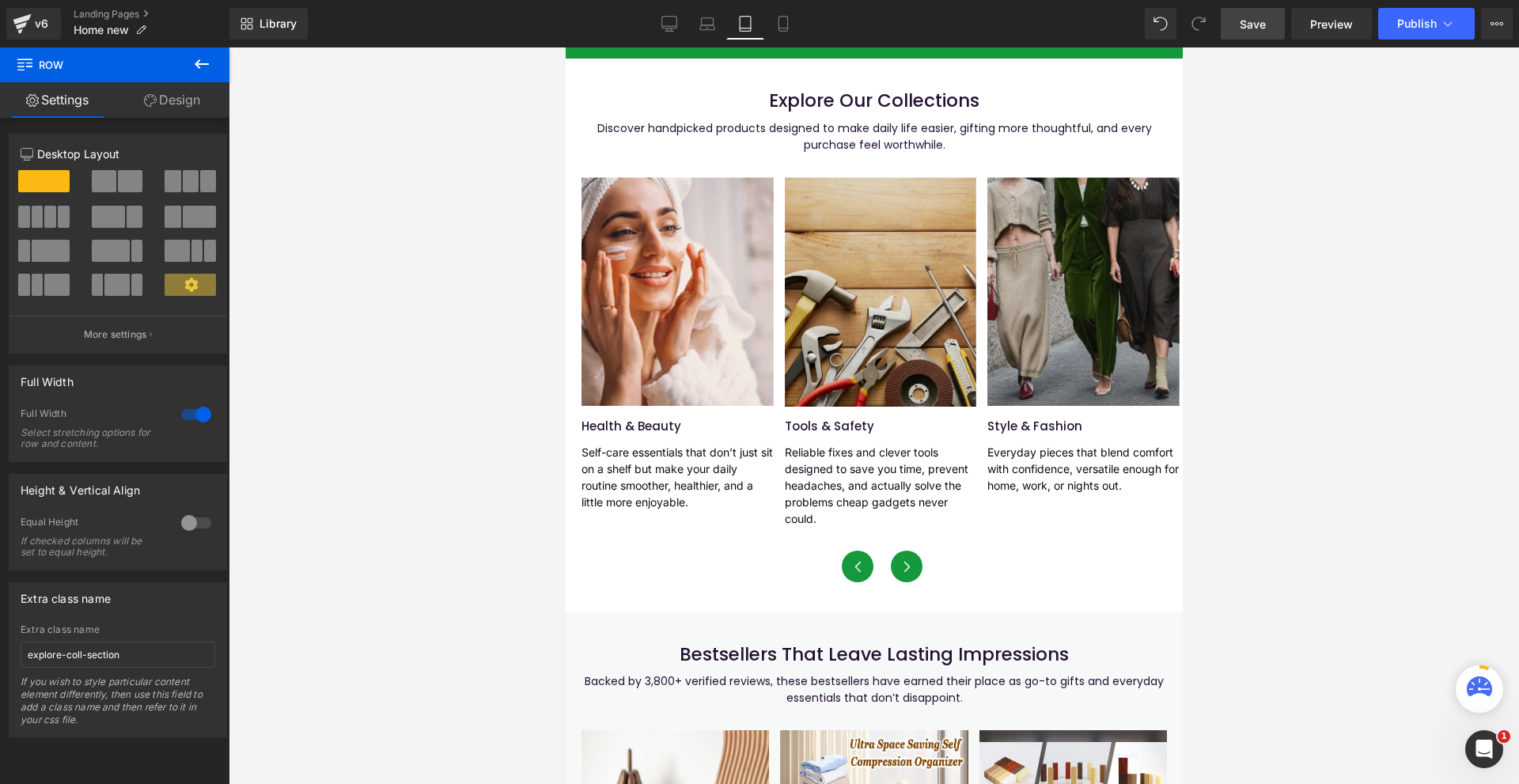
scroll to position [853, 0]
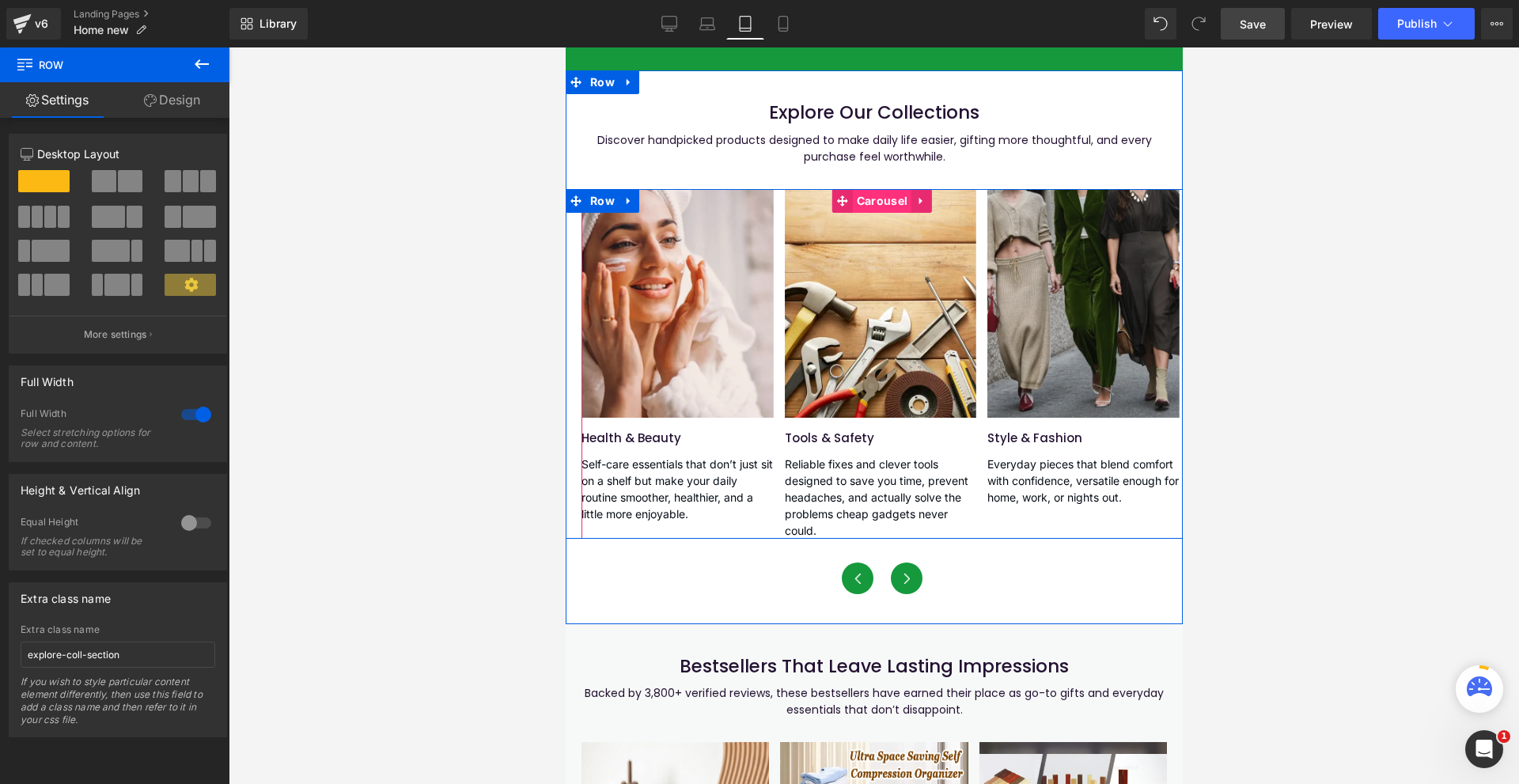
click at [879, 212] on span "Carousel" at bounding box center [880, 200] width 58 height 24
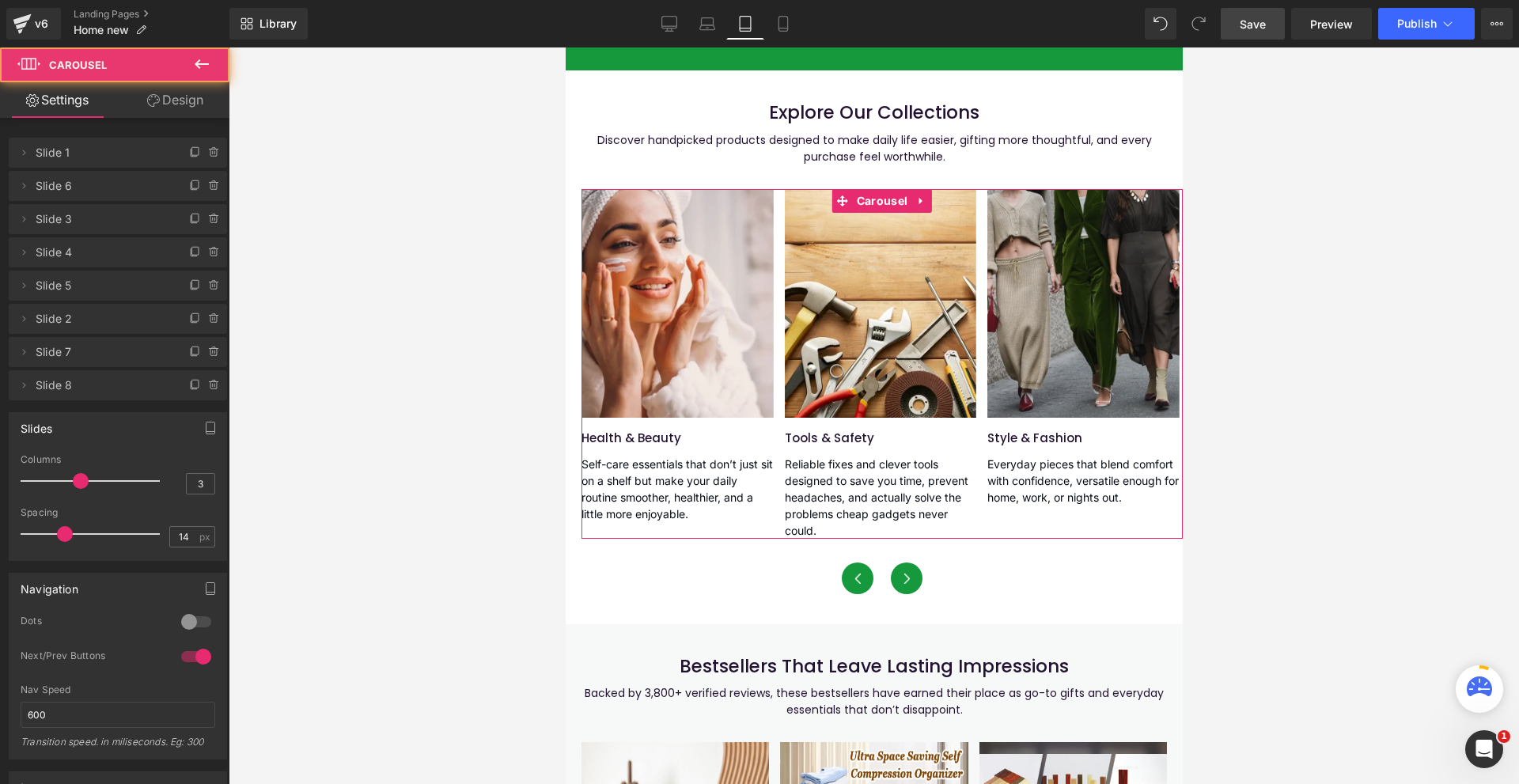
click at [200, 105] on link "Design" at bounding box center [175, 100] width 115 height 36
click at [0, 0] on div "Visibility" at bounding box center [0, 0] width 0 height 0
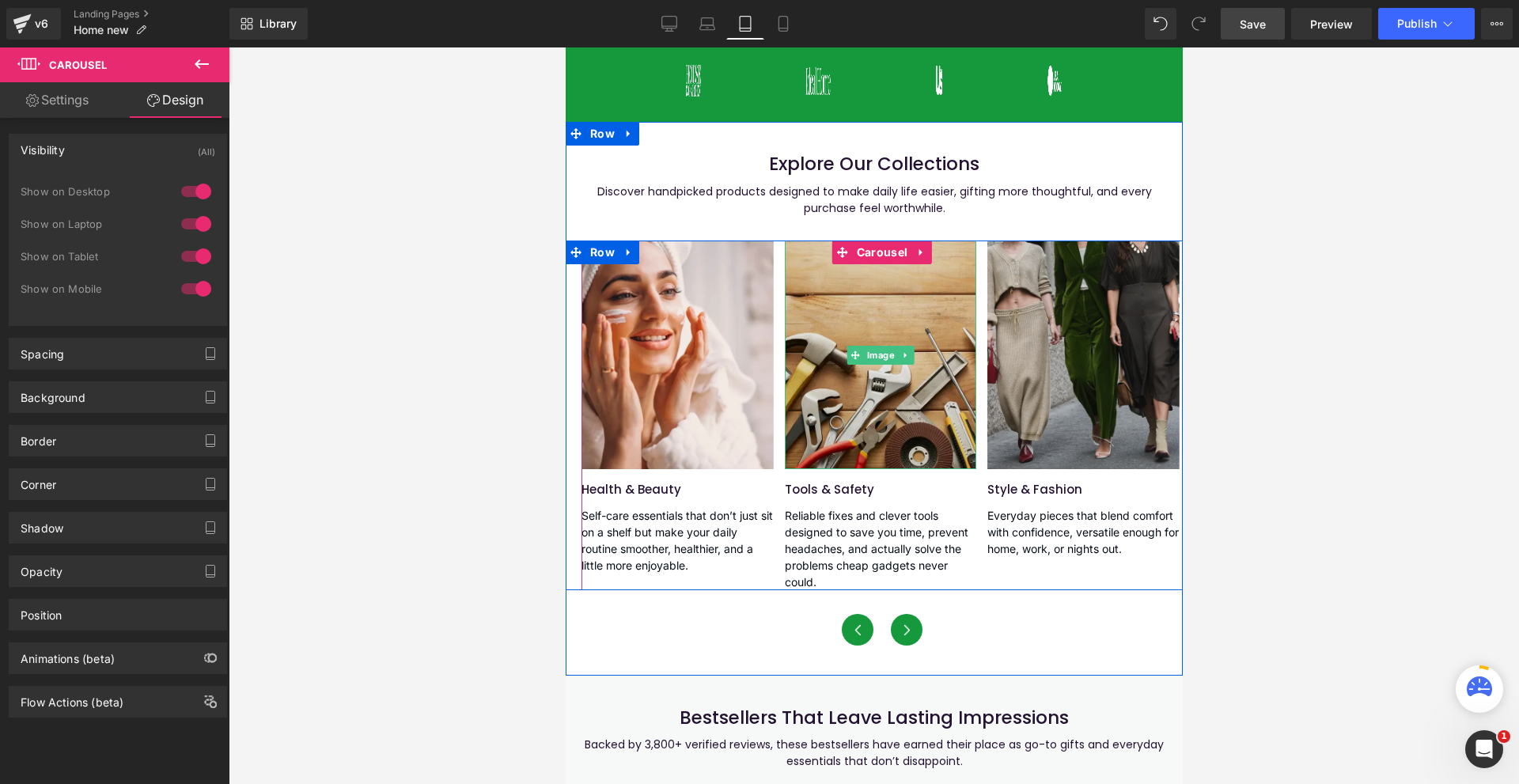
scroll to position [774, 0]
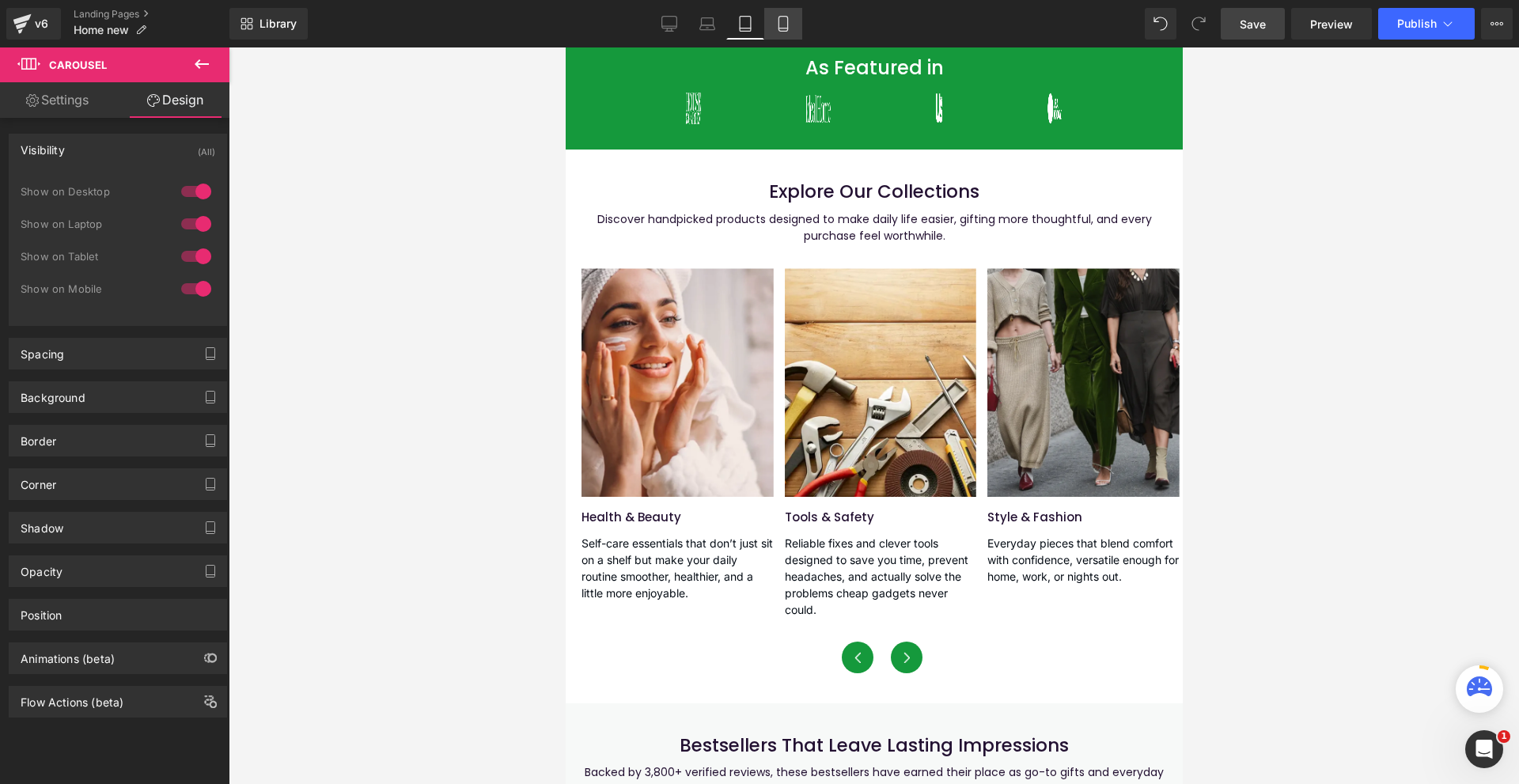
click at [777, 27] on icon at bounding box center [783, 24] width 16 height 16
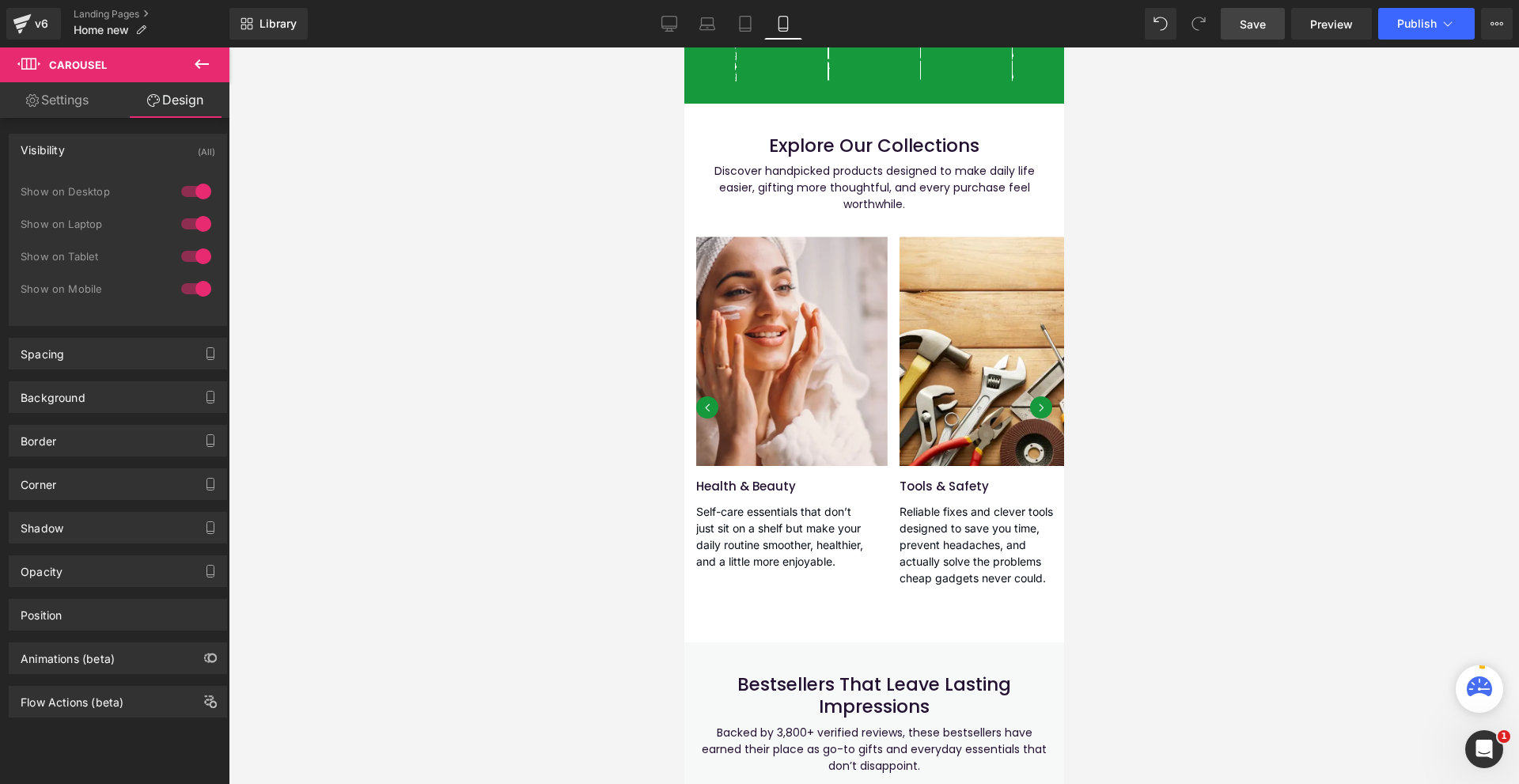
scroll to position [1161, 0]
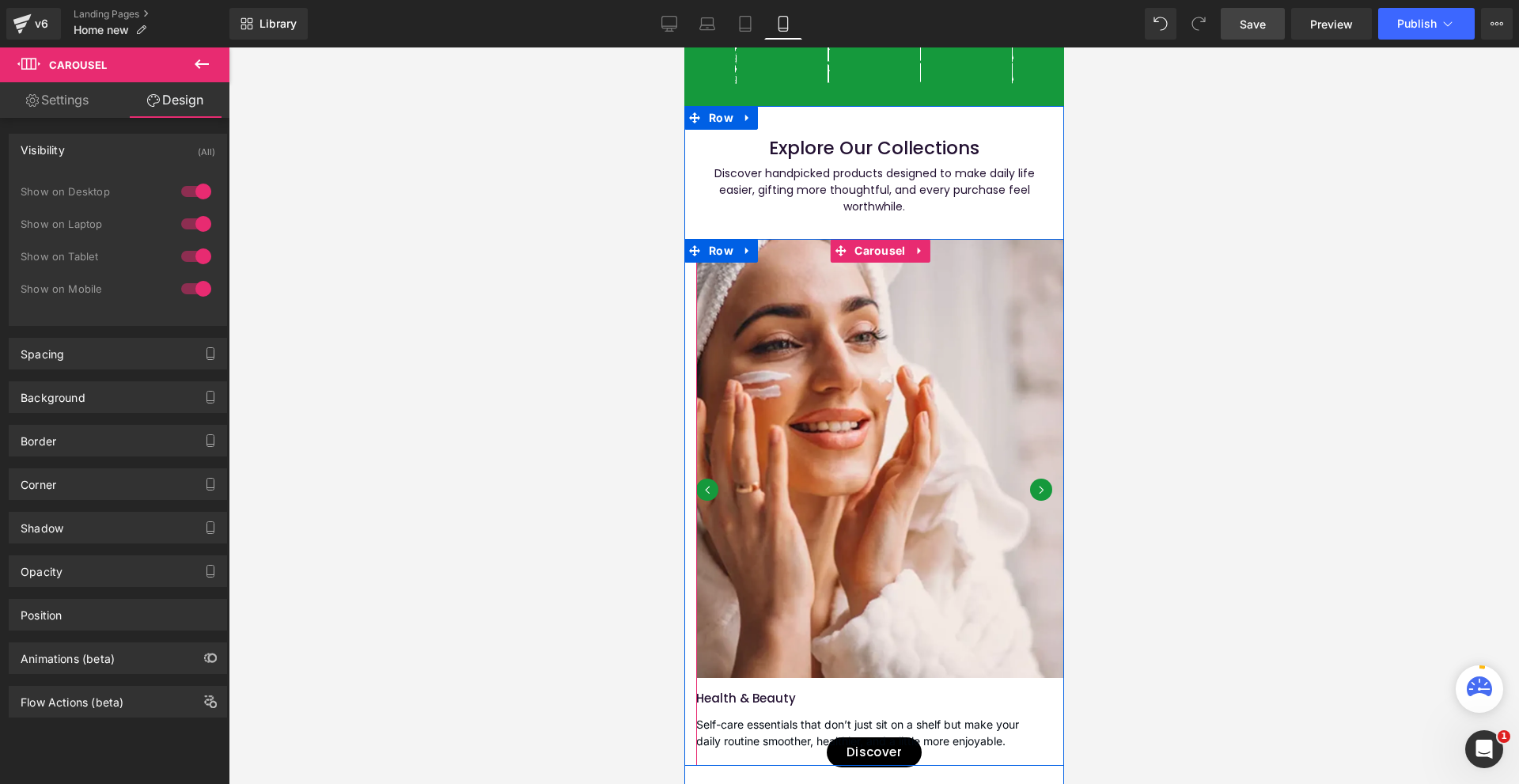
click at [1029, 501] on button "›" at bounding box center [1040, 489] width 22 height 22
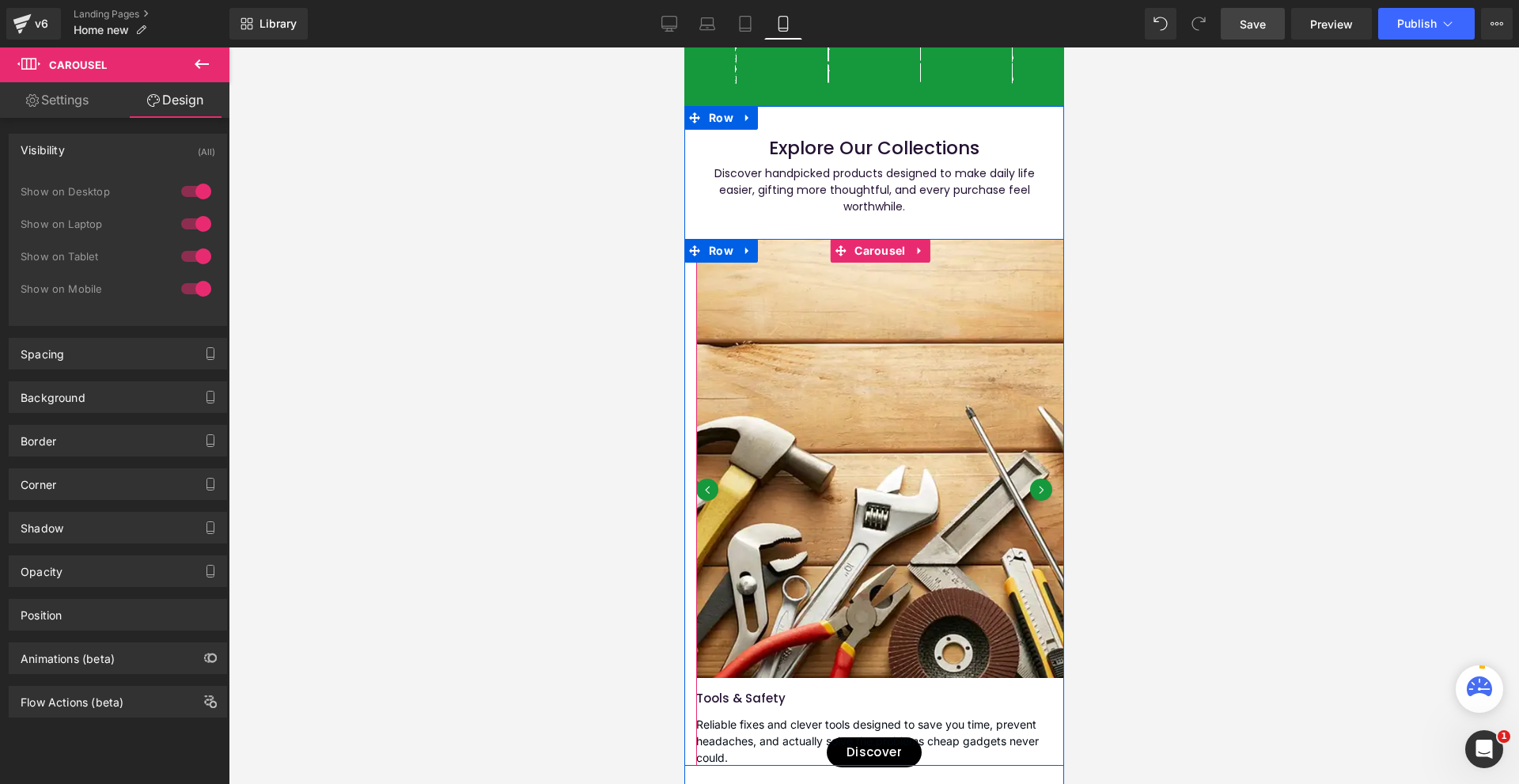
click at [1029, 501] on button "›" at bounding box center [1040, 489] width 22 height 22
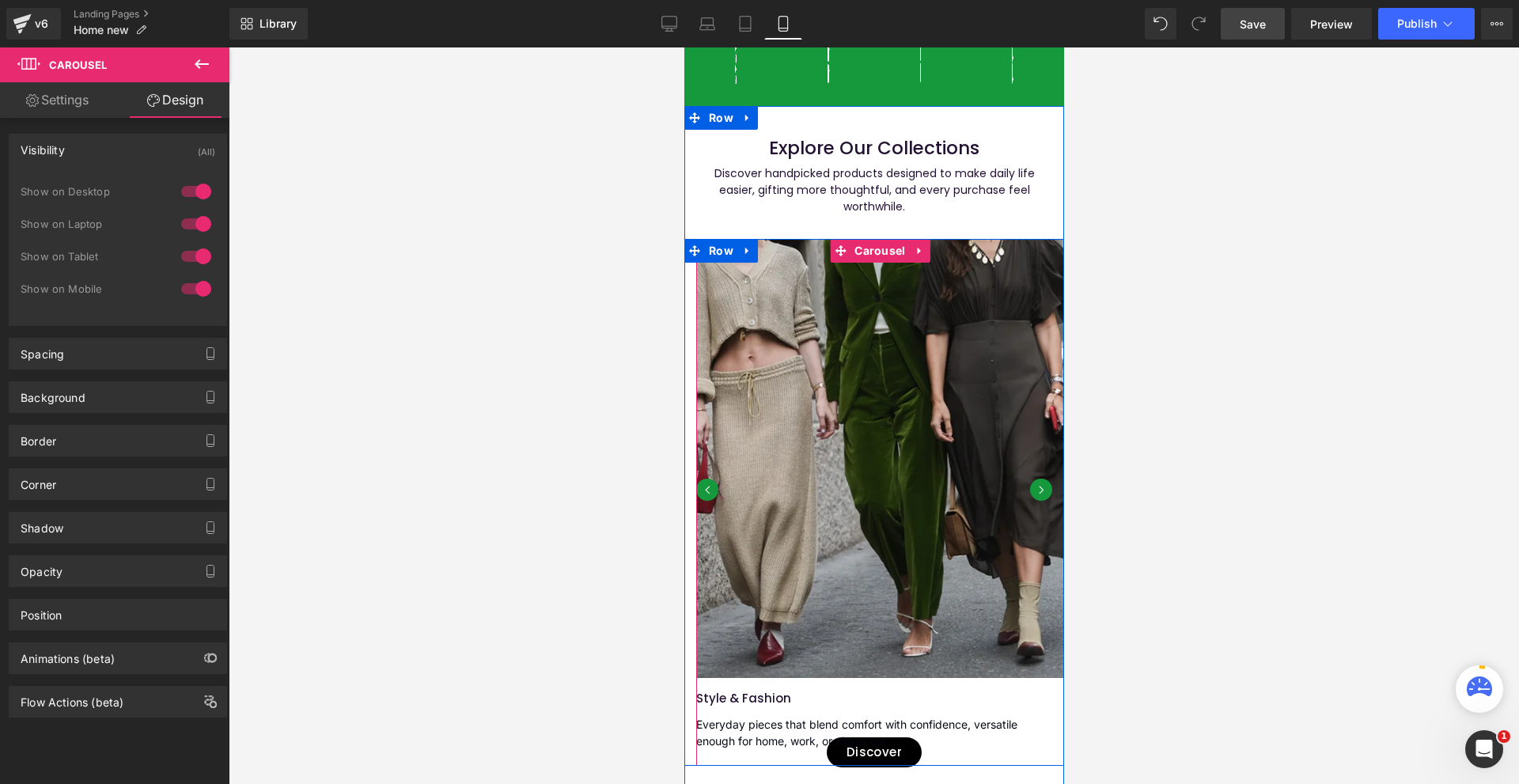
click at [1029, 501] on button "›" at bounding box center [1040, 489] width 22 height 22
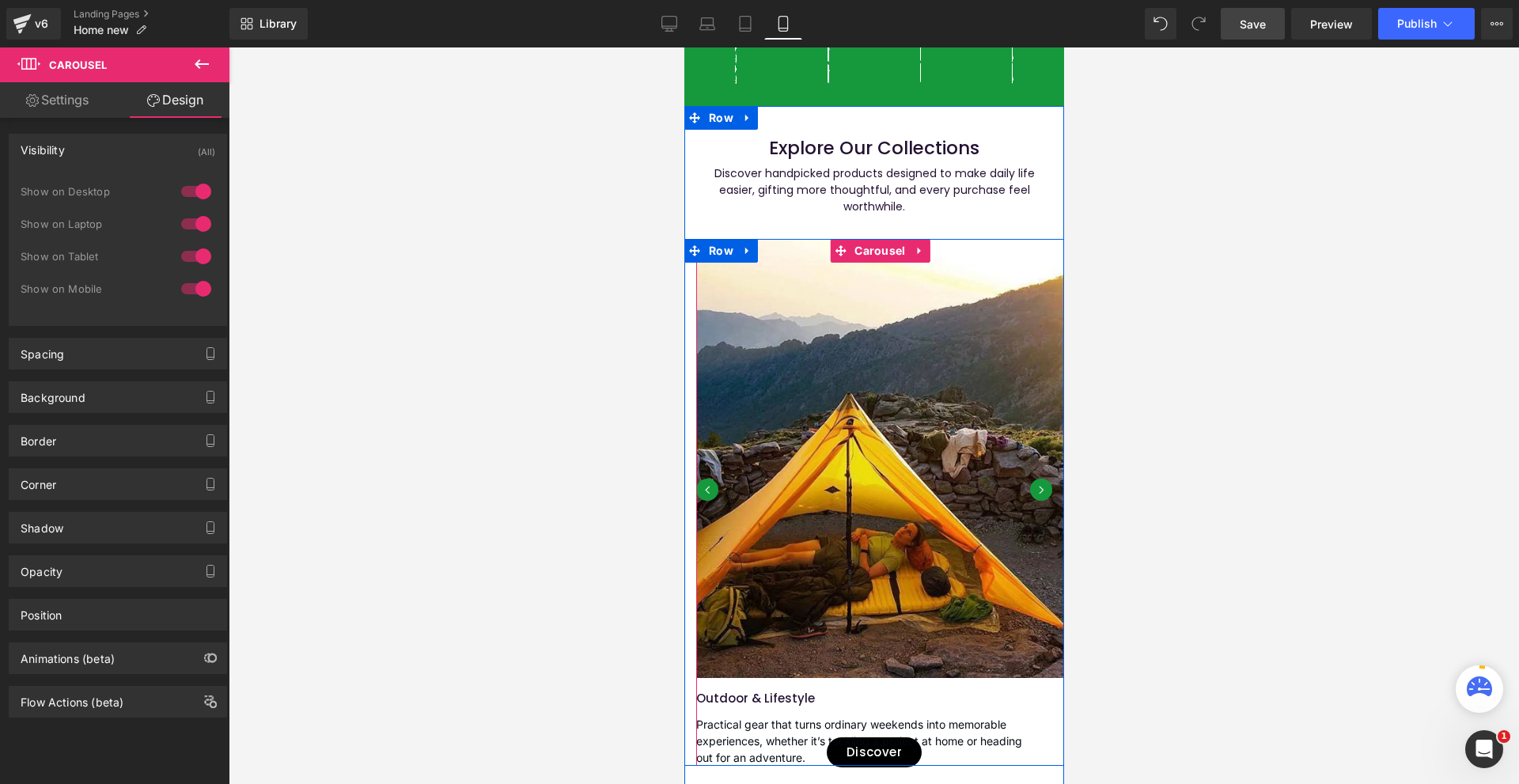
click at [1029, 501] on button "›" at bounding box center [1040, 489] width 22 height 22
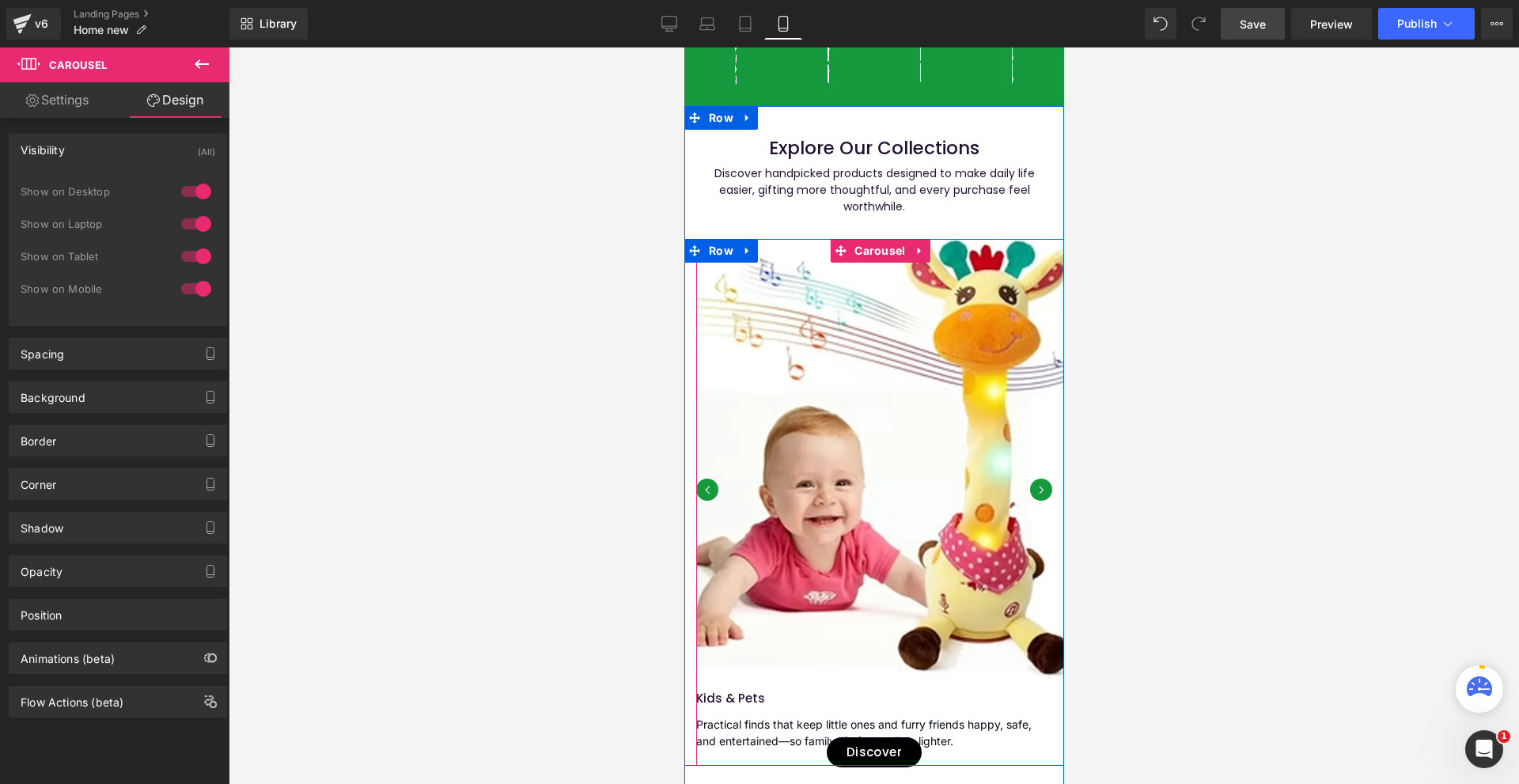
click at [1029, 501] on button "›" at bounding box center [1040, 489] width 22 height 22
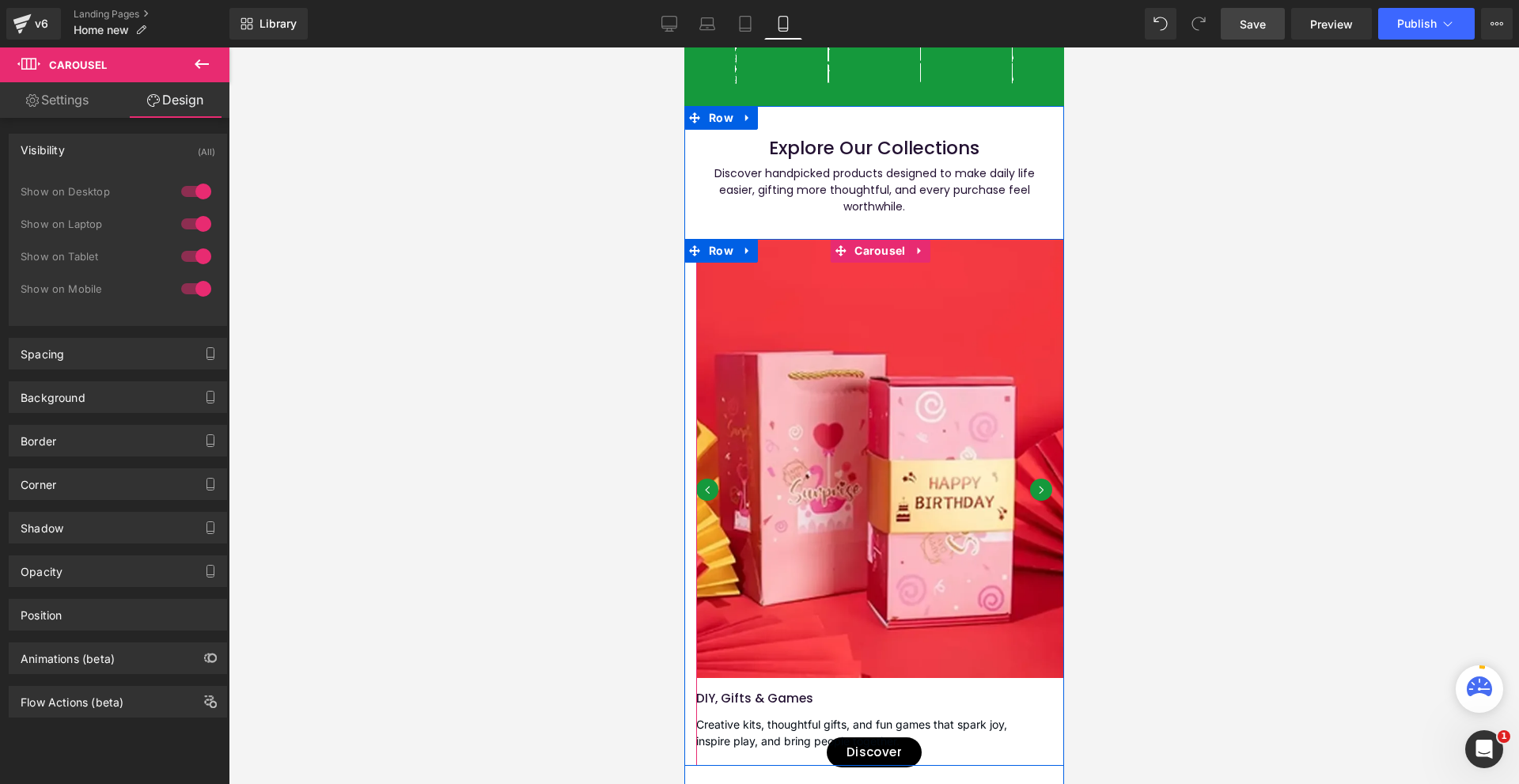
click at [1029, 501] on button "›" at bounding box center [1040, 489] width 22 height 22
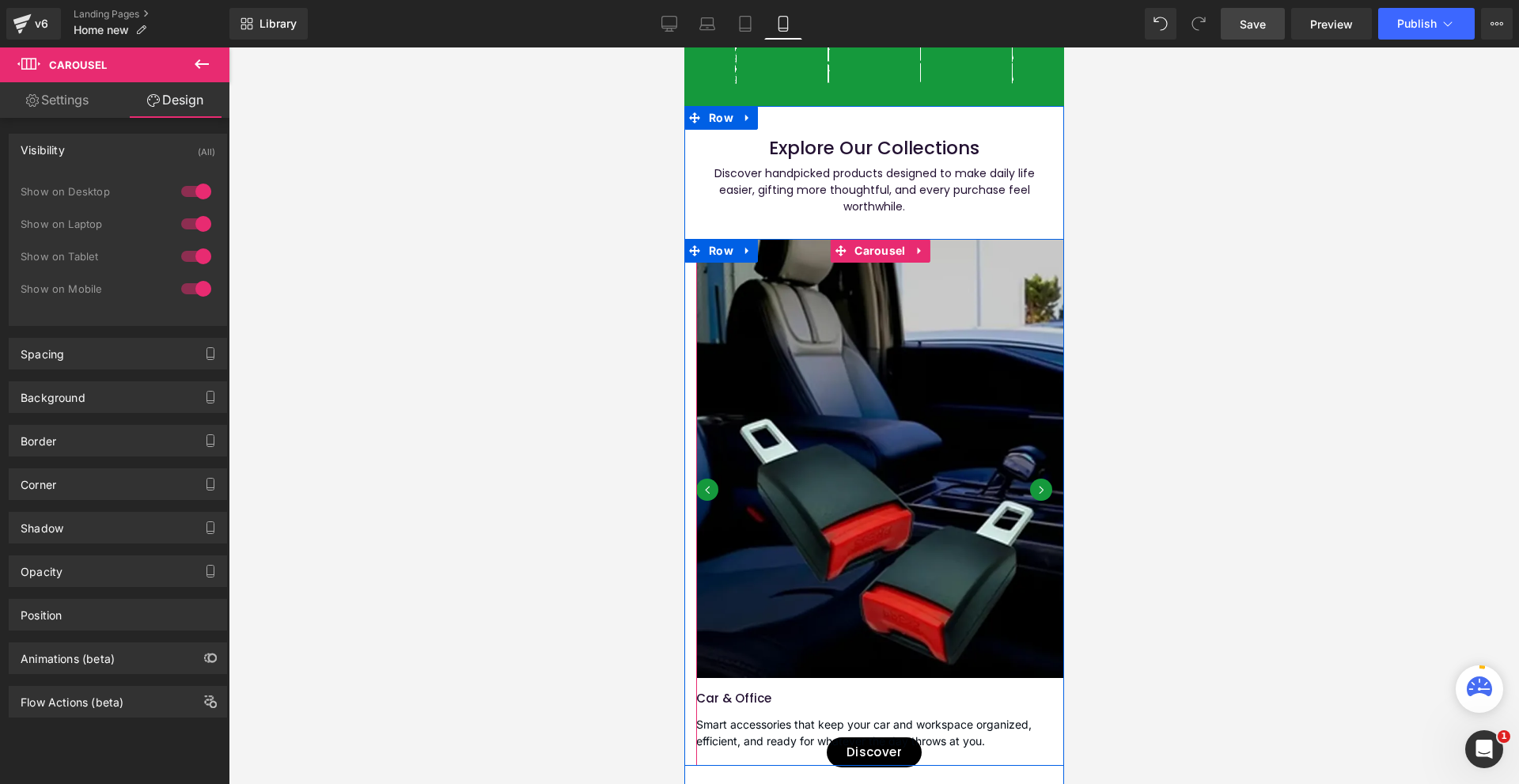
click at [1029, 501] on button "›" at bounding box center [1040, 489] width 22 height 22
click at [709, 501] on button "‹" at bounding box center [706, 489] width 22 height 22
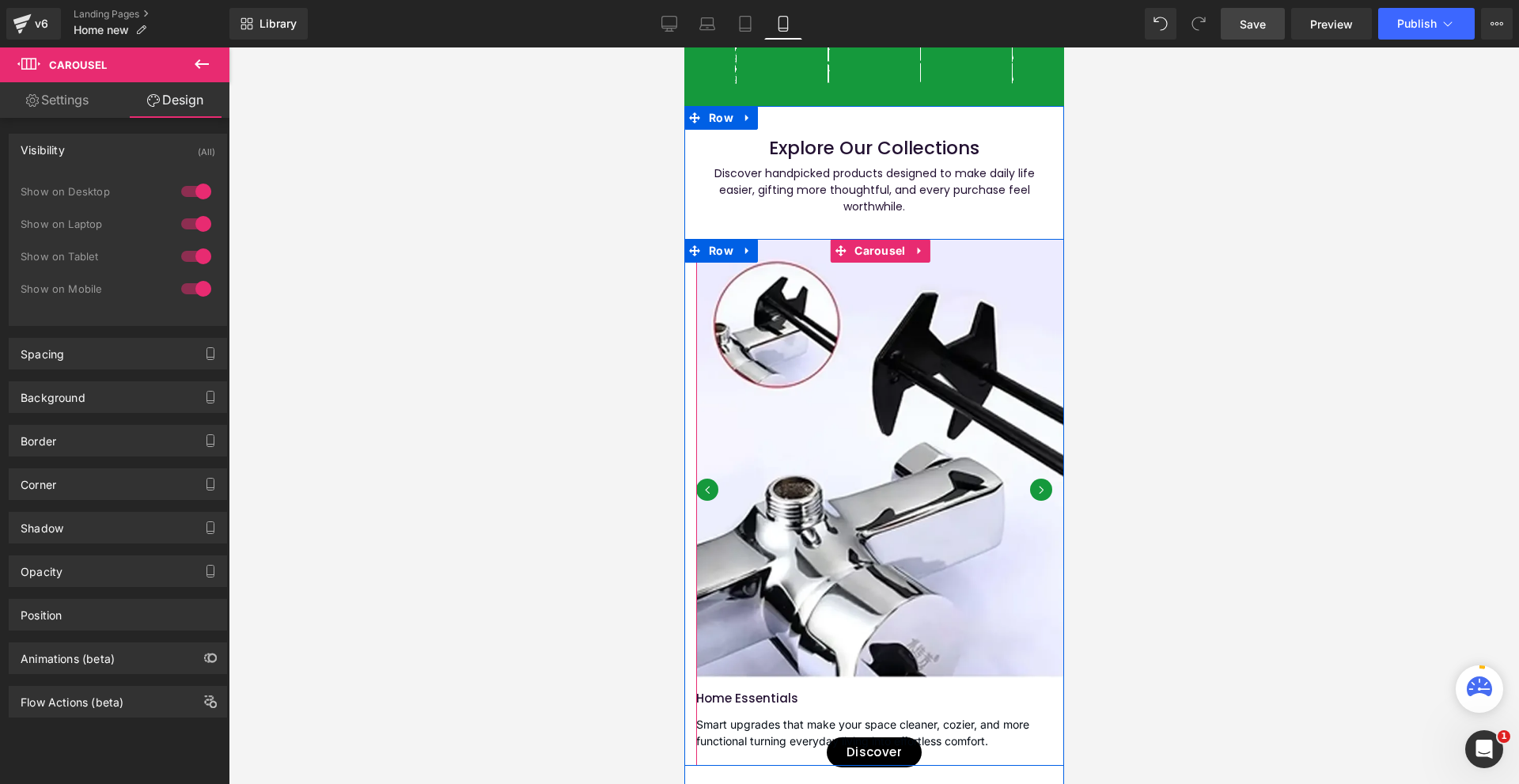
click at [709, 501] on button "‹" at bounding box center [706, 489] width 22 height 22
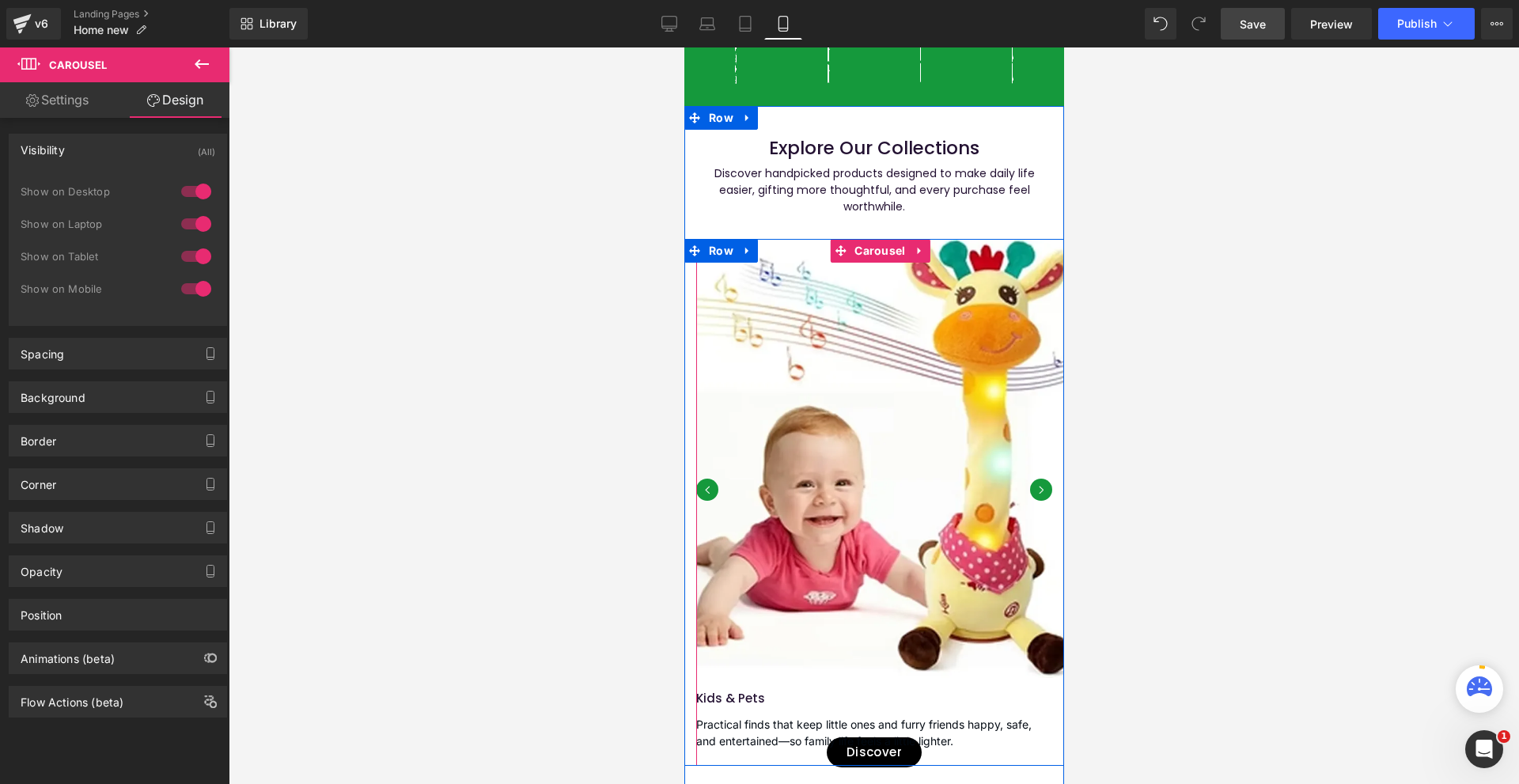
click at [709, 501] on button "‹" at bounding box center [706, 489] width 22 height 22
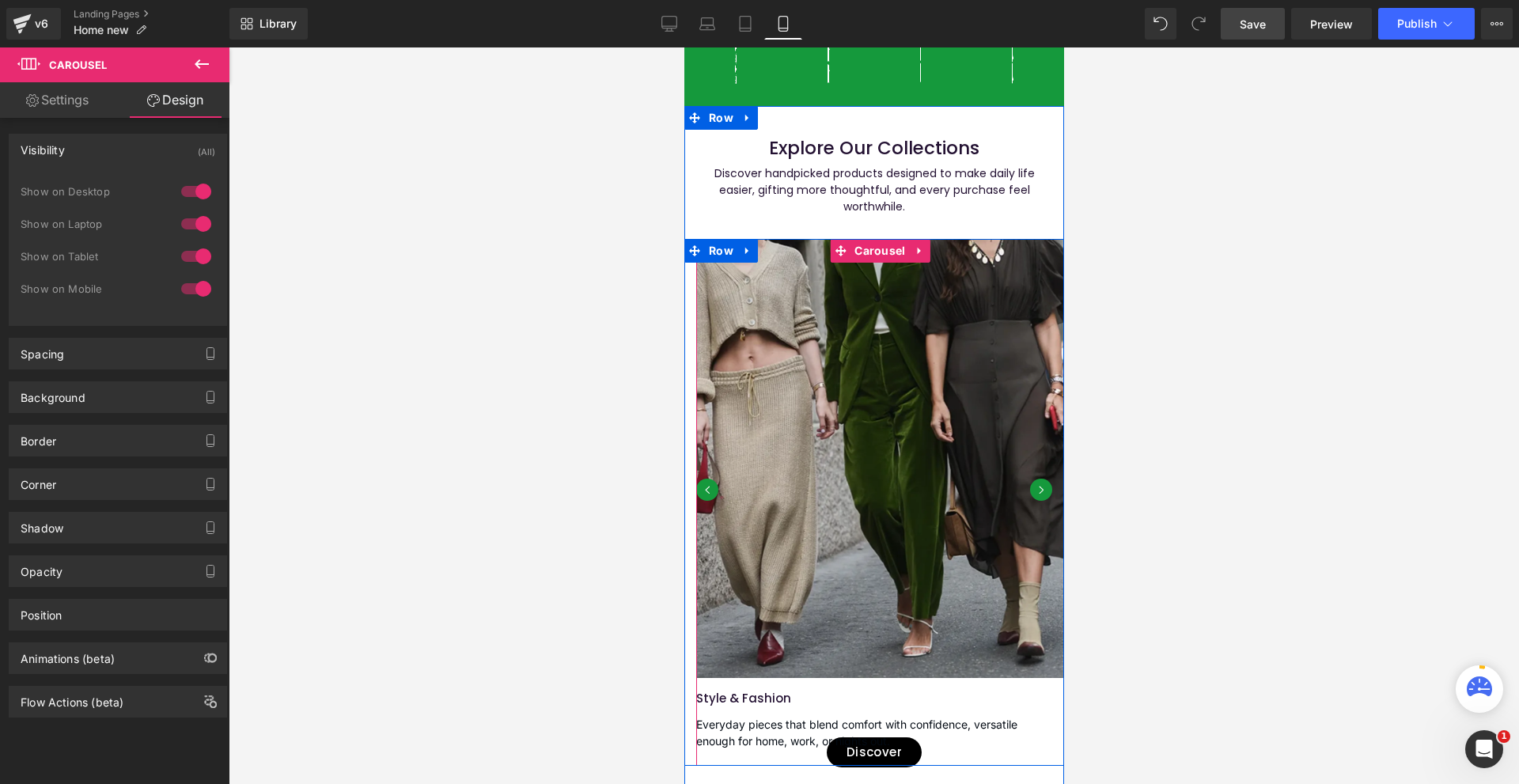
click at [709, 501] on button "‹" at bounding box center [706, 489] width 22 height 22
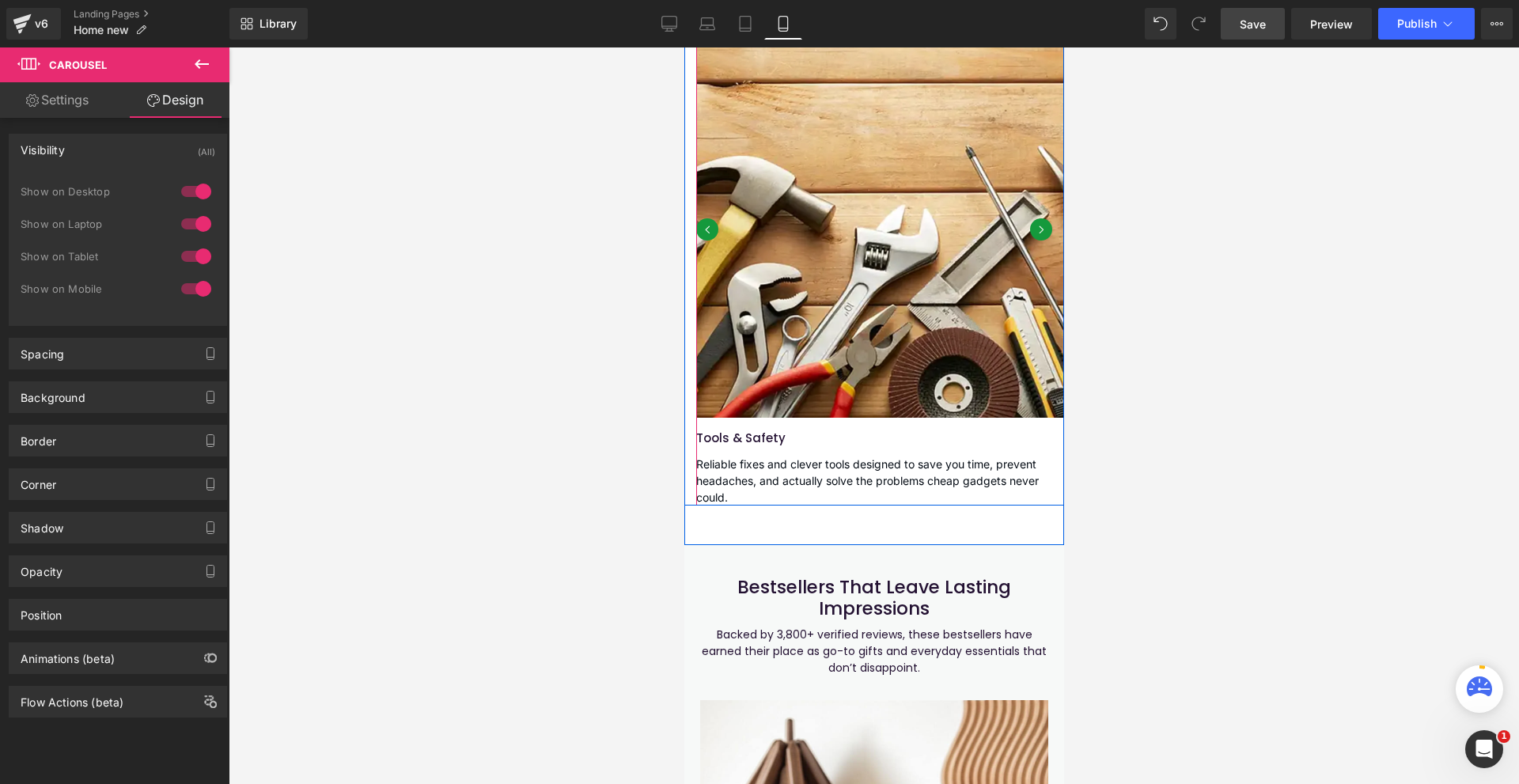
scroll to position [1477, 0]
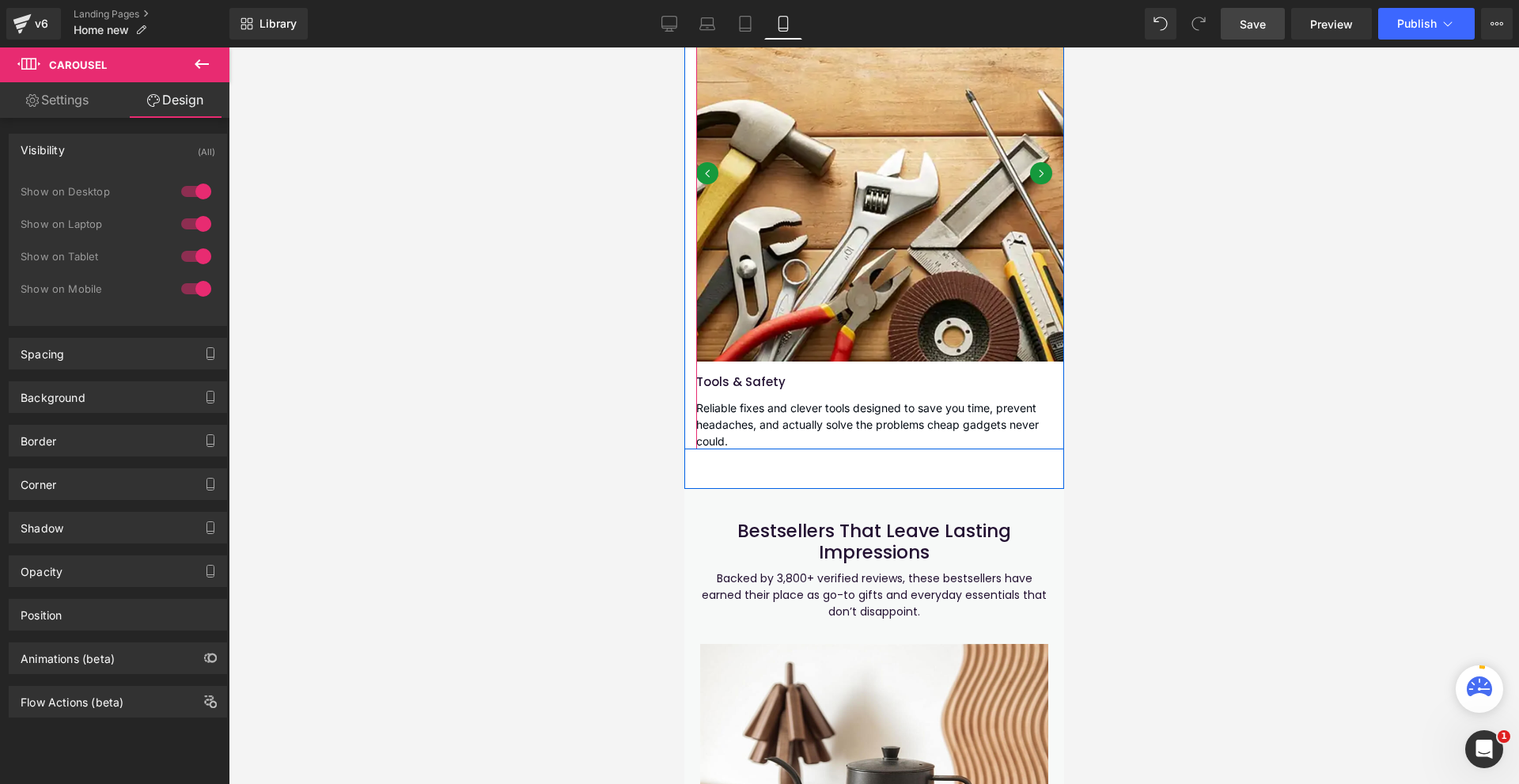
click at [704, 185] on button "‹" at bounding box center [706, 173] width 22 height 22
